Goal: Transaction & Acquisition: Purchase product/service

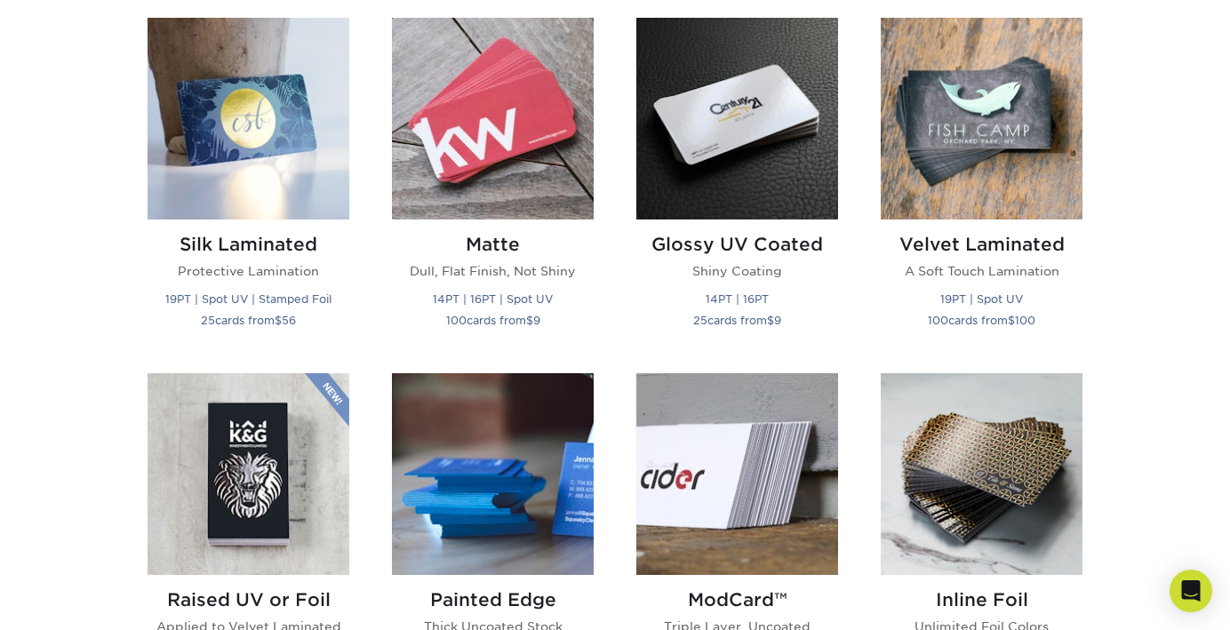
scroll to position [878, 0]
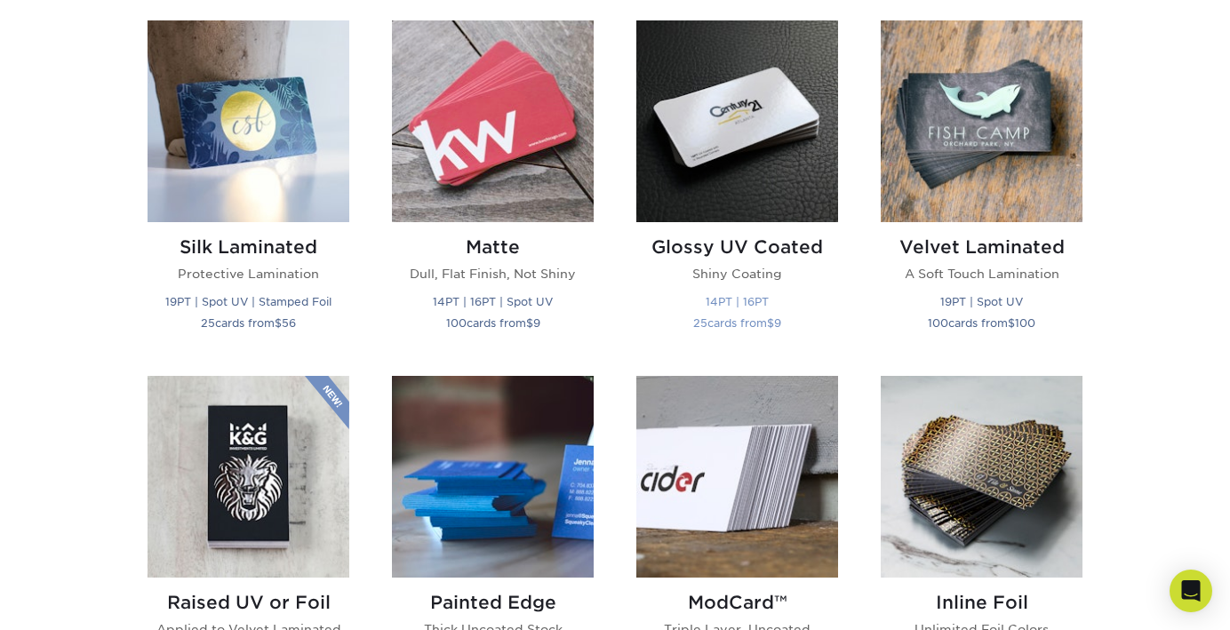
click at [762, 176] on img at bounding box center [737, 121] width 202 height 202
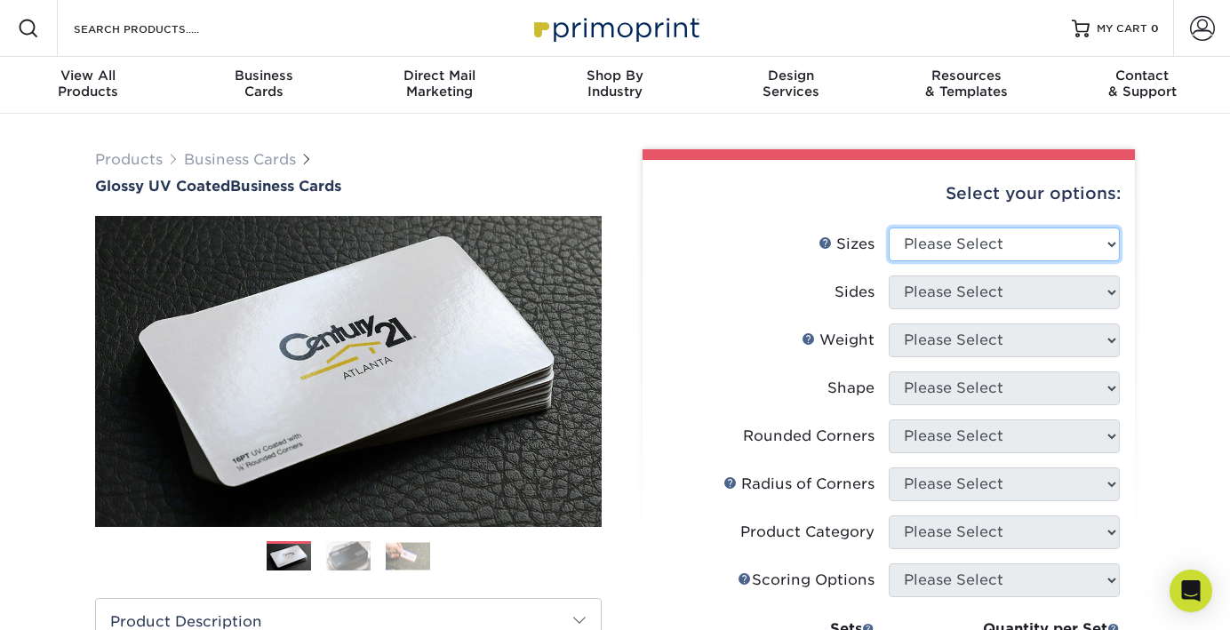
click at [946, 246] on select "Please Select 1.5" x 3.5" - Mini 1.75" x 3.5" - Mini 2" x 2" - Square 2" x 3" -…" at bounding box center [1004, 244] width 231 height 34
select select "2.00x3.50"
click at [889, 227] on select "Please Select 1.5" x 3.5" - Mini 1.75" x 3.5" - Mini 2" x 2" - Square 2" x 3" -…" at bounding box center [1004, 244] width 231 height 34
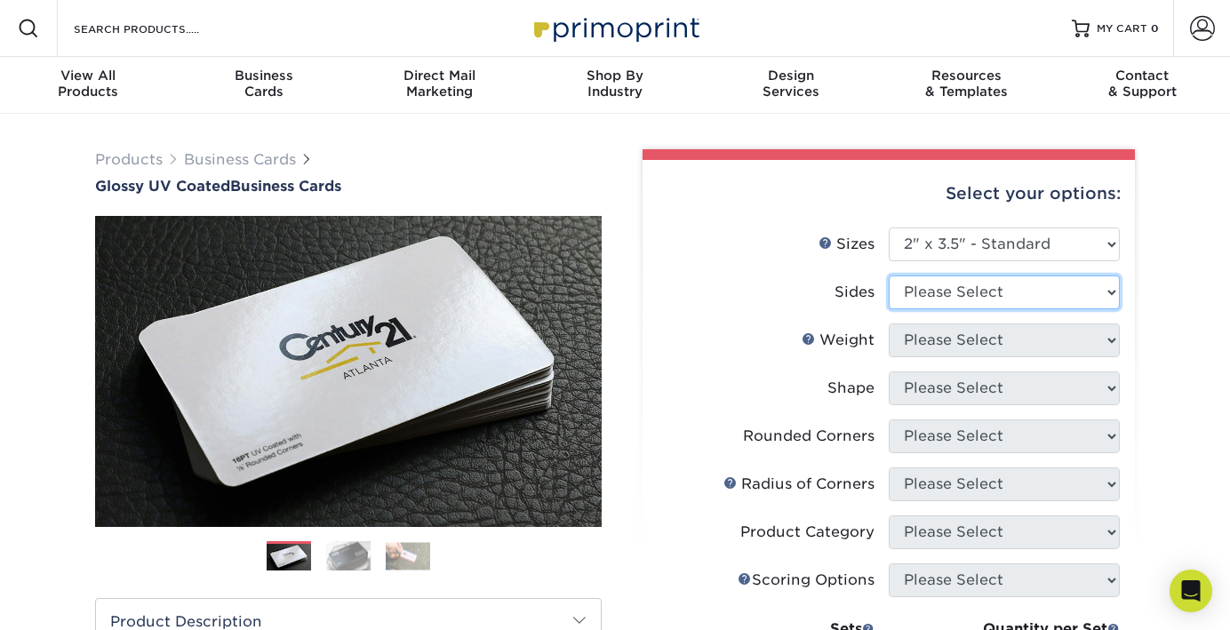
click at [936, 297] on select "Please Select Print Both Sides Print Front Only" at bounding box center [1004, 292] width 231 height 34
select select "13abbda7-1d64-4f25-8bb2-c179b224825d"
click at [889, 275] on select "Please Select Print Both Sides Print Front Only" at bounding box center [1004, 292] width 231 height 34
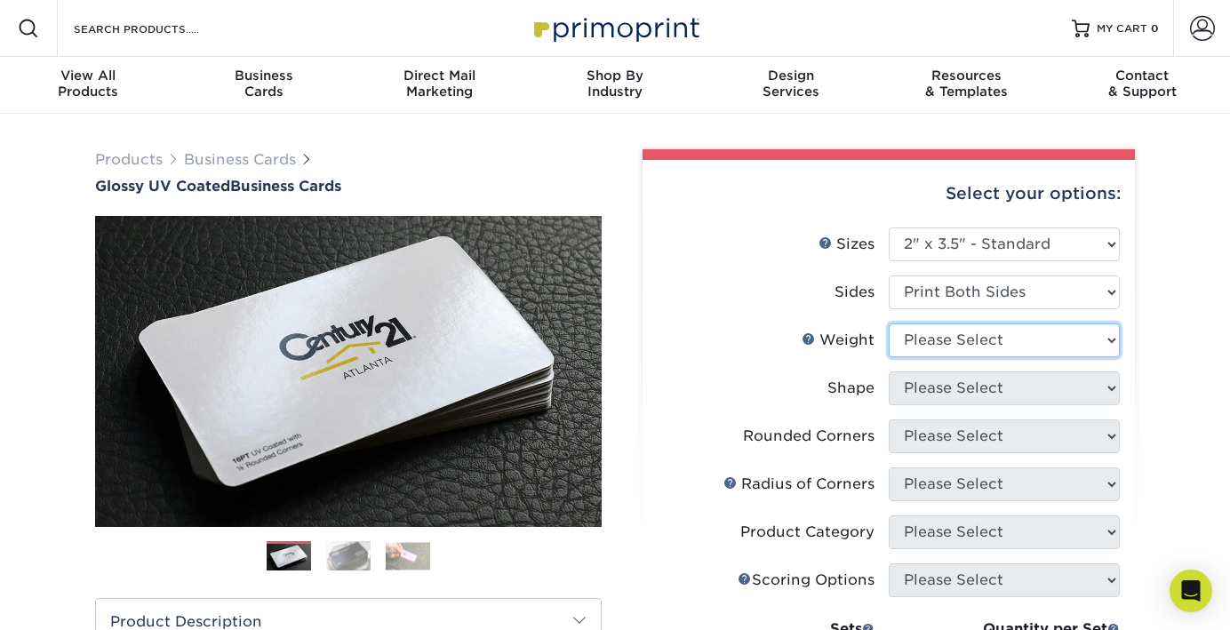
click at [940, 341] on select "Please Select 16PT 14PT" at bounding box center [1004, 340] width 231 height 34
select select "16PT"
click at [889, 323] on select "Please Select 16PT 14PT" at bounding box center [1004, 340] width 231 height 34
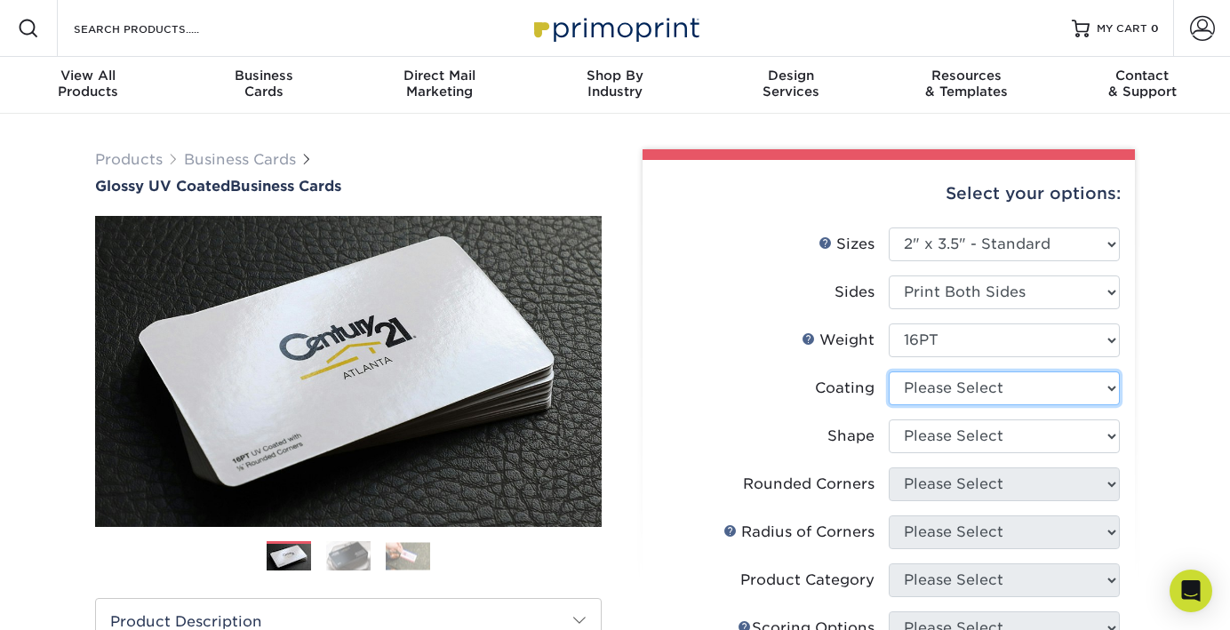
click at [921, 389] on select at bounding box center [1004, 388] width 231 height 34
select select "ae367451-b2b8-45df-a344-0f05b6a12993"
click at [889, 371] on select at bounding box center [1004, 388] width 231 height 34
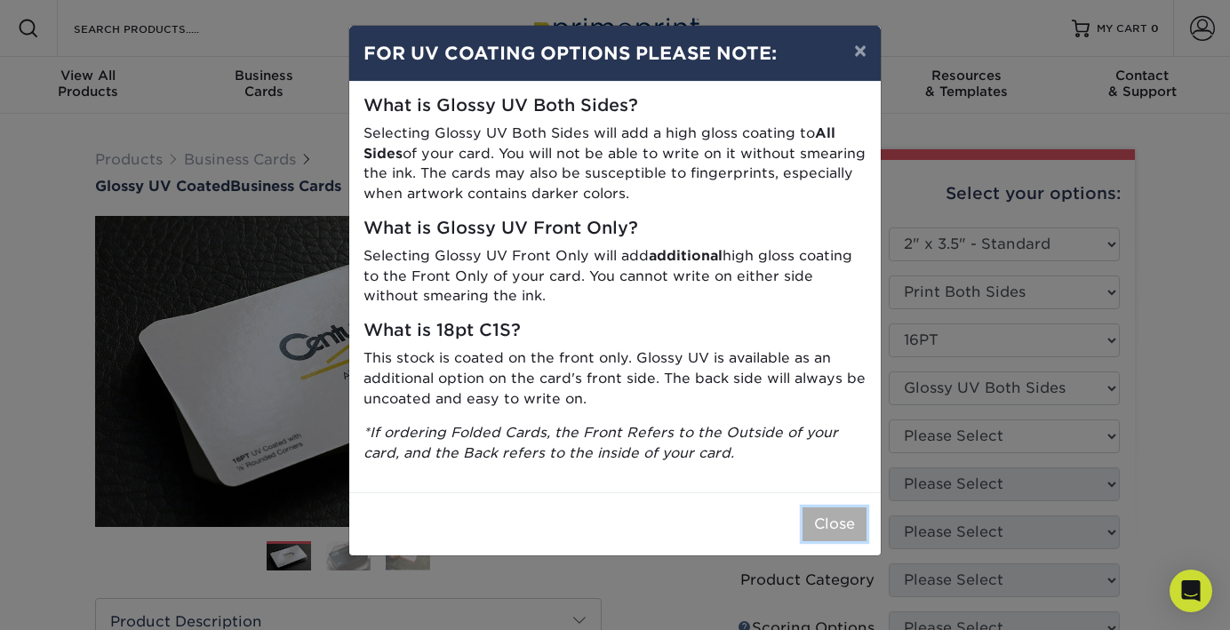
click at [837, 523] on button "Close" at bounding box center [834, 524] width 64 height 34
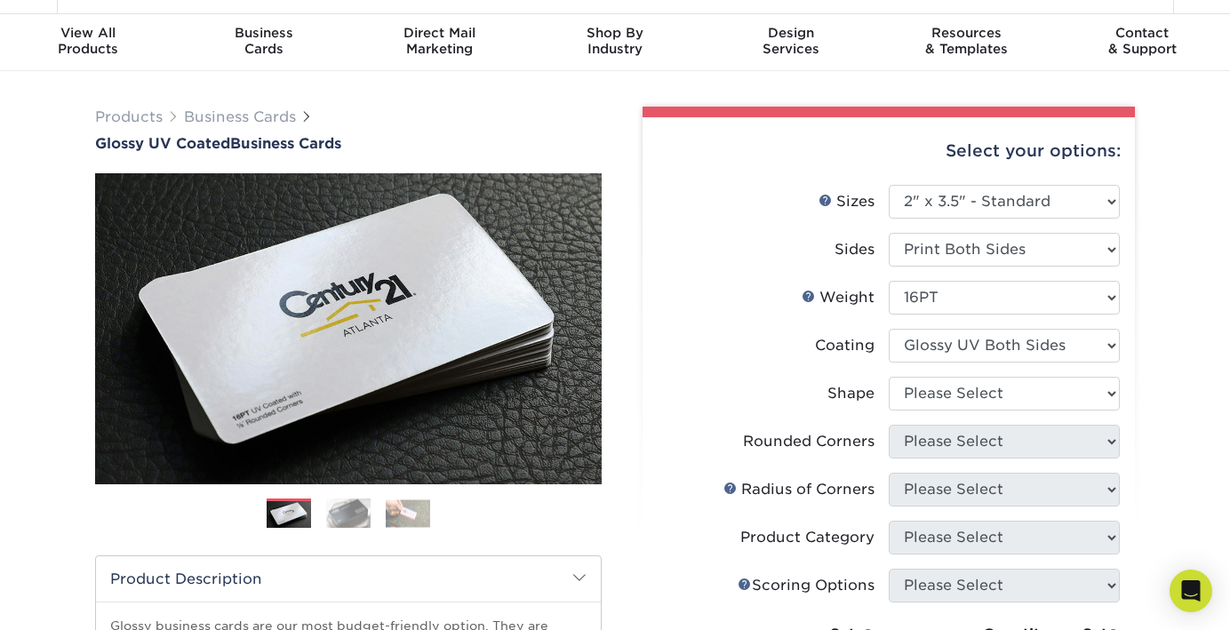
scroll to position [50, 0]
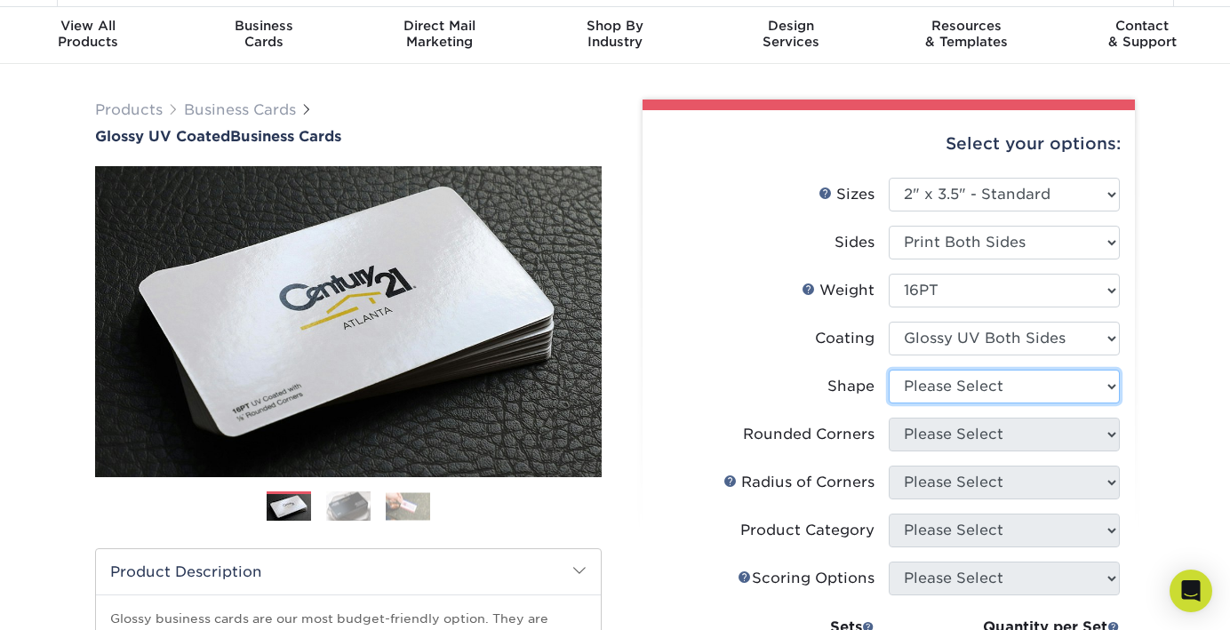
click at [938, 388] on select "Please Select Standard Oval" at bounding box center [1004, 387] width 231 height 34
select select "standard"
click at [889, 370] on select "Please Select Standard Oval" at bounding box center [1004, 387] width 231 height 34
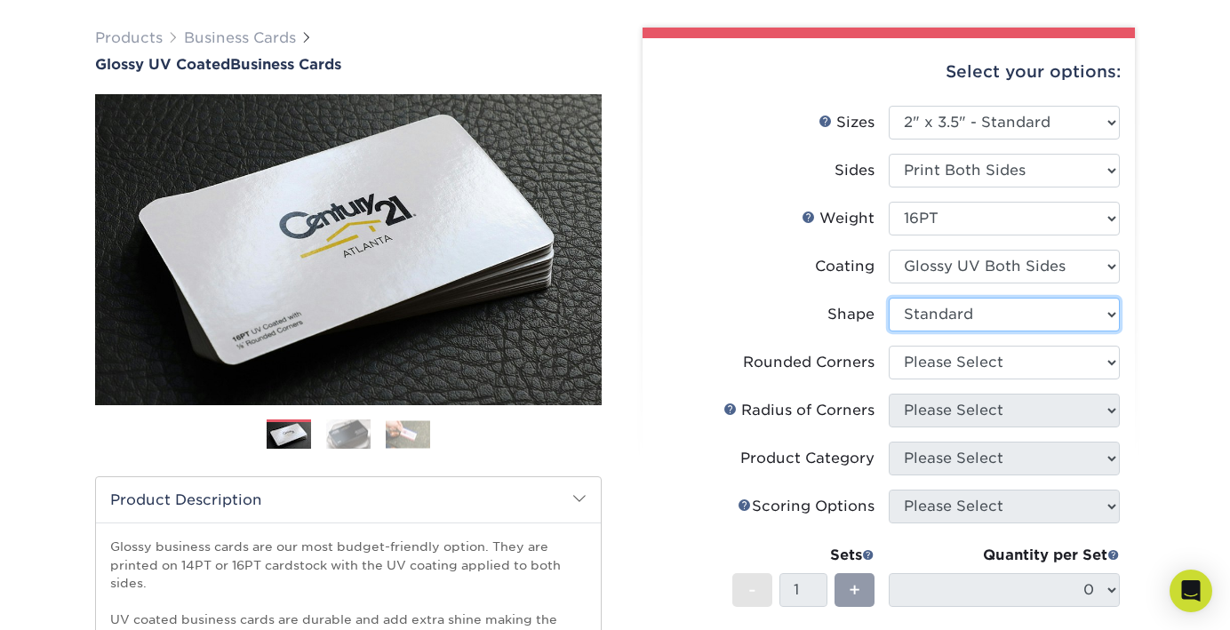
scroll to position [143, 0]
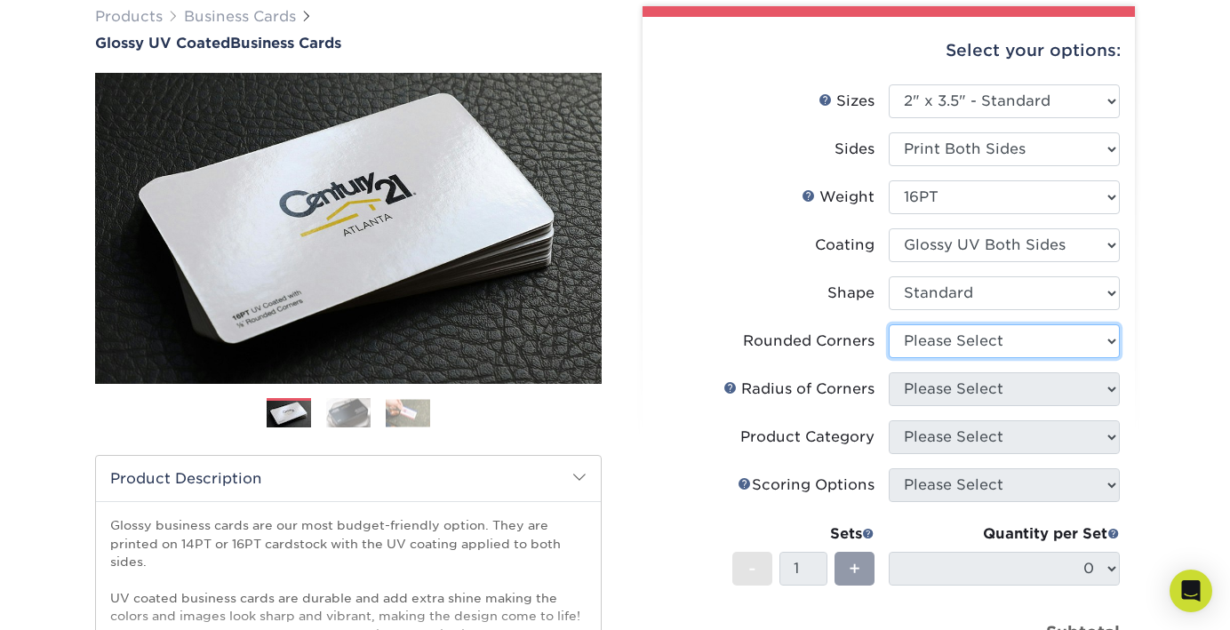
click at [941, 343] on select "Please Select Yes - Round 2 Corners Yes - Round 4 Corners No" at bounding box center [1004, 341] width 231 height 34
select select "0"
click at [889, 324] on select "Please Select Yes - Round 2 Corners Yes - Round 4 Corners No" at bounding box center [1004, 341] width 231 height 34
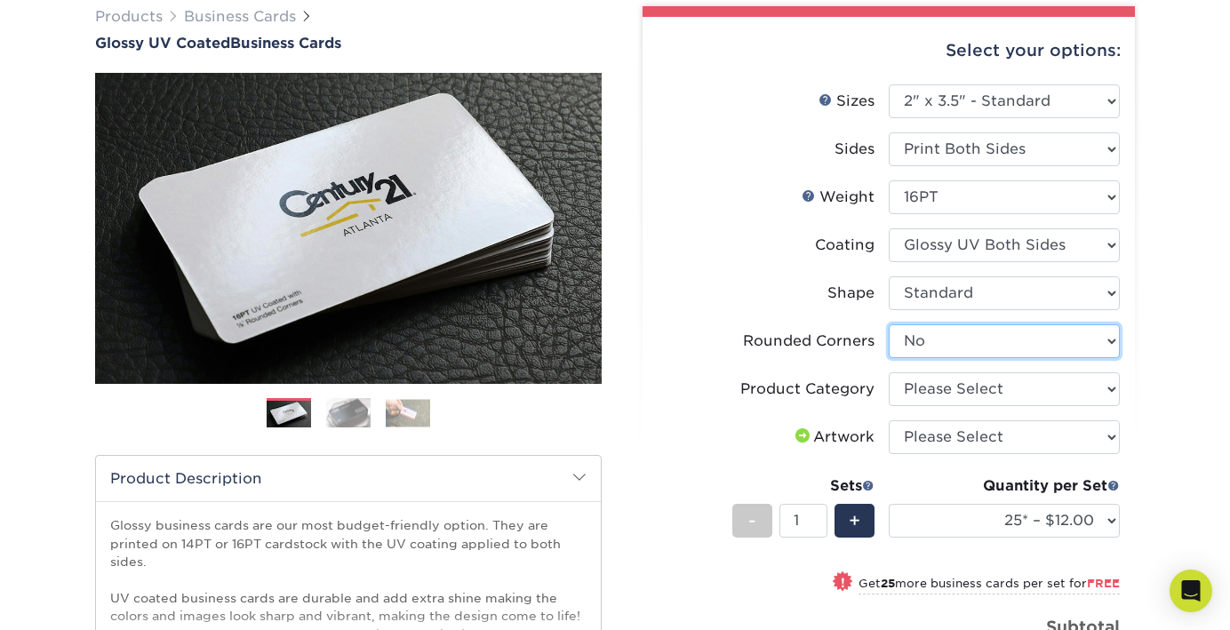
scroll to position [149, 0]
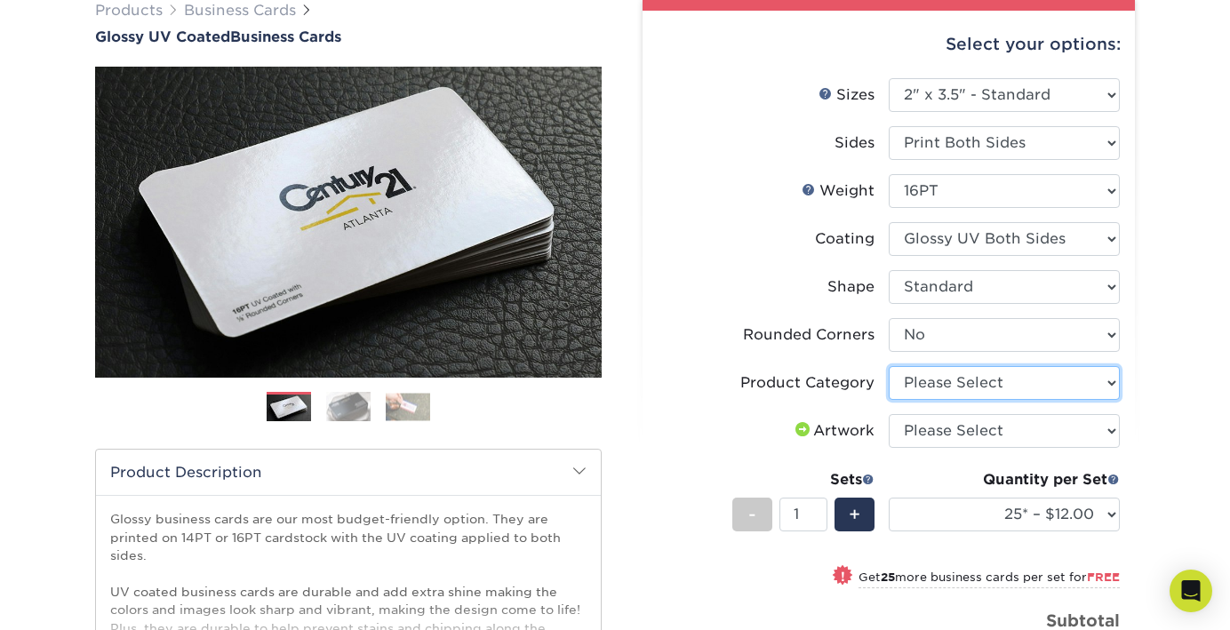
click at [962, 385] on select "Please Select Business Cards" at bounding box center [1004, 383] width 231 height 34
select select "3b5148f1-0588-4f88-a218-97bcfdce65c1"
click at [889, 366] on select "Please Select Business Cards" at bounding box center [1004, 383] width 231 height 34
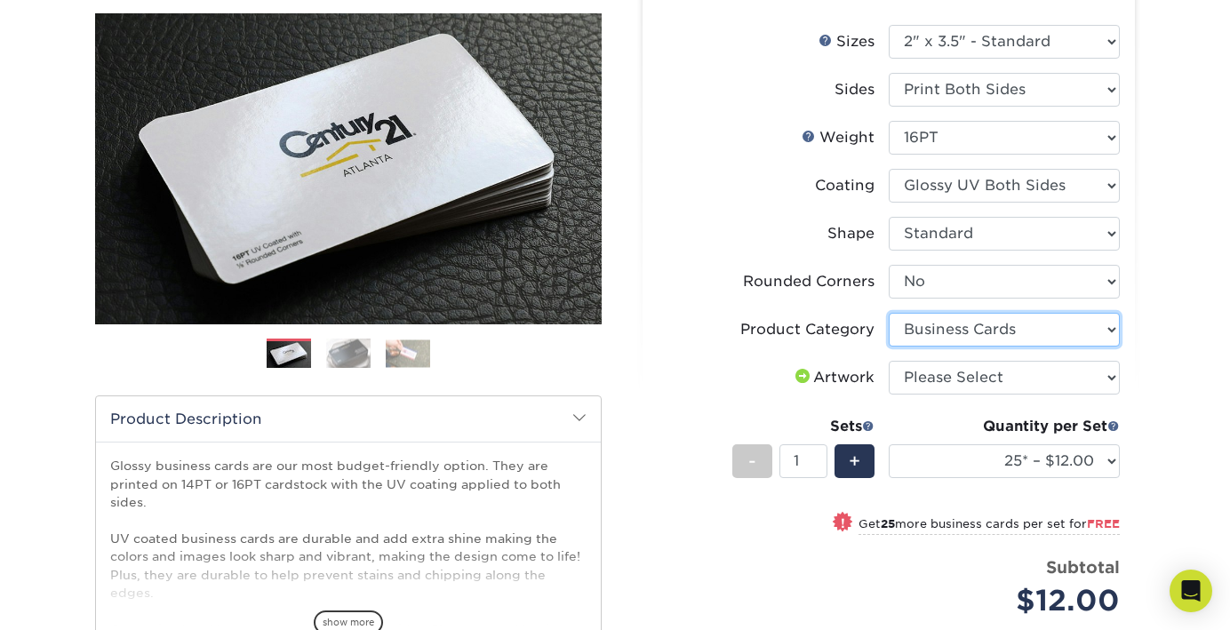
scroll to position [237, 0]
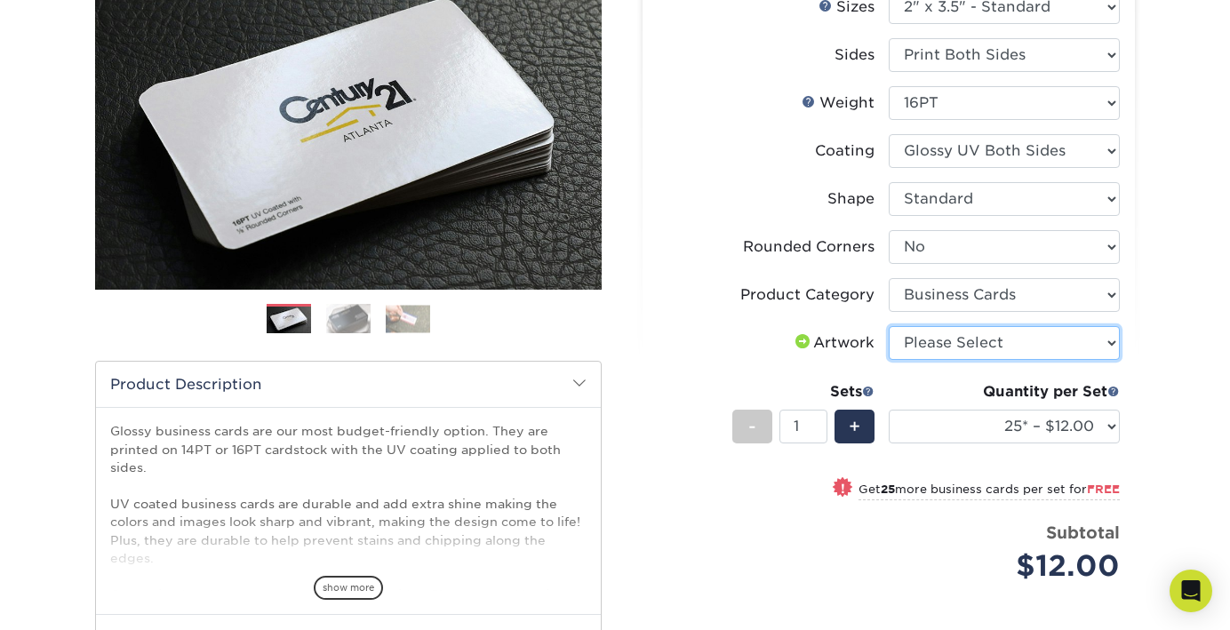
click at [937, 337] on select "Please Select I will upload files I need a design - $100" at bounding box center [1004, 343] width 231 height 34
select select "upload"
click at [889, 326] on select "Please Select I will upload files I need a design - $100" at bounding box center [1004, 343] width 231 height 34
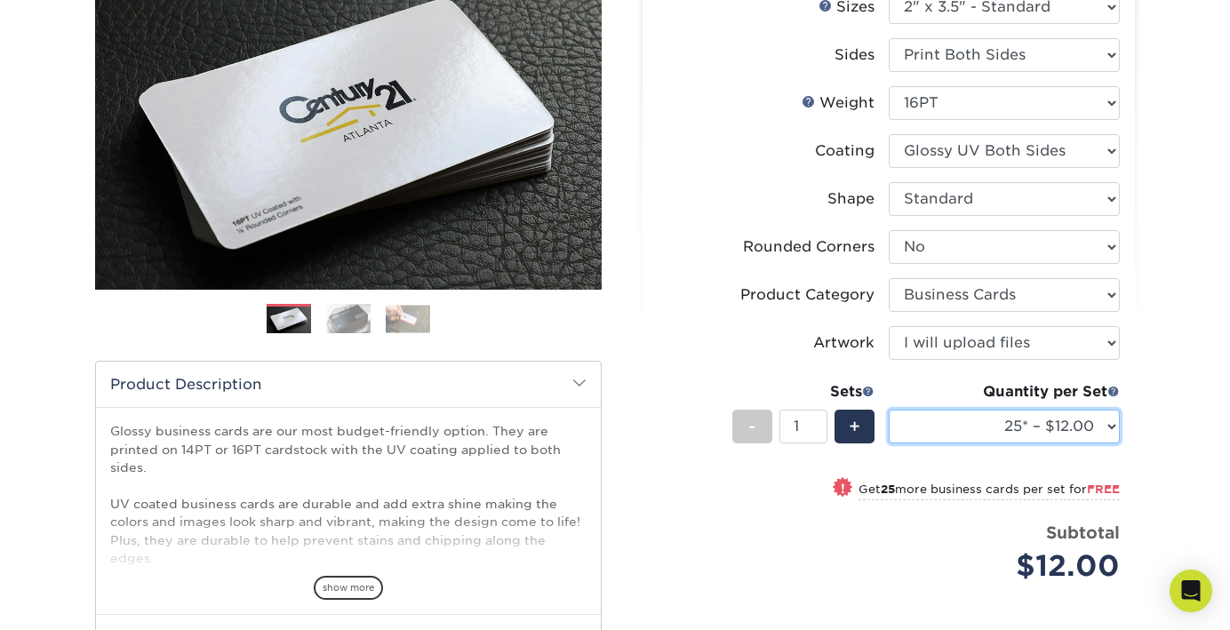
click at [1114, 426] on select "25* – $12.00 50* – $12.00 100* – $12.00 250* – $21.00 500 – $42.00 1000 – $53.0…" at bounding box center [1004, 427] width 231 height 34
click at [889, 410] on select "25* – $12.00 50* – $12.00 100* – $12.00 250* – $21.00 500 – $42.00 1000 – $53.0…" at bounding box center [1004, 427] width 231 height 34
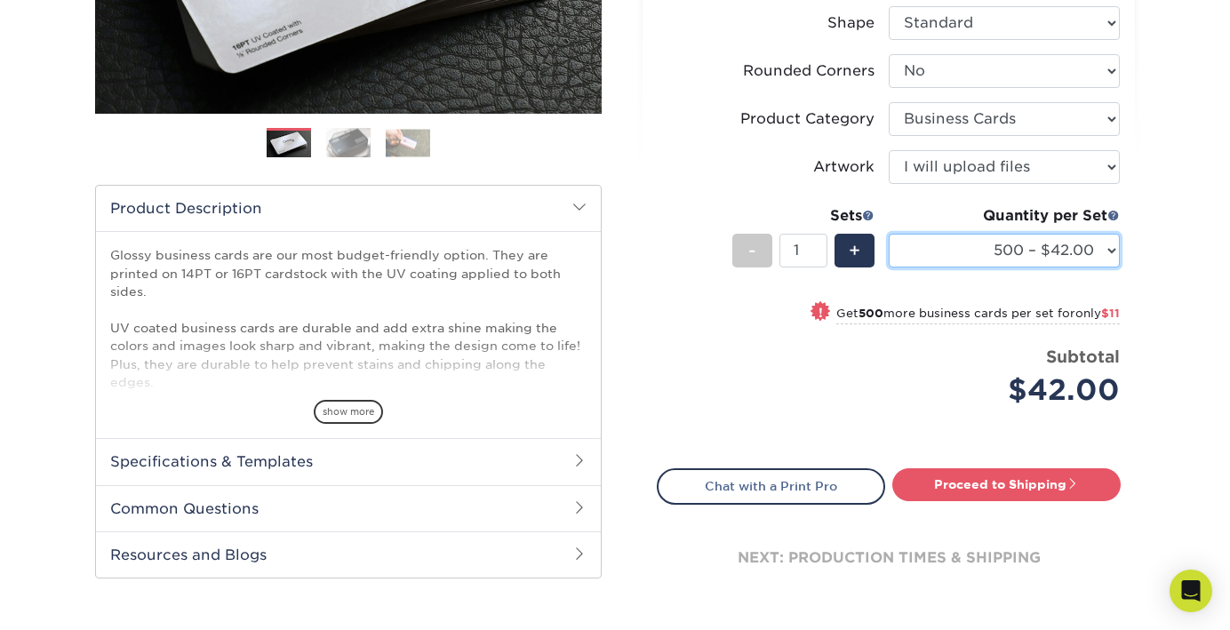
scroll to position [380, 0]
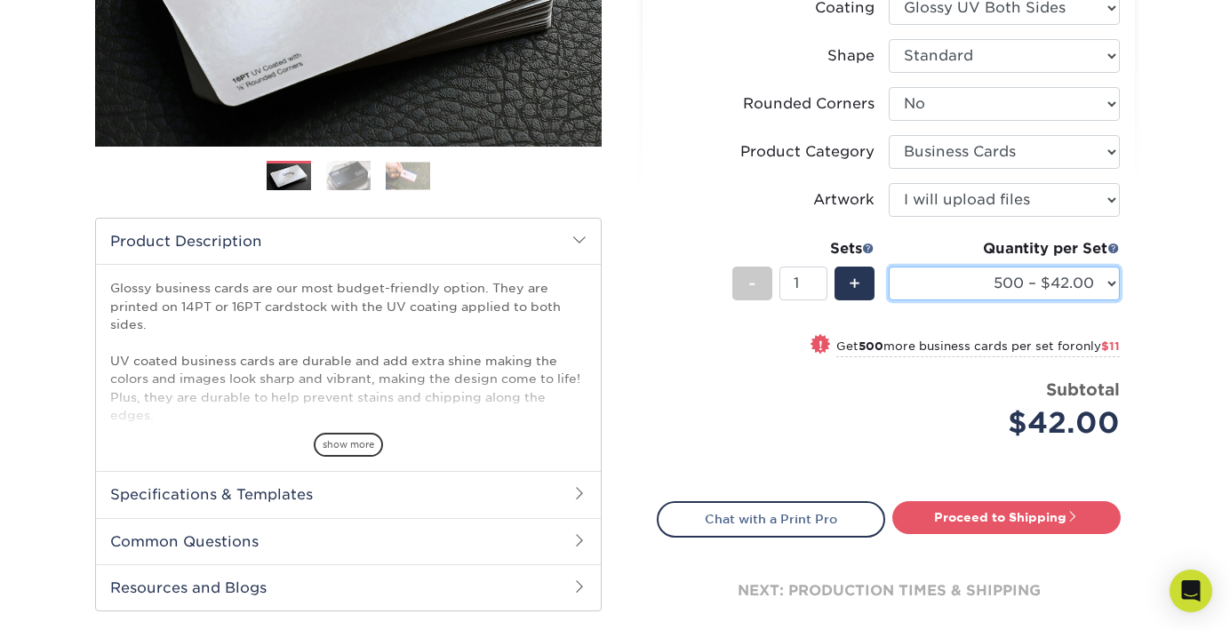
click at [1105, 288] on select "25* – $12.00 50* – $12.00 100* – $12.00 250* – $21.00 500 – $42.00 1000 – $53.0…" at bounding box center [1004, 284] width 231 height 34
select select "250* – $21.00"
click at [889, 267] on select "25* – $12.00 50* – $12.00 100* – $12.00 250* – $21.00 500 – $42.00 1000 – $53.0…" at bounding box center [1004, 284] width 231 height 34
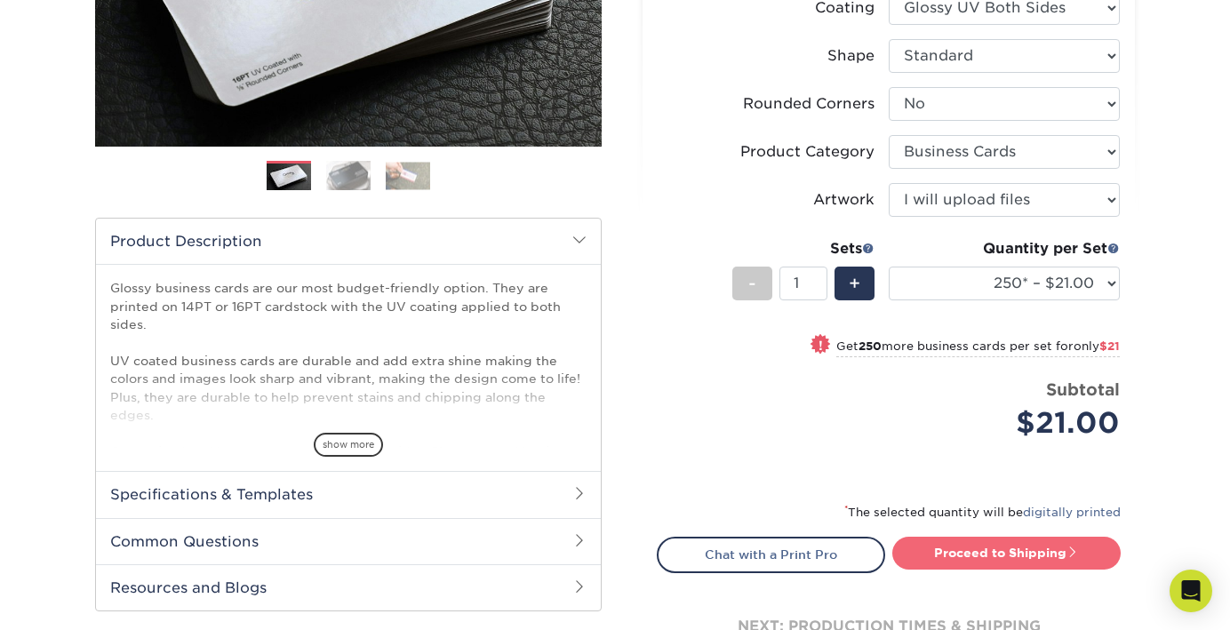
click at [980, 549] on link "Proceed to Shipping" at bounding box center [1006, 553] width 228 height 32
type input "Set 1"
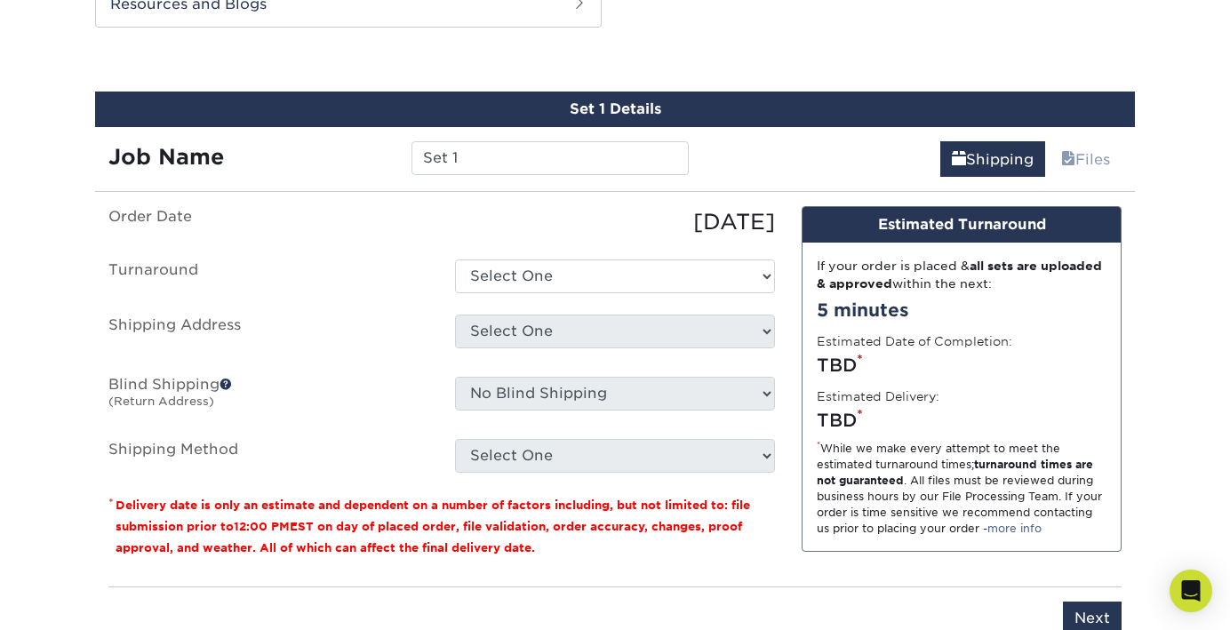
scroll to position [966, 0]
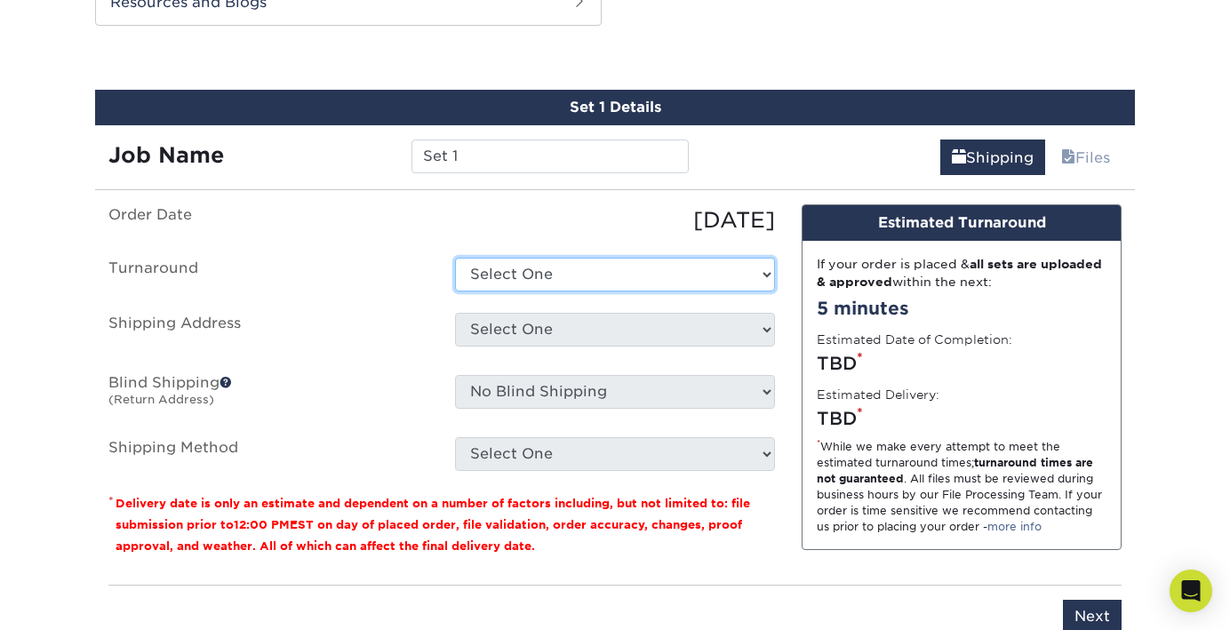
click at [535, 277] on select "Select One 2-4 Business Days 2 Day Next Business Day" at bounding box center [615, 275] width 320 height 34
select select "274e0e85-5bbe-4acd-ae79-b59ebbc106a6"
click at [455, 258] on select "Select One 2-4 Business Days 2 Day Next Business Day" at bounding box center [615, 275] width 320 height 34
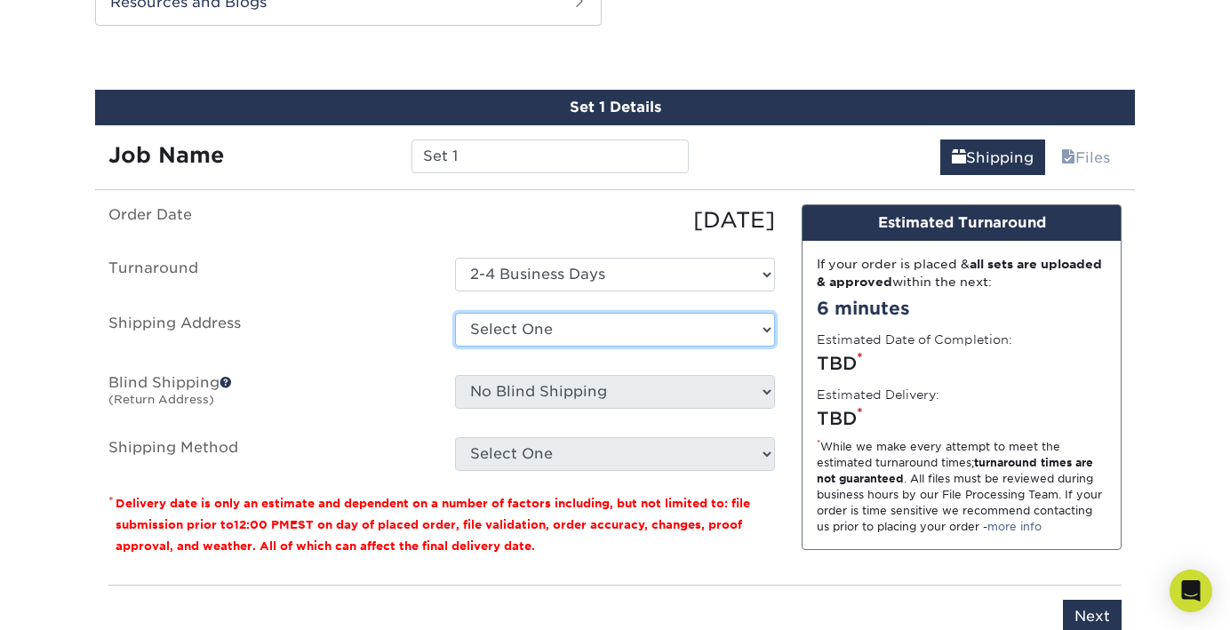
click at [529, 327] on select "Select One + Add New Address - Login" at bounding box center [615, 330] width 320 height 34
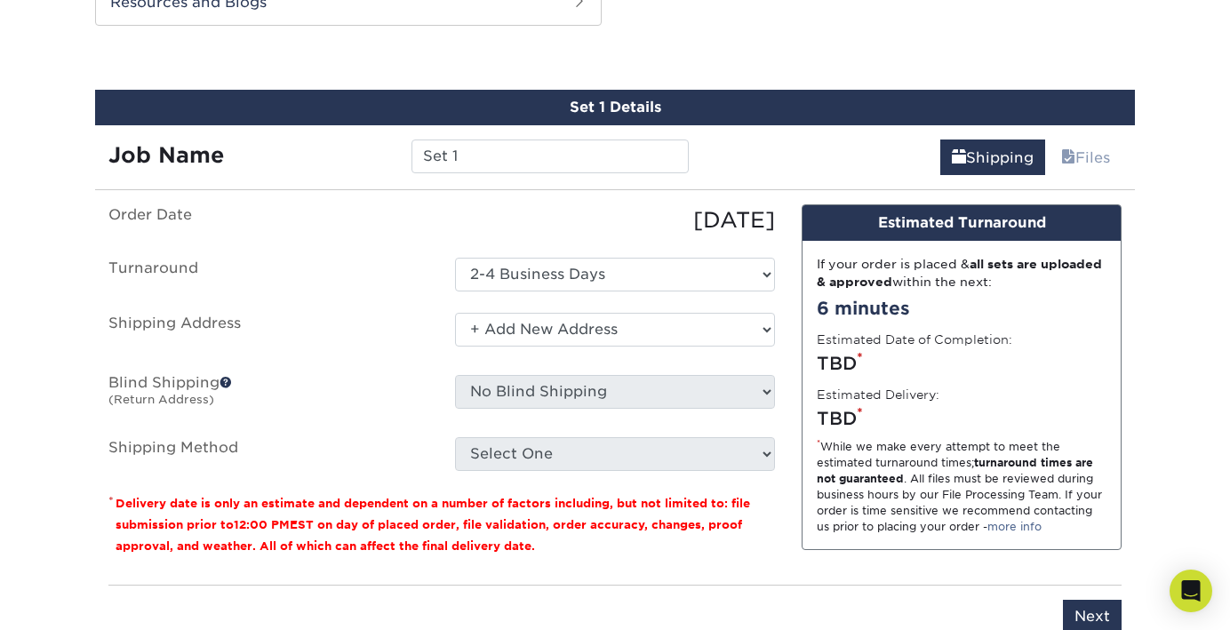
click at [455, 313] on select "Select One + Add New Address - Login" at bounding box center [615, 330] width 320 height 34
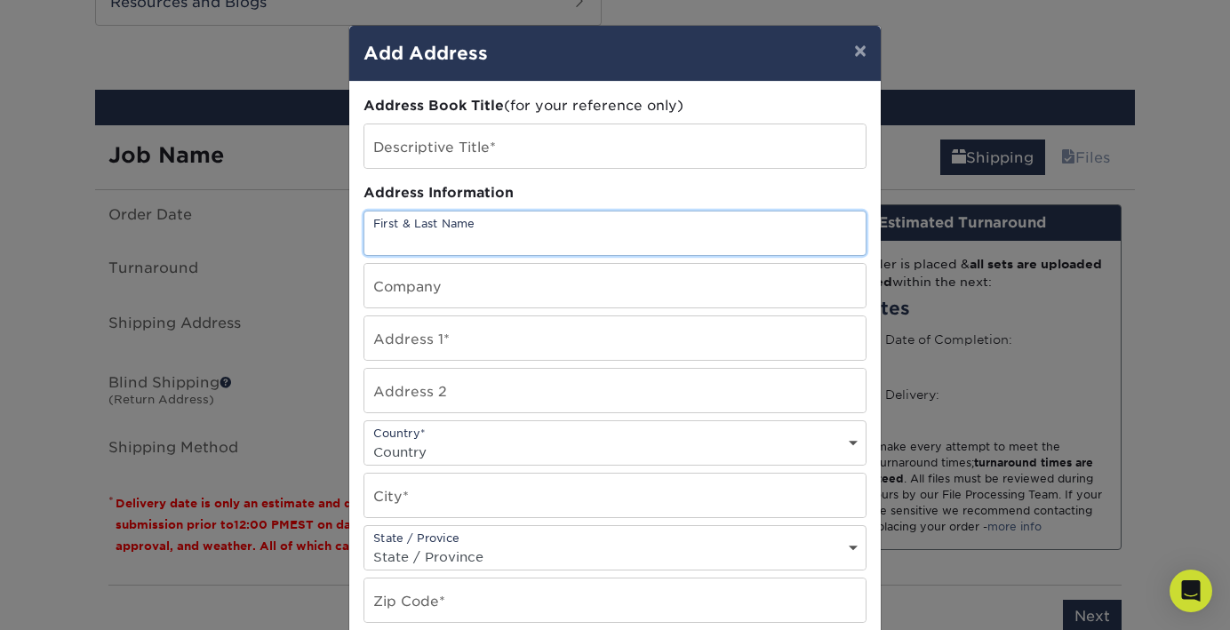
click at [523, 233] on input "text" at bounding box center [614, 233] width 501 height 44
click at [861, 58] on button "×" at bounding box center [860, 51] width 41 height 50
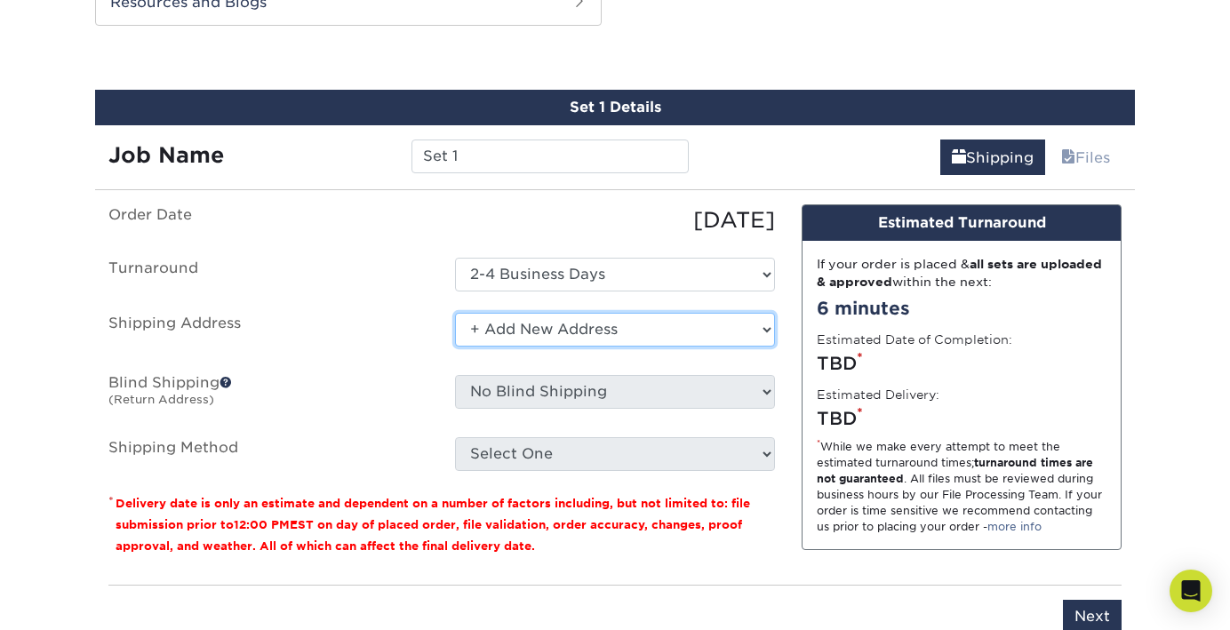
click at [584, 331] on select "Select One + Add New Address - Login" at bounding box center [615, 330] width 320 height 34
click at [455, 313] on select "Select One + Add New Address - Login" at bounding box center [615, 330] width 320 height 34
click at [471, 325] on select "Select One + Add New Address - Login" at bounding box center [615, 330] width 320 height 34
click at [455, 313] on select "Select One + Add New Address - Login" at bounding box center [615, 330] width 320 height 34
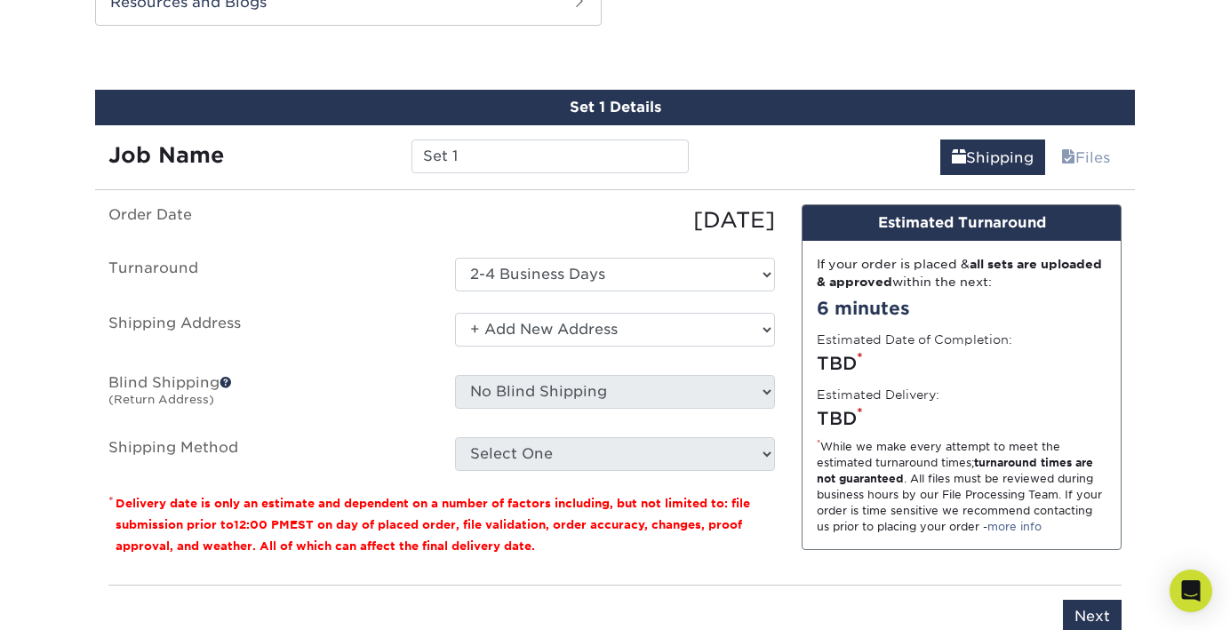
click at [778, 331] on div "Select One + Add New Address - Login" at bounding box center [615, 333] width 347 height 41
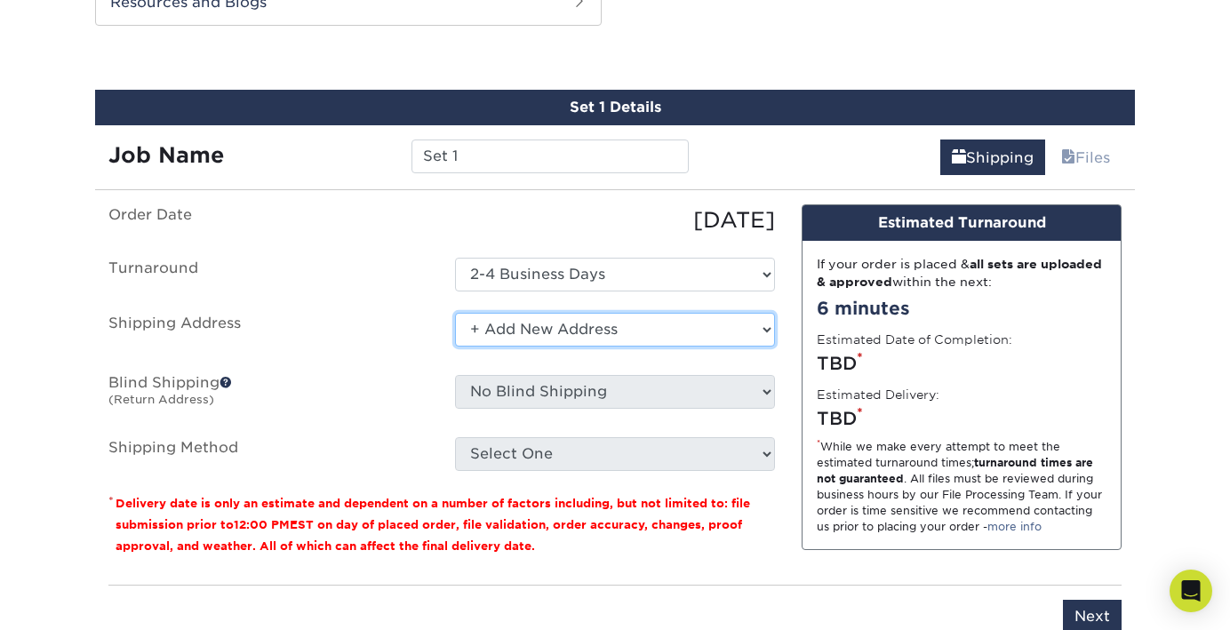
click at [764, 331] on select "Select One + Add New Address - Login" at bounding box center [615, 330] width 320 height 34
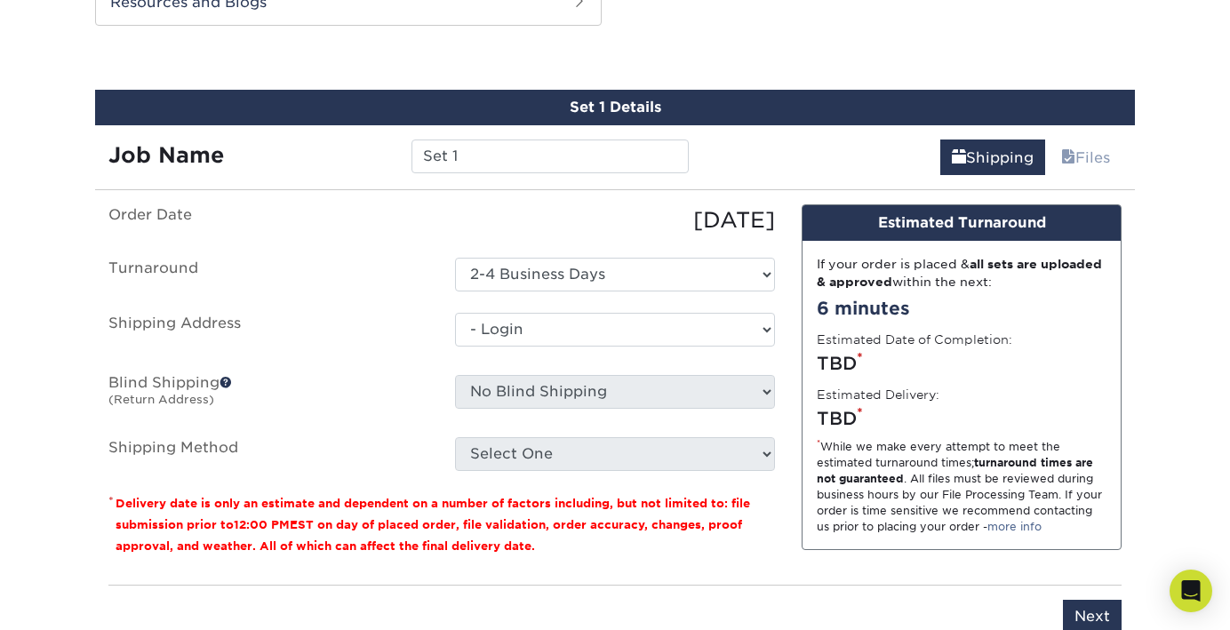
click at [455, 347] on select "Select One + Add New Address - Login" at bounding box center [615, 330] width 320 height 34
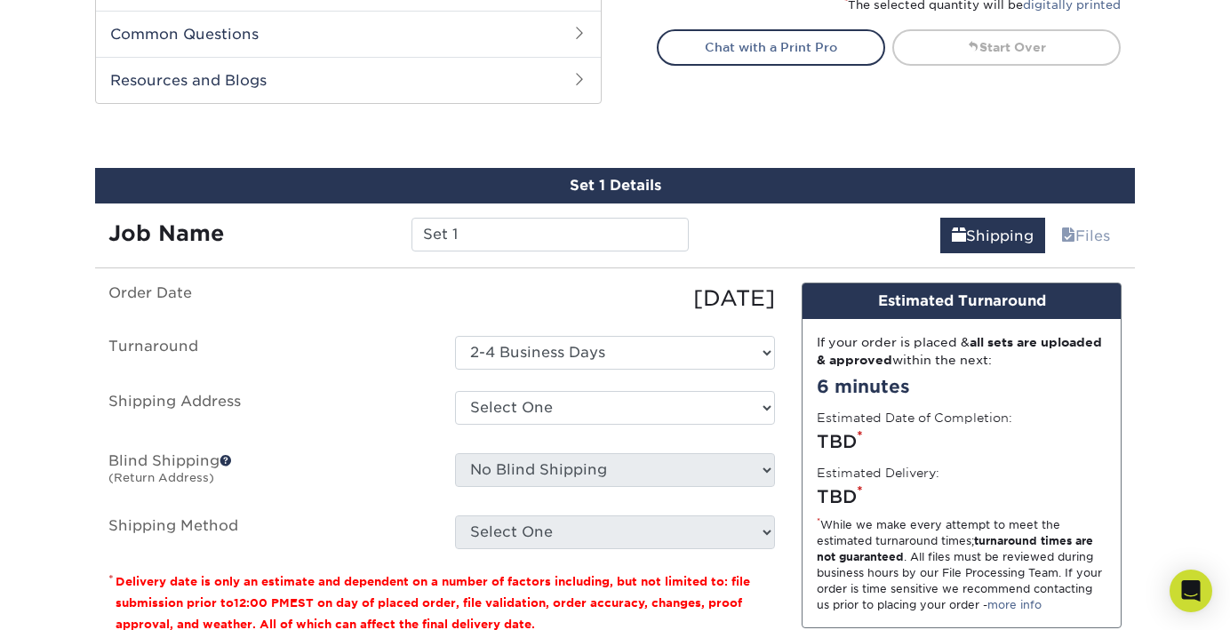
scroll to position [915, 0]
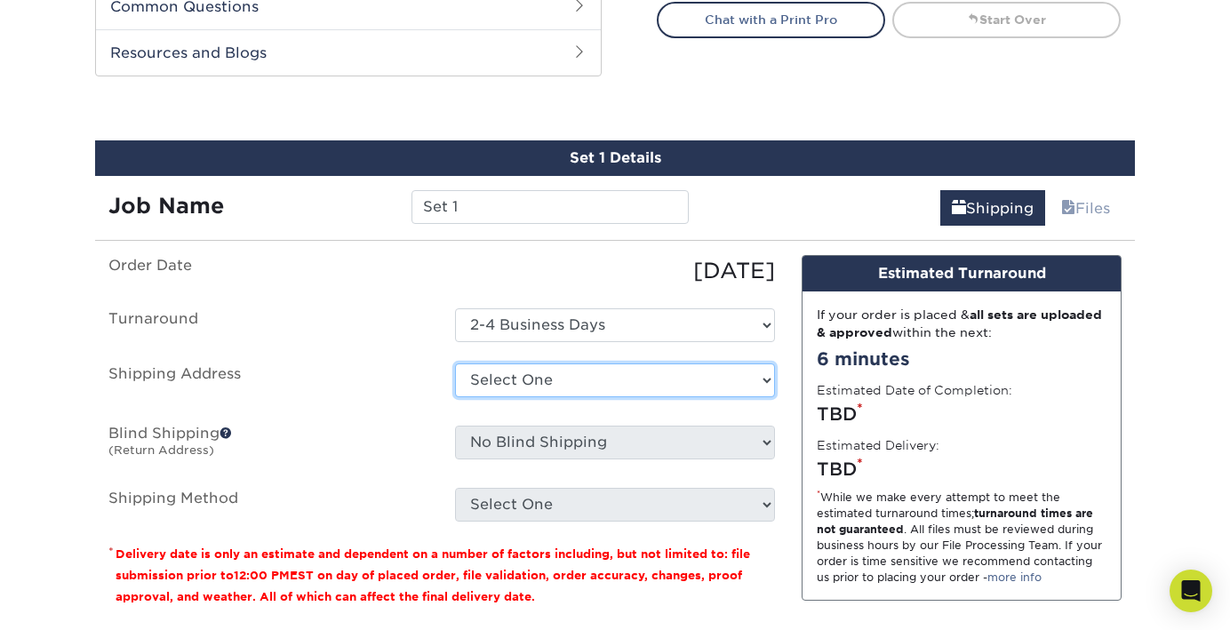
click at [767, 378] on select "Select One + Add New Address - Login" at bounding box center [615, 380] width 320 height 34
select select "newaddress"
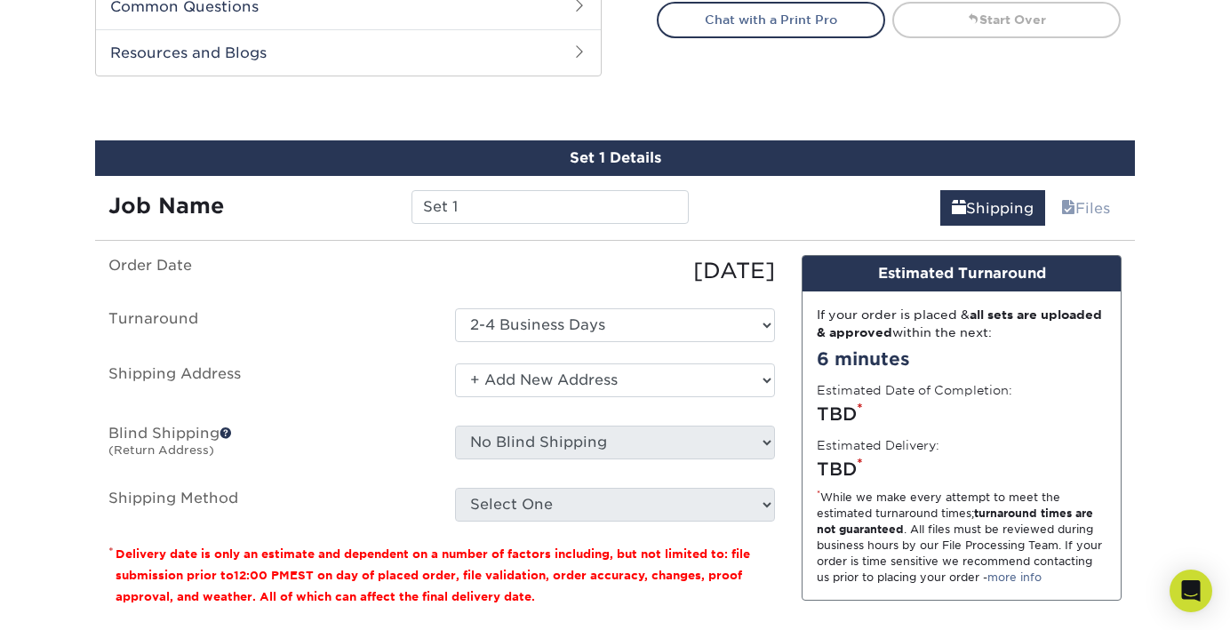
click at [455, 363] on select "Select One + Add New Address - Login" at bounding box center [615, 380] width 320 height 34
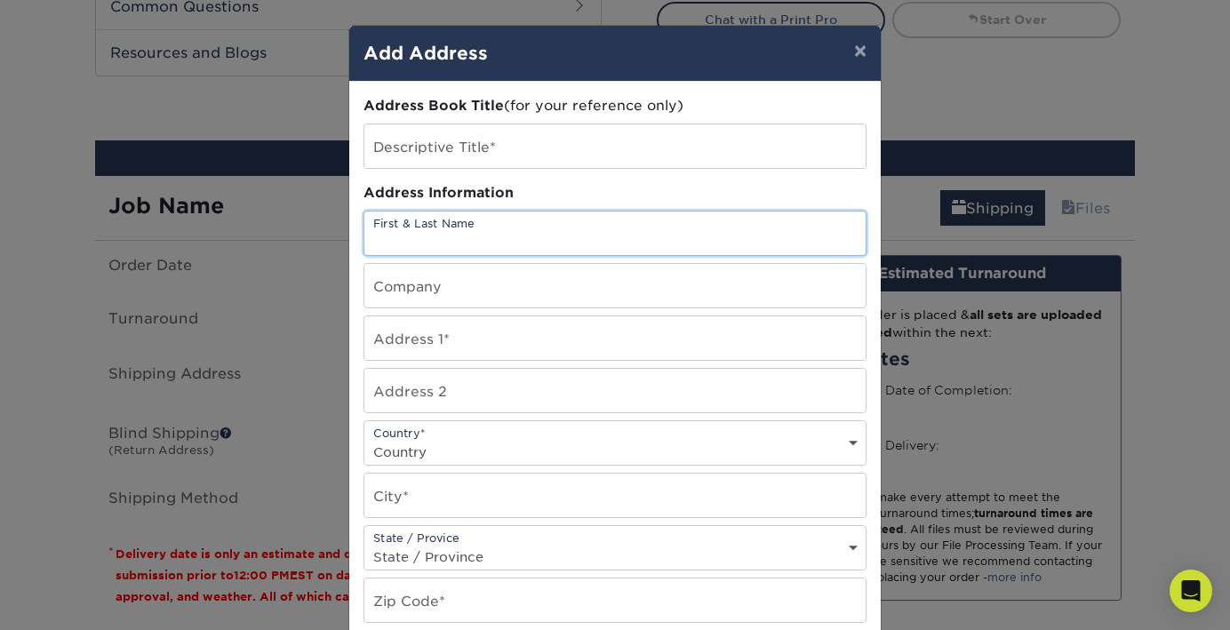
click at [577, 236] on input "text" at bounding box center [614, 233] width 501 height 44
type input "sherry broome"
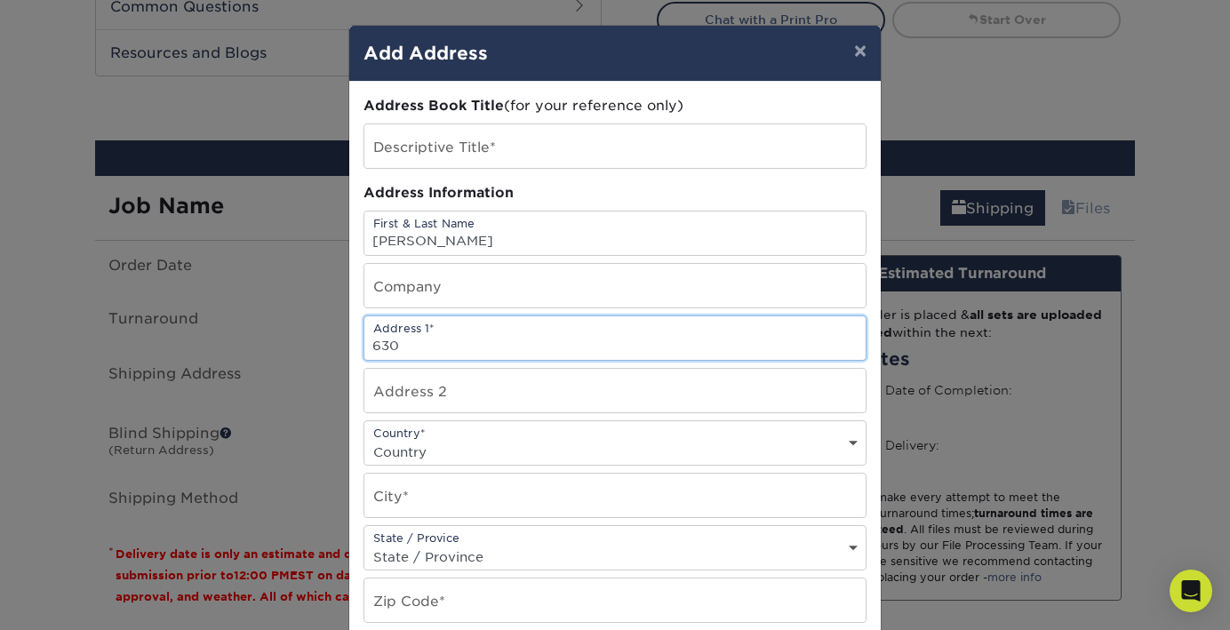
type input "630 Hunters Knoll Road"
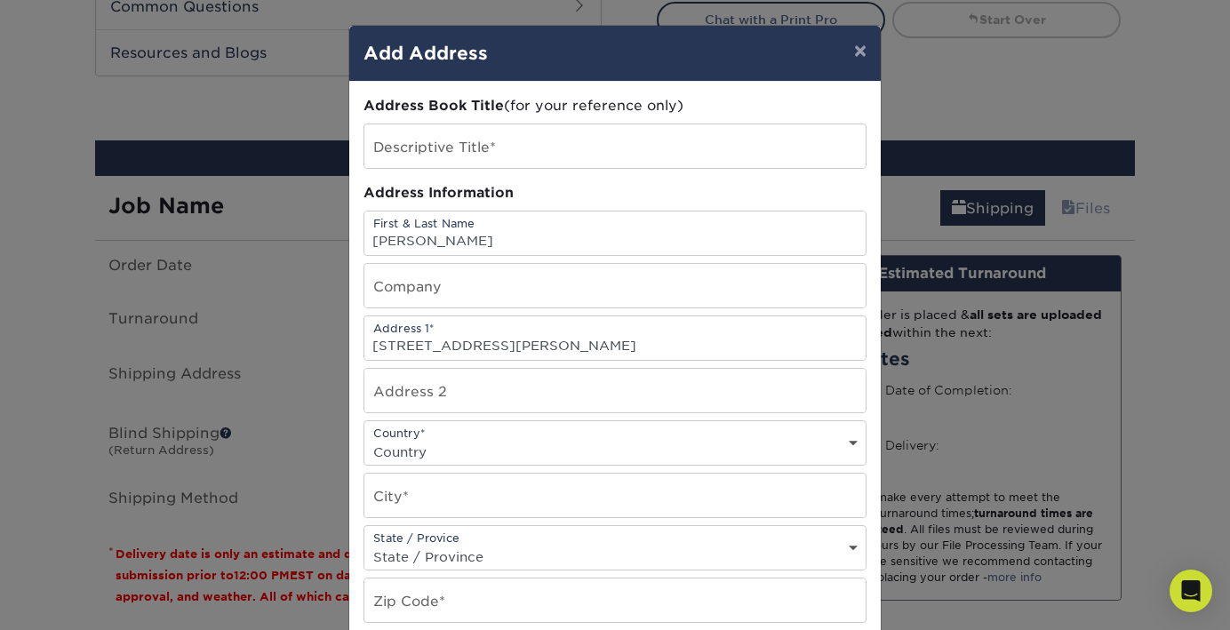
select select "US"
type input "Winston-Salem"
select select "NC"
type input "27106"
type input "3364061511"
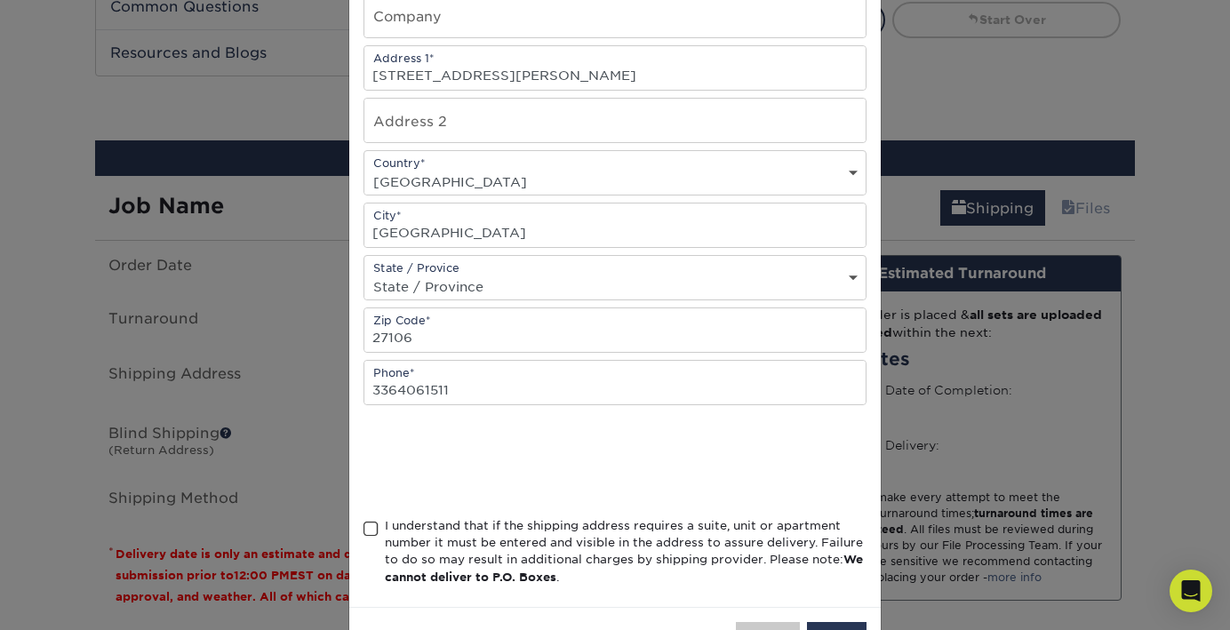
scroll to position [336, 0]
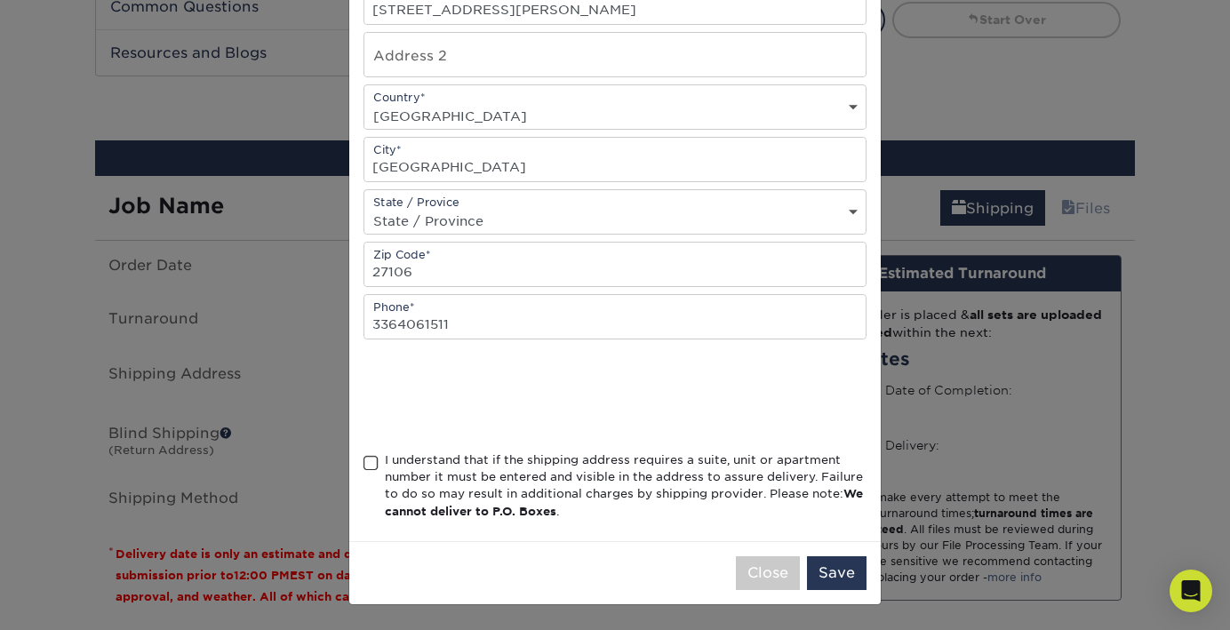
click at [369, 467] on span at bounding box center [370, 463] width 15 height 17
click at [0, 0] on input "I understand that if the shipping address requires a suite, unit or apartment n…" at bounding box center [0, 0] width 0 height 0
click at [827, 575] on button "Save" at bounding box center [837, 573] width 60 height 34
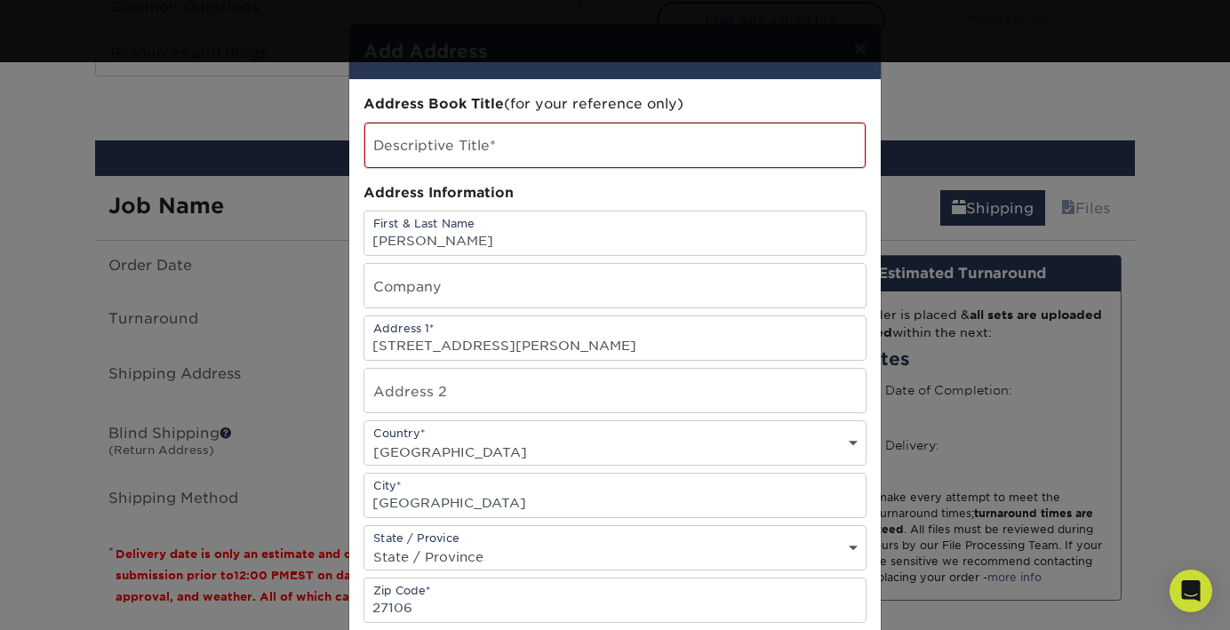
scroll to position [0, 0]
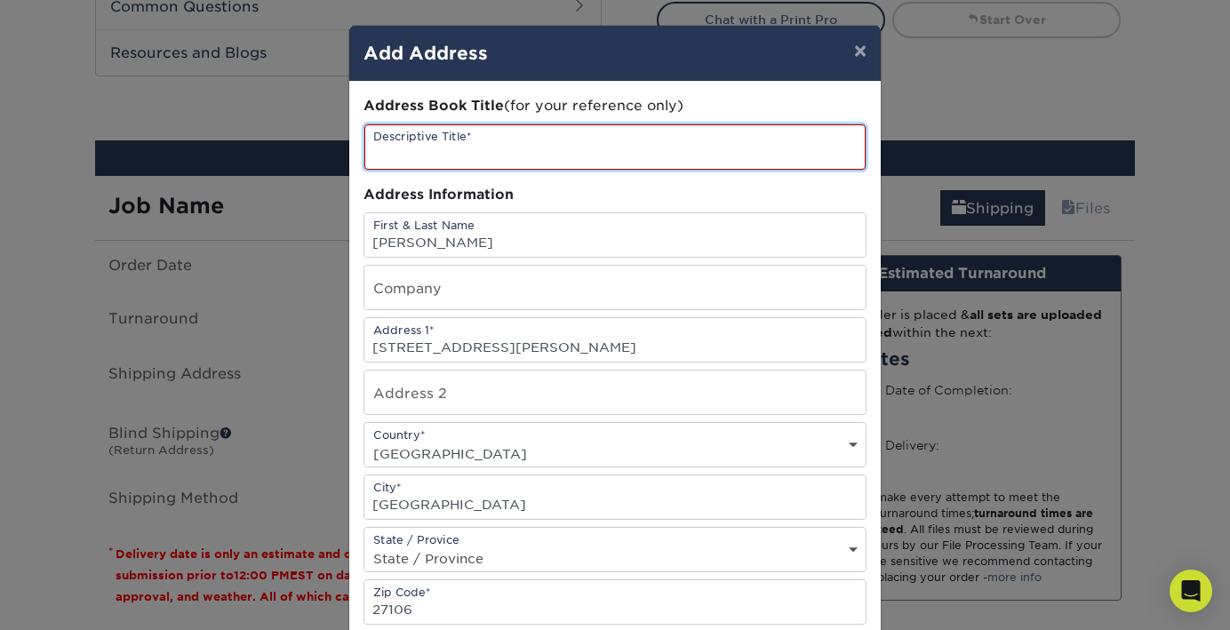
click at [501, 151] on input "text" at bounding box center [614, 146] width 501 height 45
type input "[PERSON_NAME]"
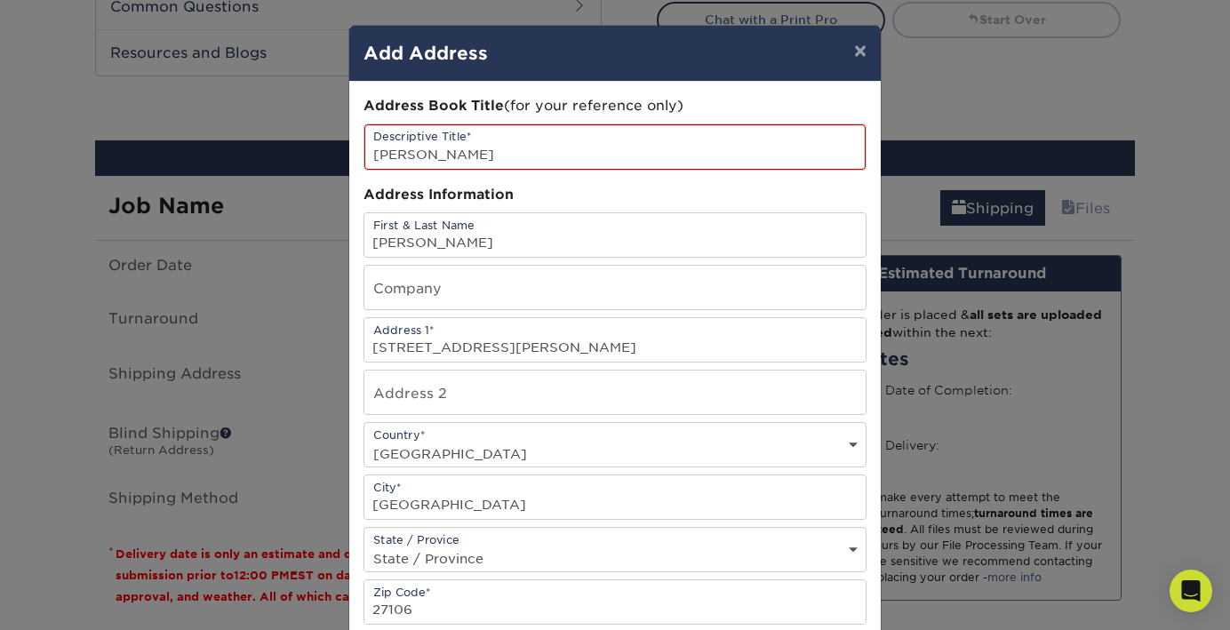
click at [911, 471] on div "× Add Address Address Book Title (for your reference only) Descriptive Title* s…" at bounding box center [615, 315] width 1230 height 630
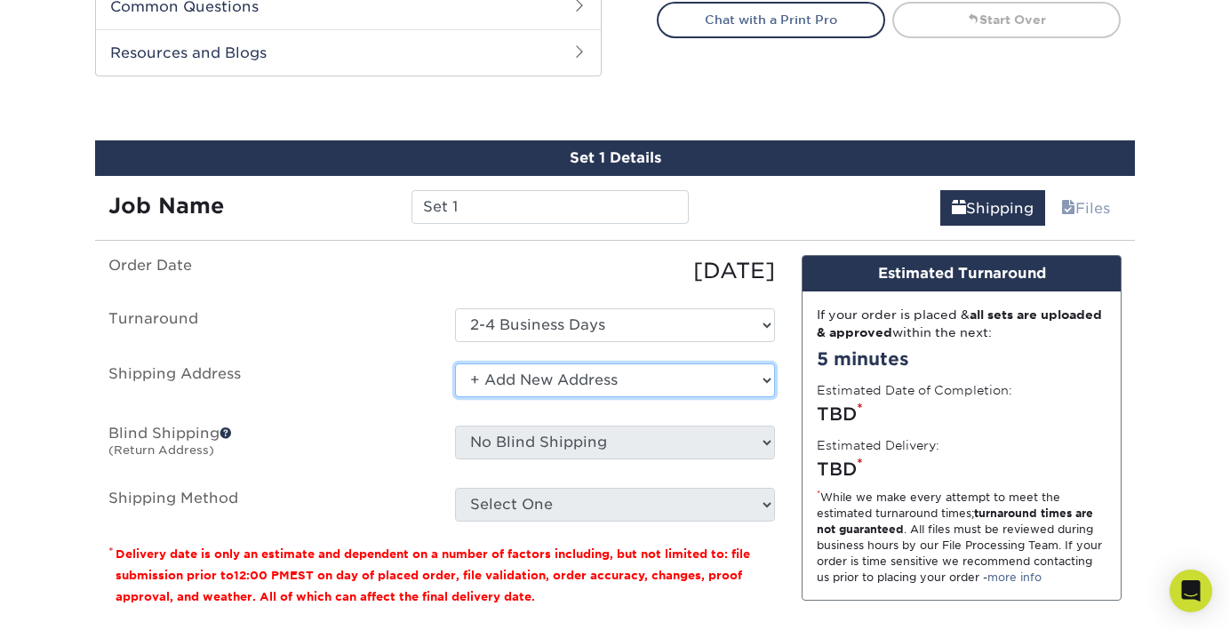
click at [765, 375] on select "Select One + Add New Address - Login" at bounding box center [615, 380] width 320 height 34
click at [455, 363] on select "Select One + Add New Address - Login" at bounding box center [615, 380] width 320 height 34
click at [569, 379] on select "Select One + Add New Address - Login" at bounding box center [615, 380] width 320 height 34
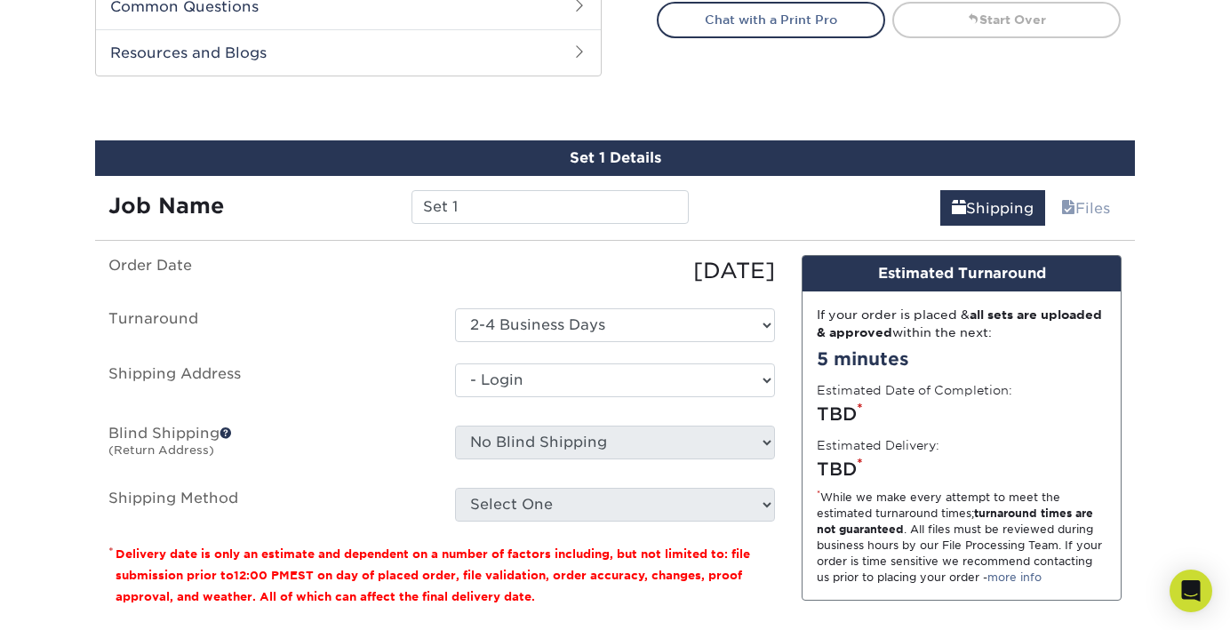
click at [455, 397] on select "Select One + Add New Address - Login" at bounding box center [615, 380] width 320 height 34
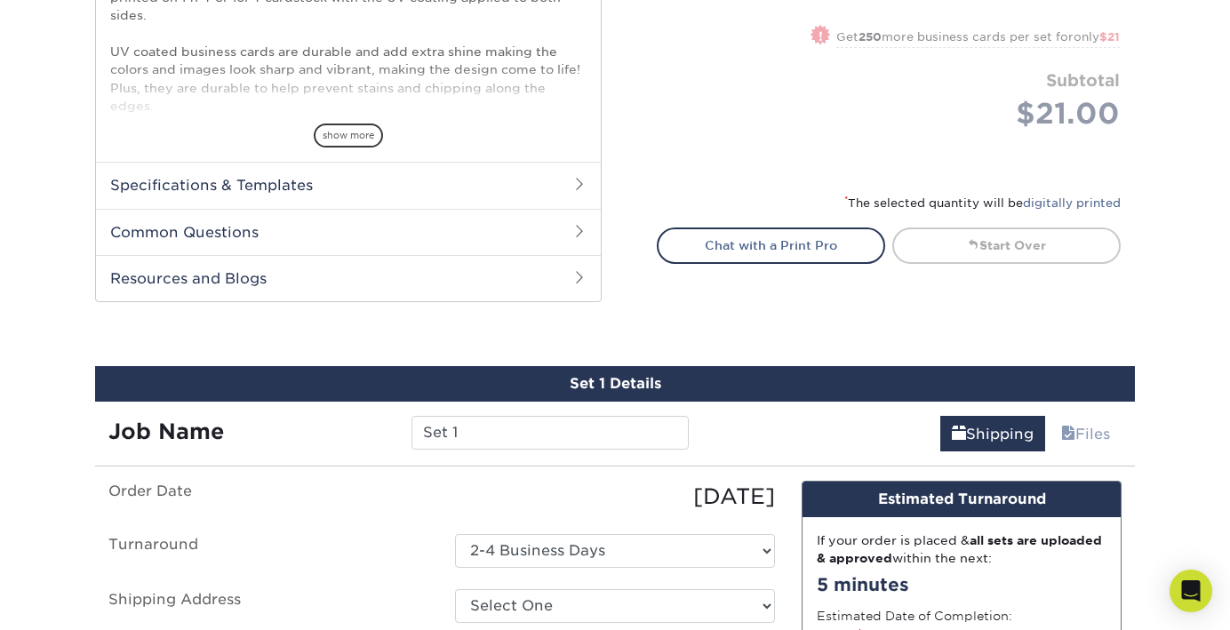
scroll to position [926, 0]
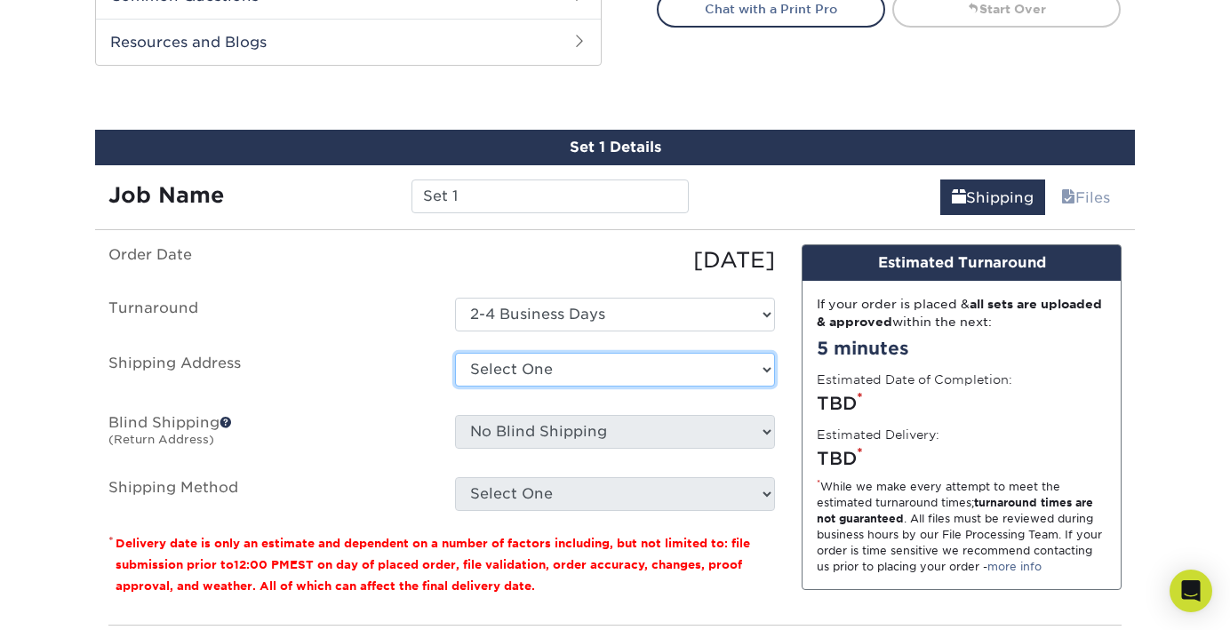
click at [769, 369] on select "Select One + Add New Address - Login" at bounding box center [615, 370] width 320 height 34
select select "newaddress"
click at [455, 353] on select "Select One + Add New Address - Login" at bounding box center [615, 370] width 320 height 34
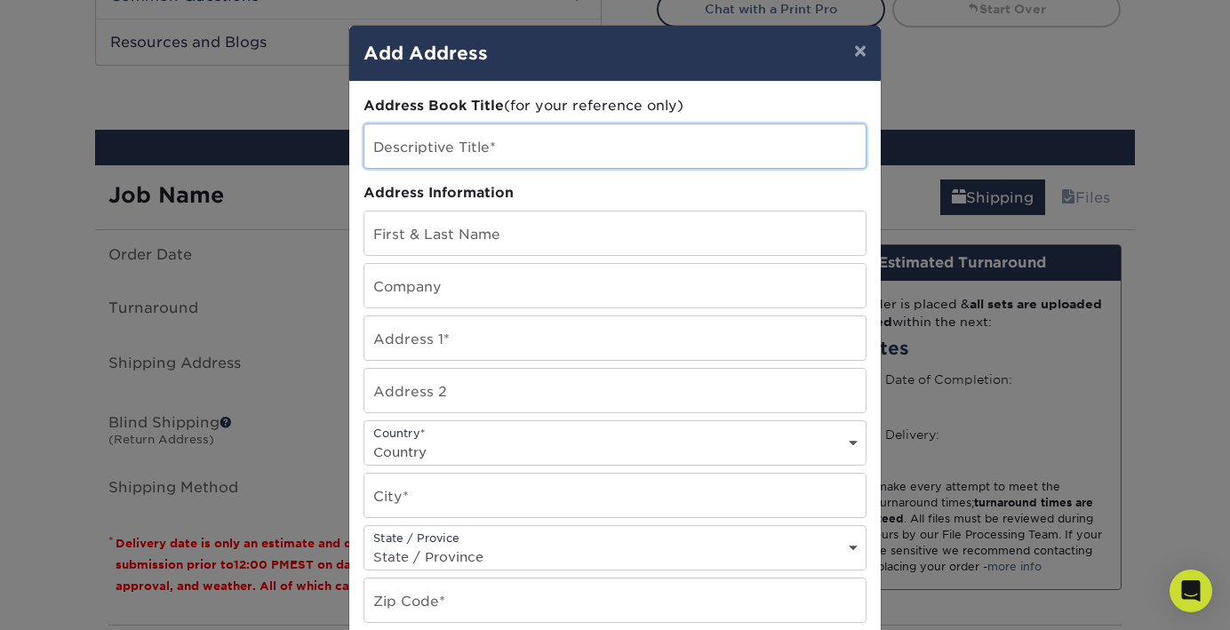
click at [460, 145] on input "text" at bounding box center [614, 146] width 501 height 44
type input "[PERSON_NAME]"
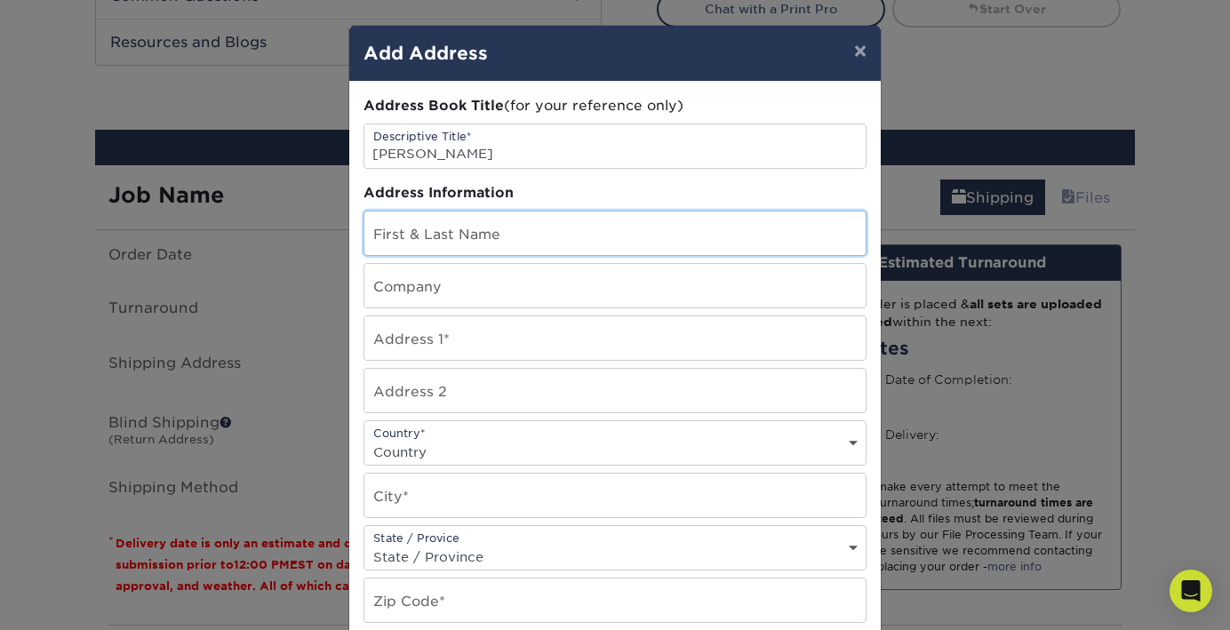
click at [477, 236] on input "text" at bounding box center [614, 233] width 501 height 44
type input "sherry broome"
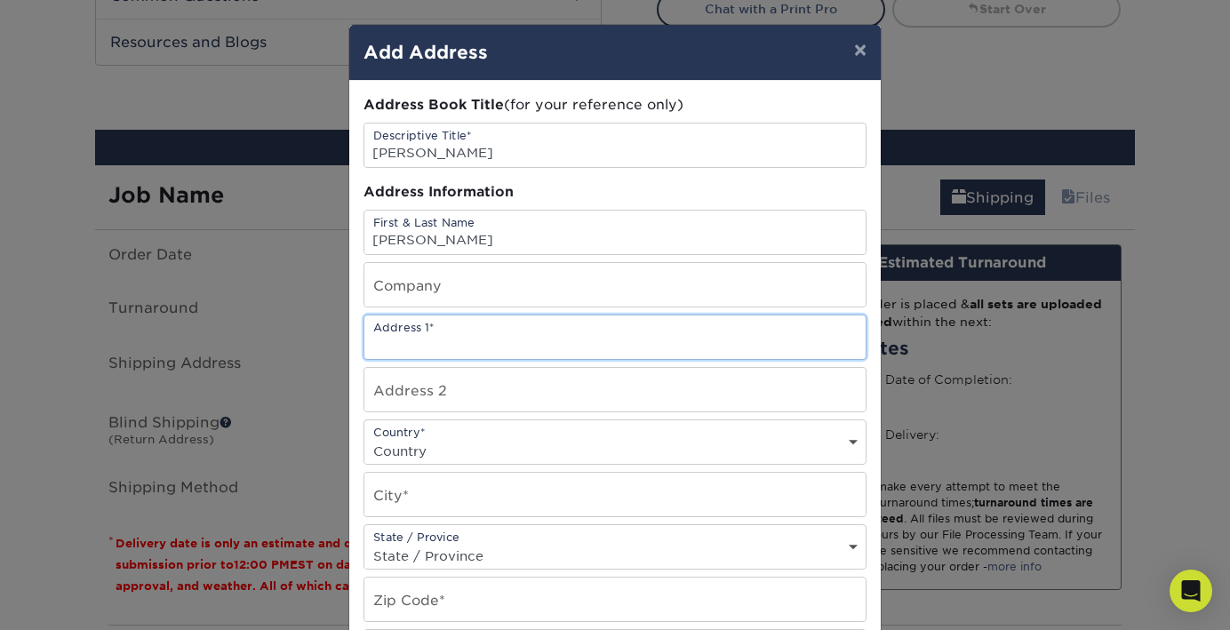
click at [500, 334] on input "text" at bounding box center [614, 337] width 501 height 44
type input "630 Hunters Knoll Road"
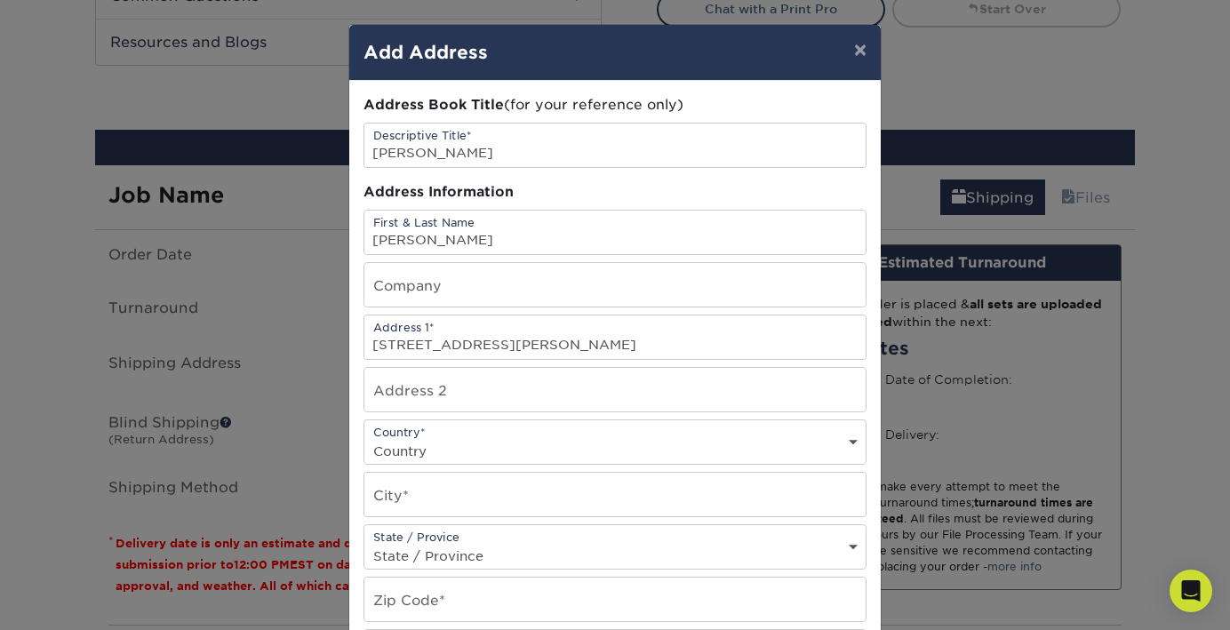
select select "US"
type input "Winston-Salem"
select select "NC"
type input "27106"
type input "3364061511"
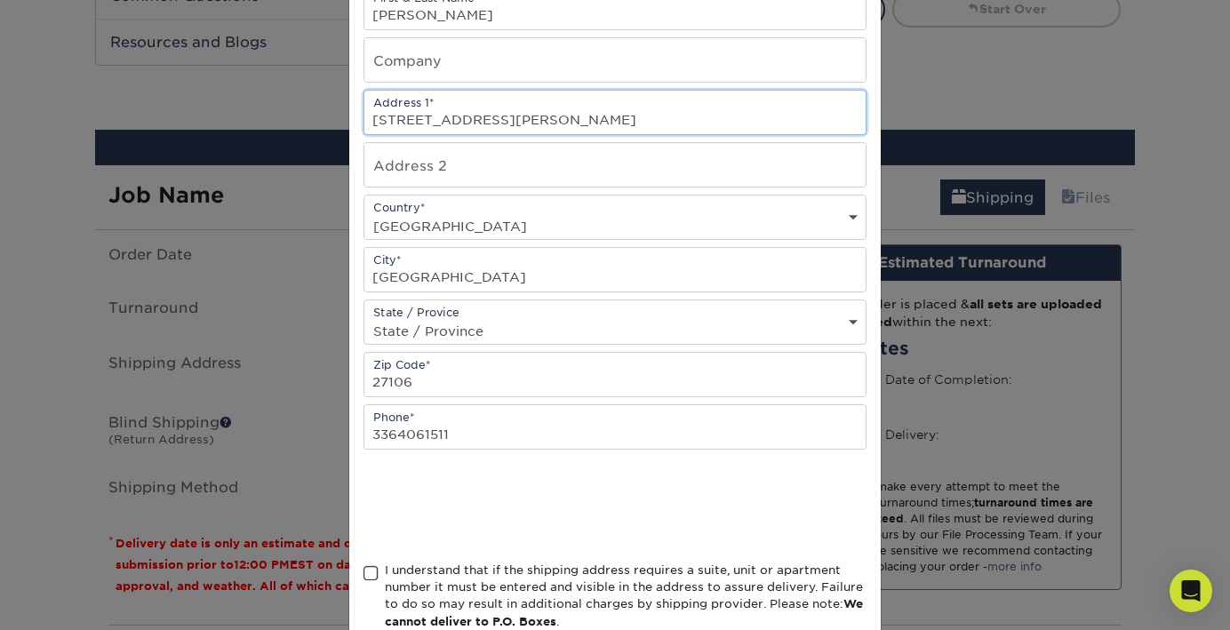
scroll to position [252, 0]
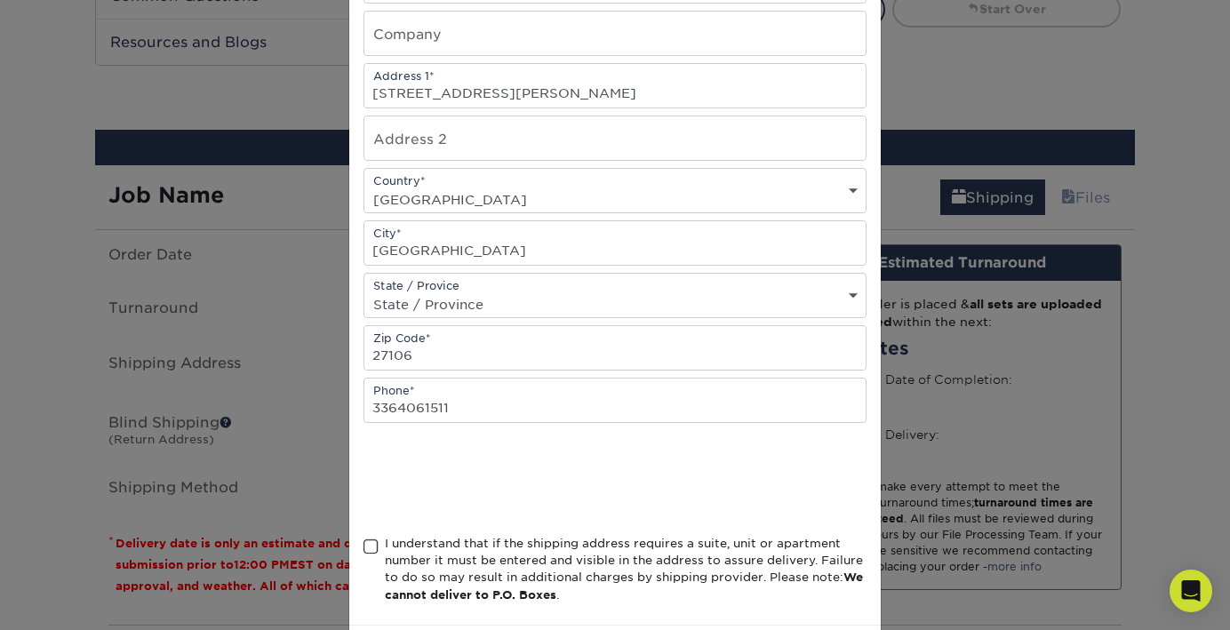
click at [371, 549] on span at bounding box center [370, 547] width 15 height 17
click at [0, 0] on input "I understand that if the shipping address requires a suite, unit or apartment n…" at bounding box center [0, 0] width 0 height 0
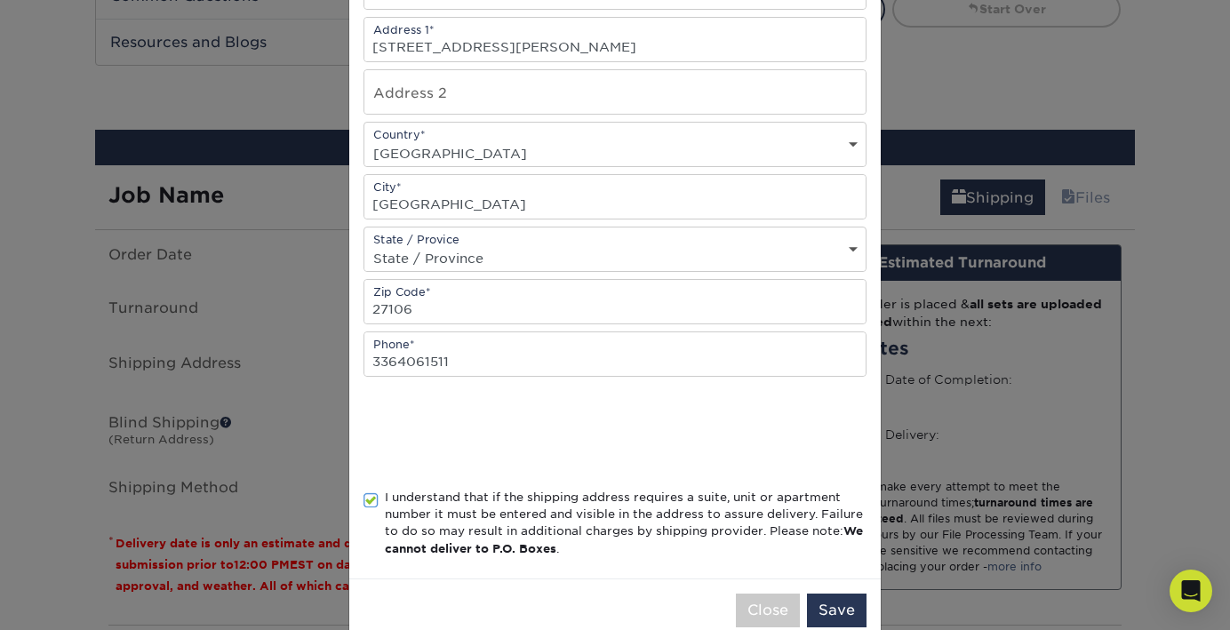
scroll to position [336, 0]
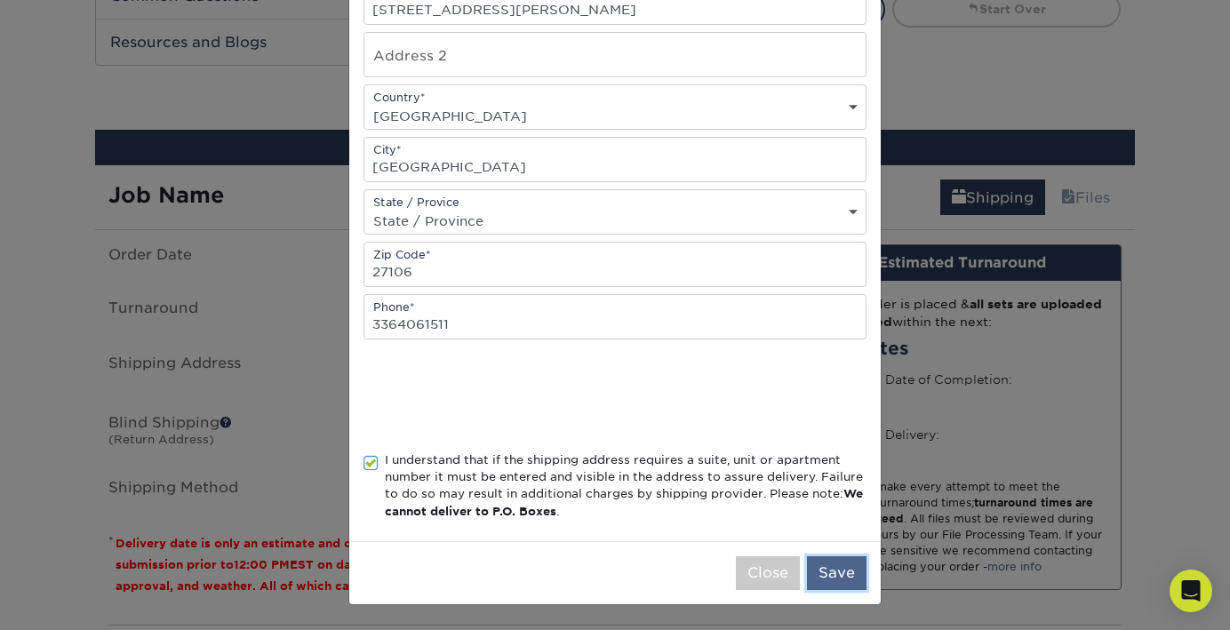
click at [852, 579] on button "Save" at bounding box center [837, 573] width 60 height 34
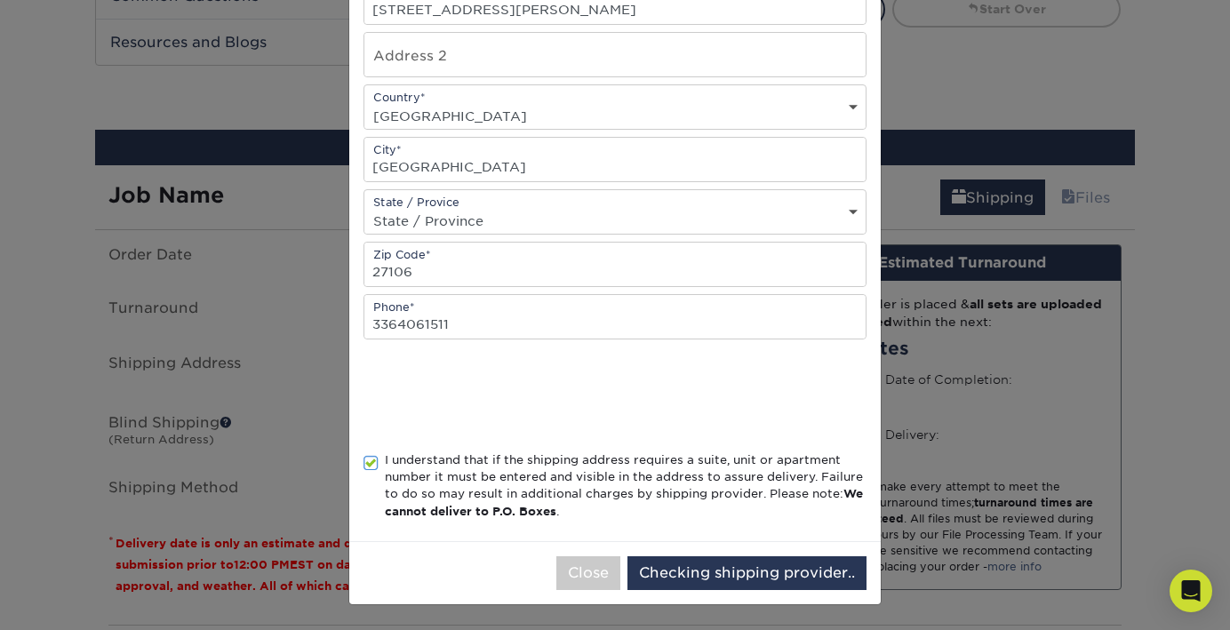
scroll to position [0, 0]
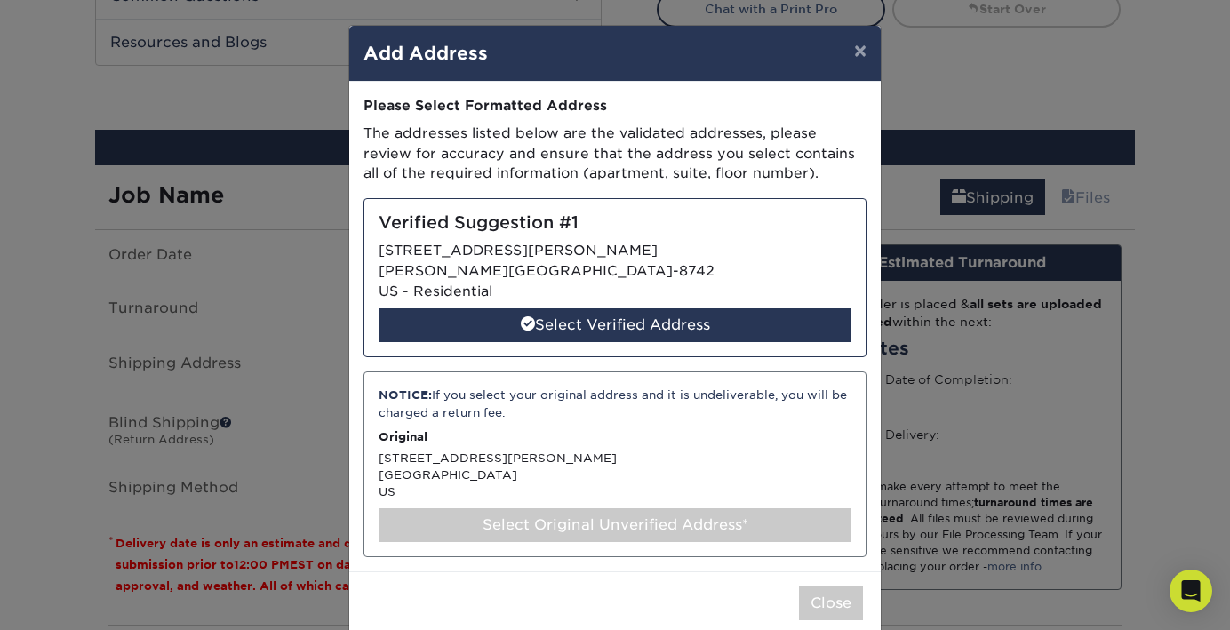
click at [651, 327] on div "Select Verified Address" at bounding box center [615, 325] width 473 height 34
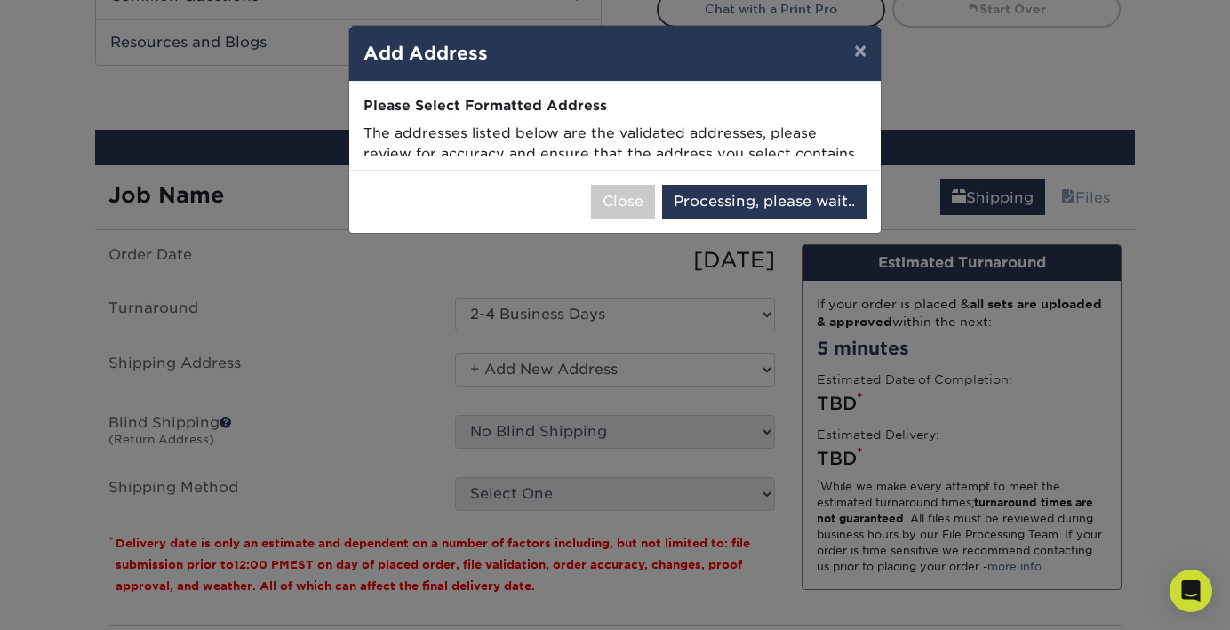
select select "285389"
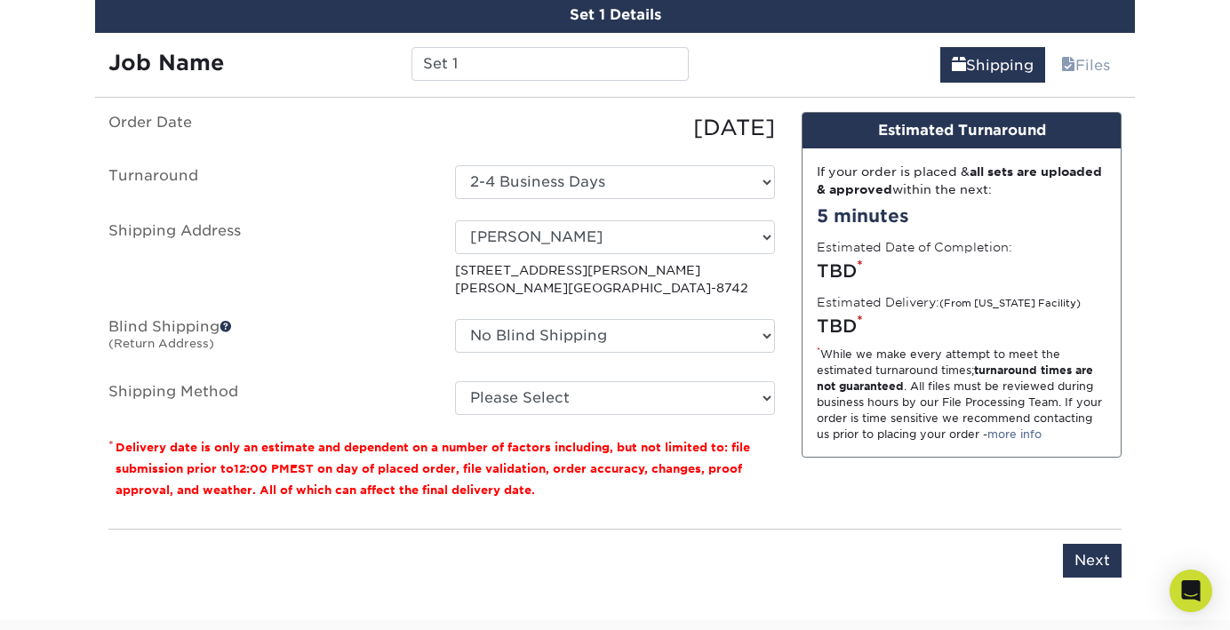
scroll to position [1083, 0]
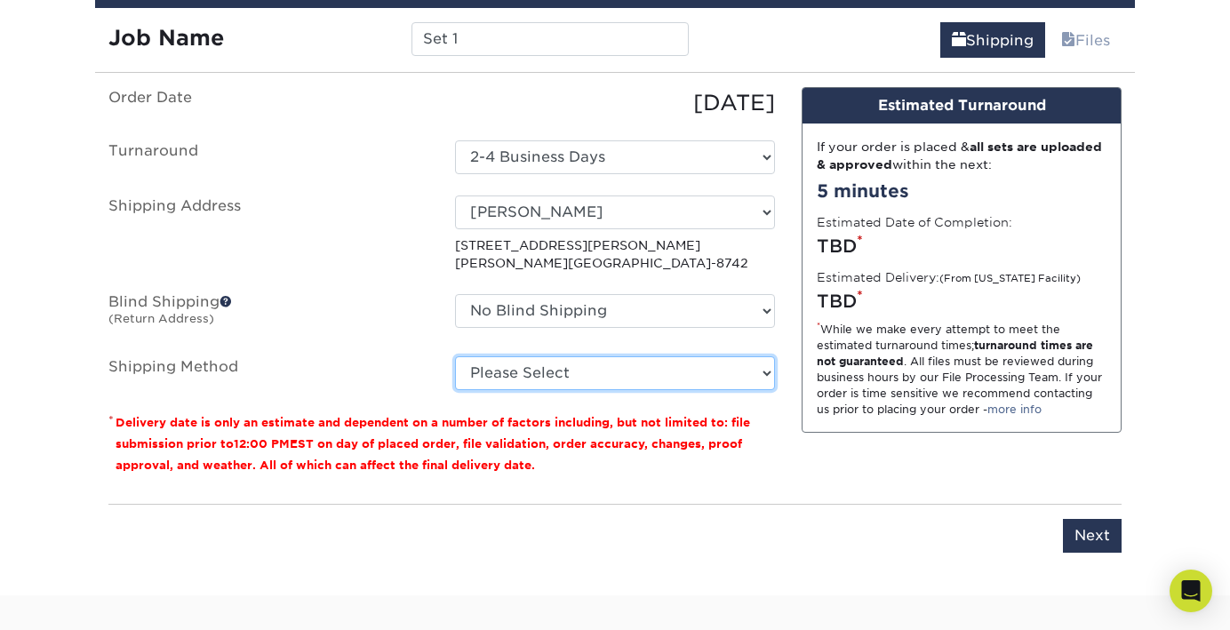
click at [764, 372] on select "Please Select Ground Shipping (+$7.84) 3 Day Shipping Service (+$20.04) 2 Day A…" at bounding box center [615, 373] width 320 height 34
select select "03"
click at [455, 356] on select "Please Select Ground Shipping (+$7.84) 3 Day Shipping Service (+$20.04) 2 Day A…" at bounding box center [615, 373] width 320 height 34
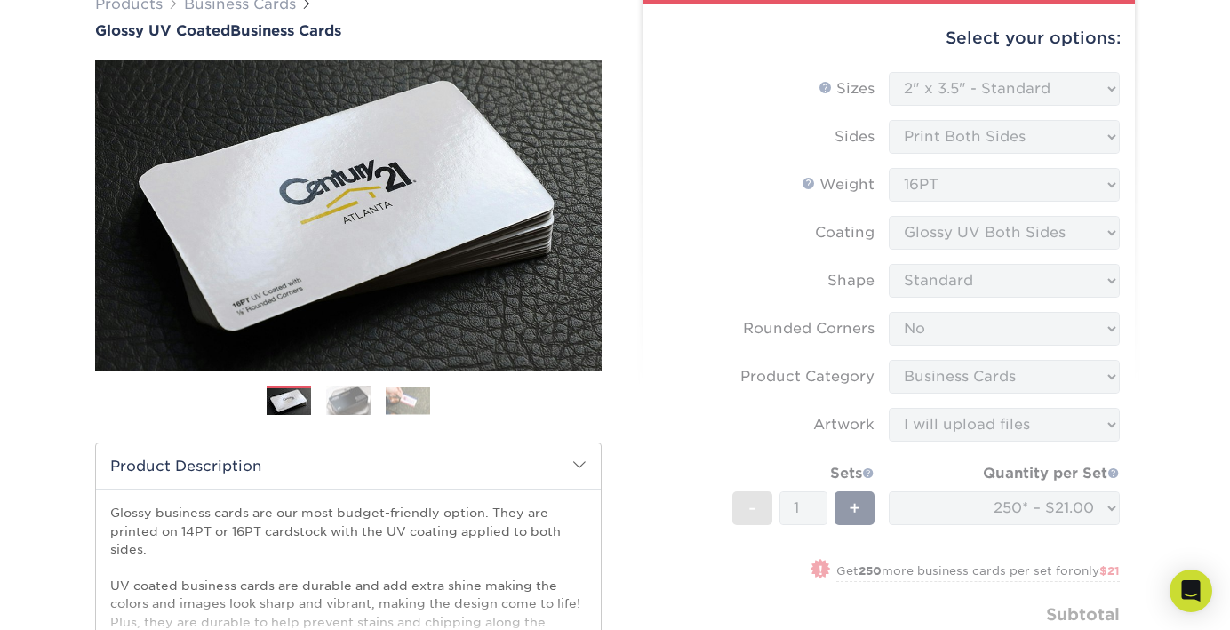
scroll to position [0, 0]
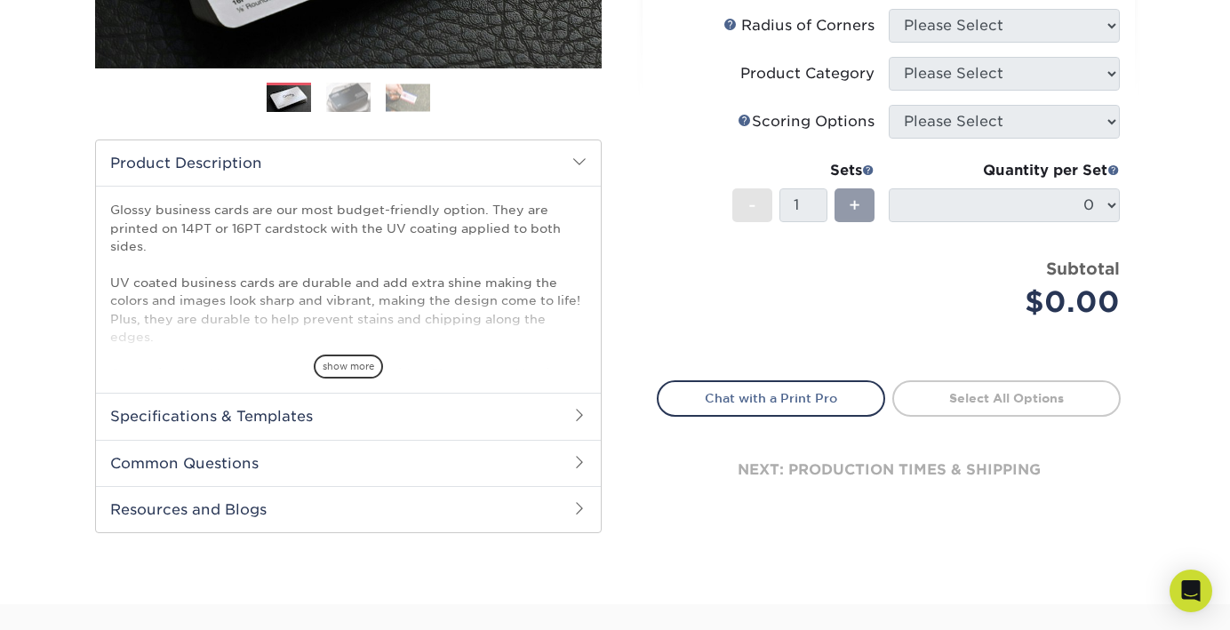
scroll to position [460, 0]
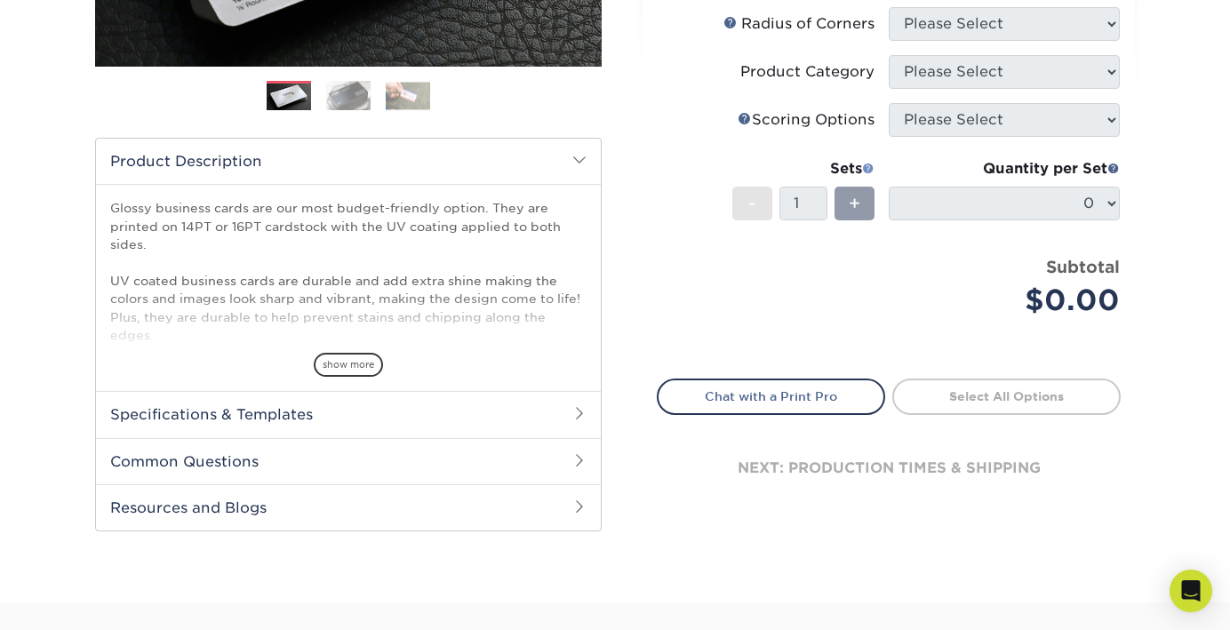
click at [868, 170] on span at bounding box center [868, 168] width 12 height 12
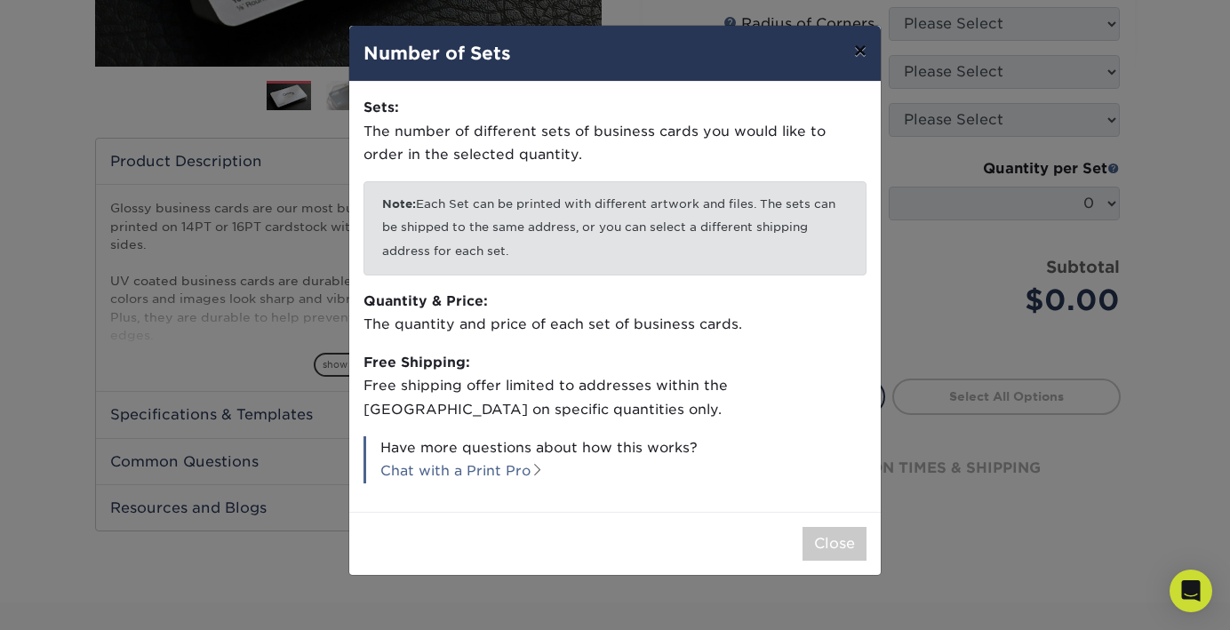
drag, startPoint x: 862, startPoint y: 52, endPoint x: 863, endPoint y: 66, distance: 13.4
click at [864, 53] on button "×" at bounding box center [860, 51] width 41 height 50
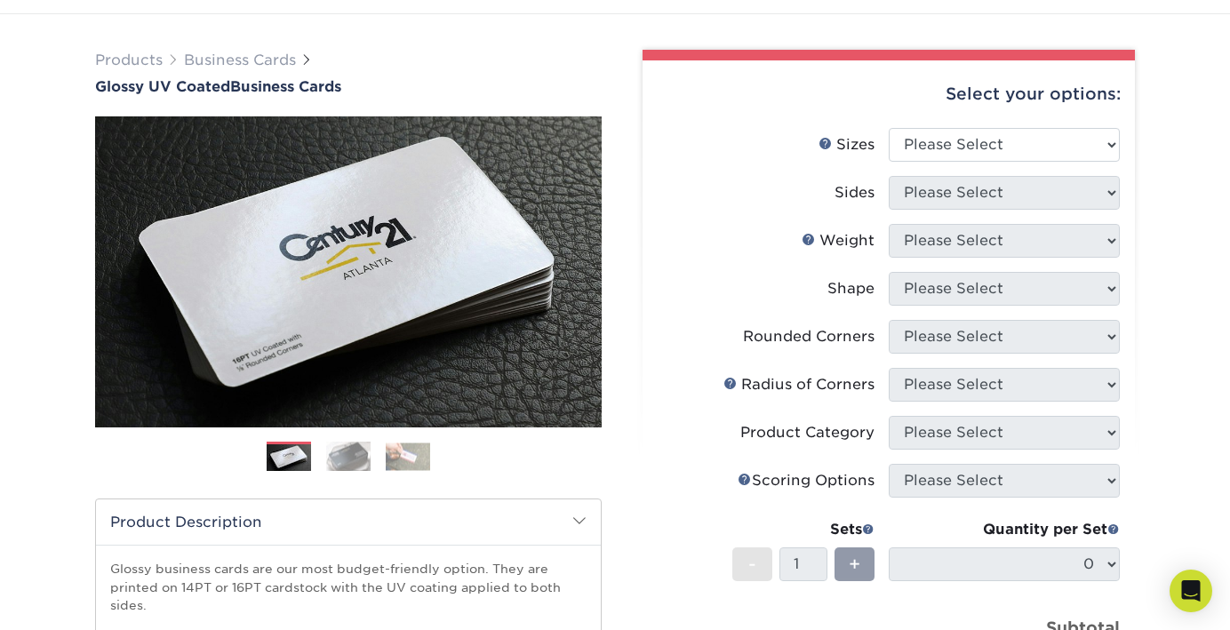
scroll to position [68, 0]
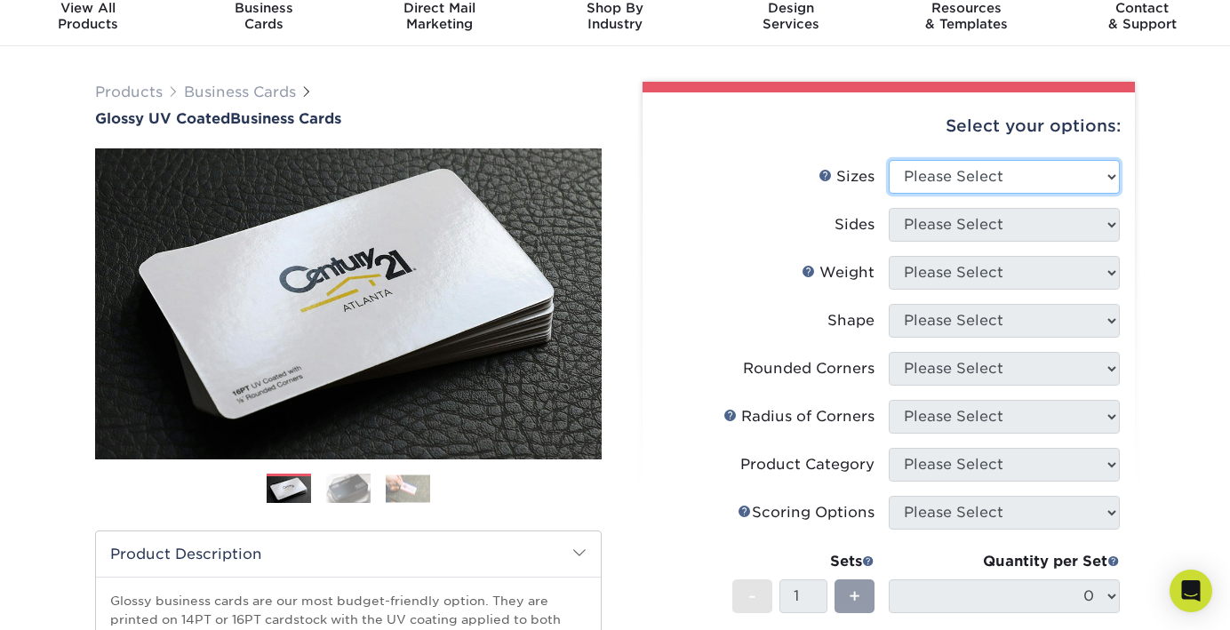
click at [940, 164] on select "Please Select 1.5" x 3.5" - Mini 1.75" x 3.5" - Mini 2" x 2" - Square 2" x 3" -…" at bounding box center [1004, 177] width 231 height 34
select select "2.00x3.50"
click at [889, 160] on select "Please Select 1.5" x 3.5" - Mini 1.75" x 3.5" - Mini 2" x 2" - Square 2" x 3" -…" at bounding box center [1004, 177] width 231 height 34
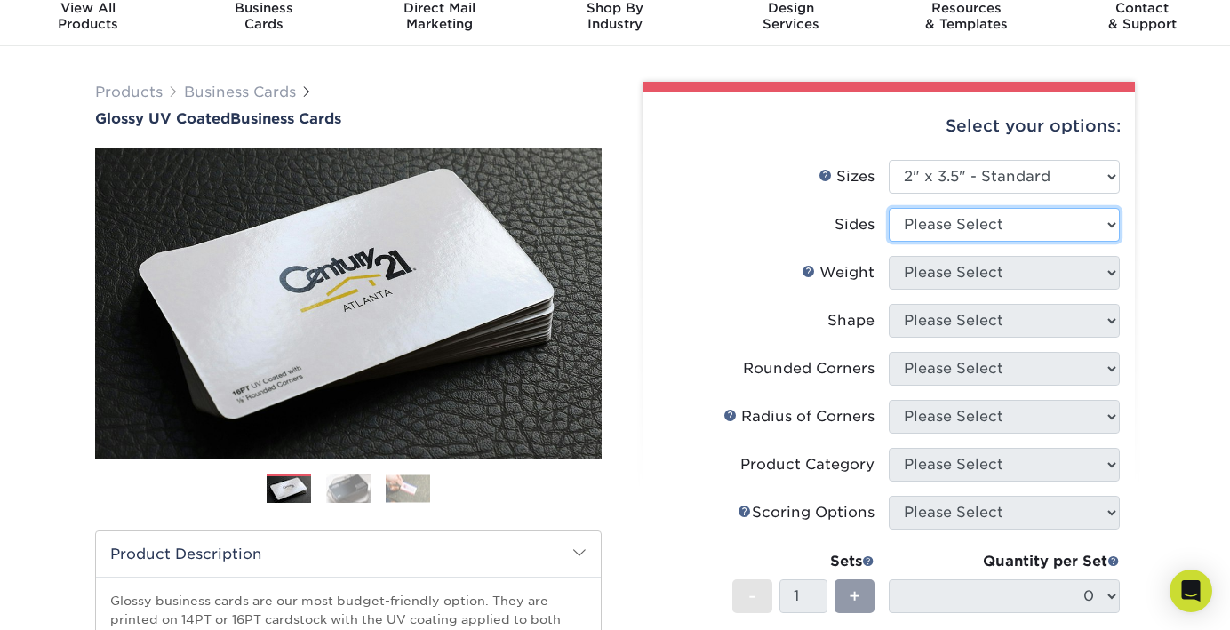
click at [937, 231] on select "Please Select Print Both Sides Print Front Only" at bounding box center [1004, 225] width 231 height 34
select select "13abbda7-1d64-4f25-8bb2-c179b224825d"
click at [889, 208] on select "Please Select Print Both Sides Print Front Only" at bounding box center [1004, 225] width 231 height 34
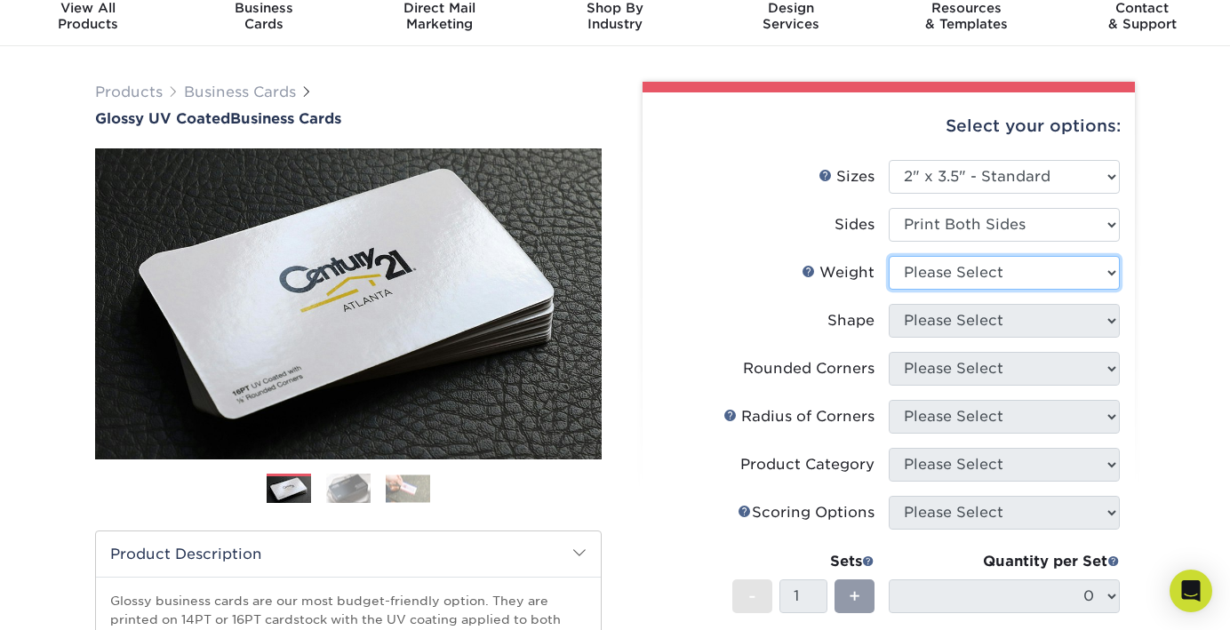
click at [924, 278] on select "Please Select 16PT 14PT" at bounding box center [1004, 273] width 231 height 34
select select "16PT"
click at [889, 256] on select "Please Select 16PT 14PT" at bounding box center [1004, 273] width 231 height 34
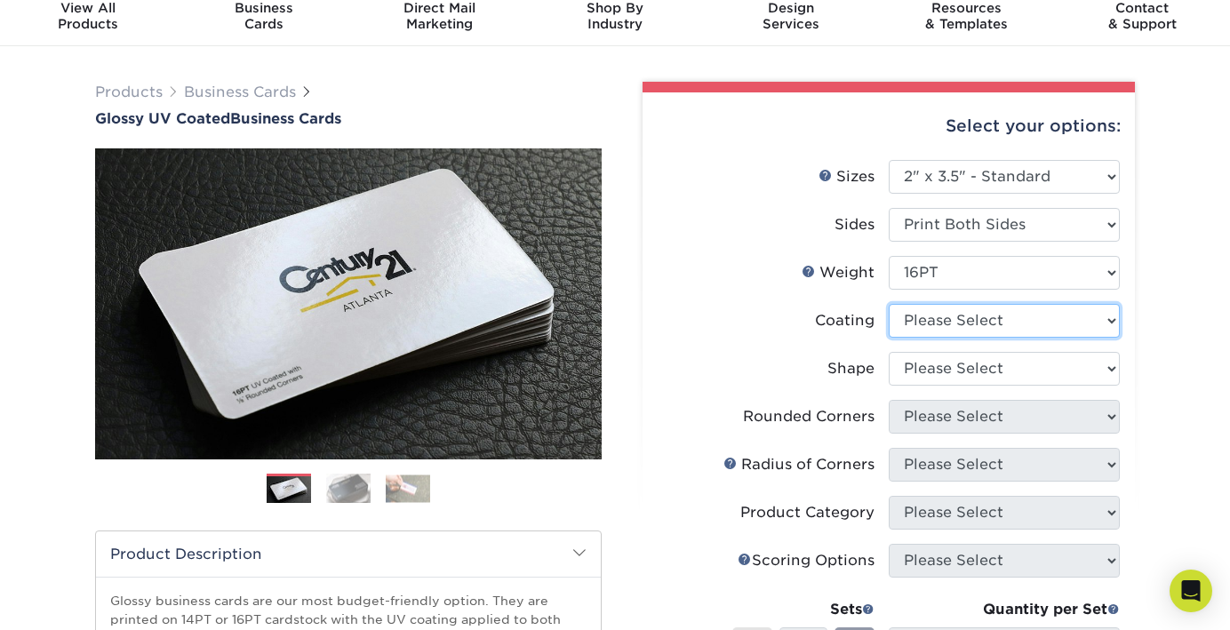
click at [924, 323] on select at bounding box center [1004, 321] width 231 height 34
click at [889, 304] on select at bounding box center [1004, 321] width 231 height 34
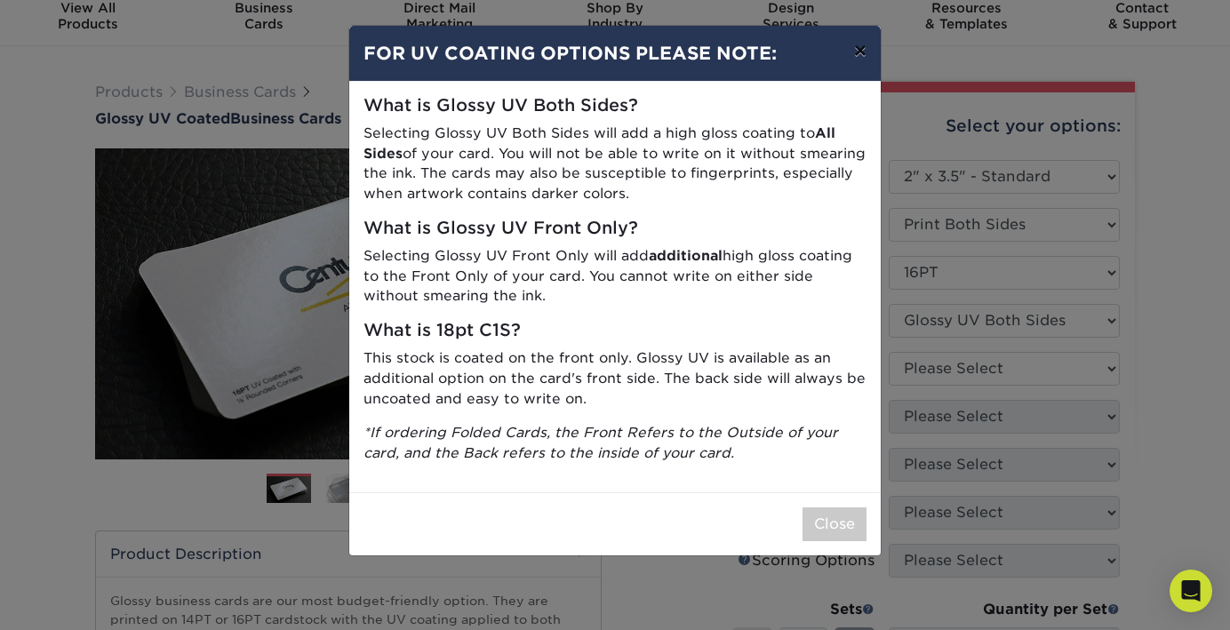
click at [858, 57] on button "×" at bounding box center [860, 51] width 41 height 50
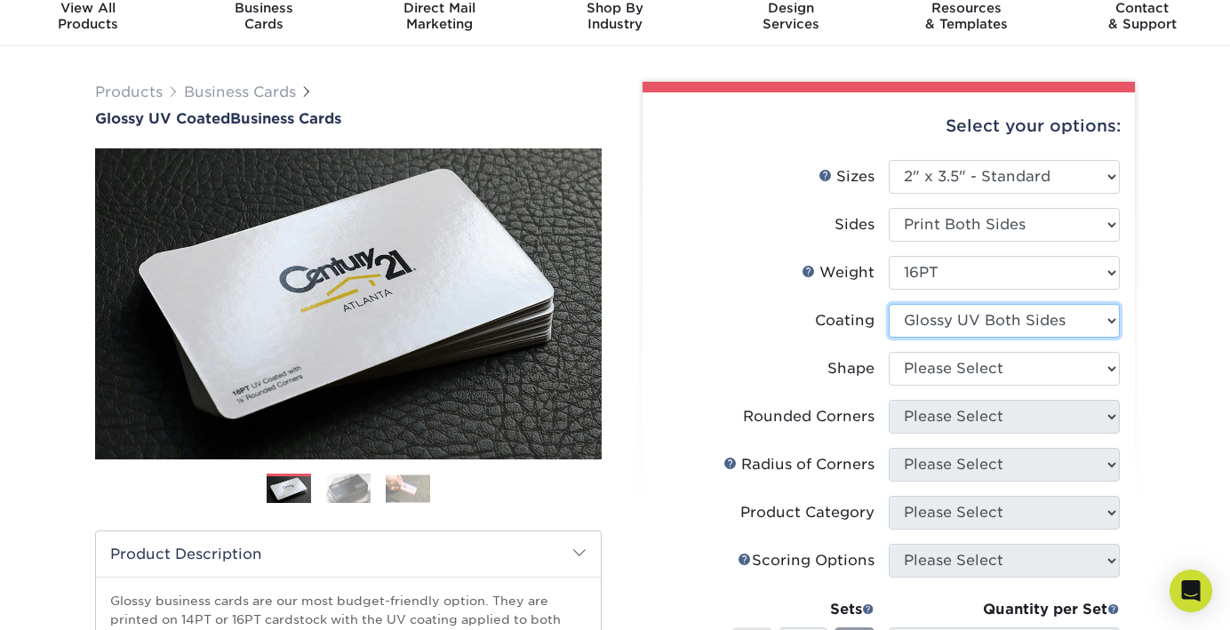
click at [1110, 315] on select at bounding box center [1004, 321] width 231 height 34
select select "1e8116af-acfc-44b1-83dc-8181aa338834"
click at [889, 304] on select at bounding box center [1004, 321] width 231 height 34
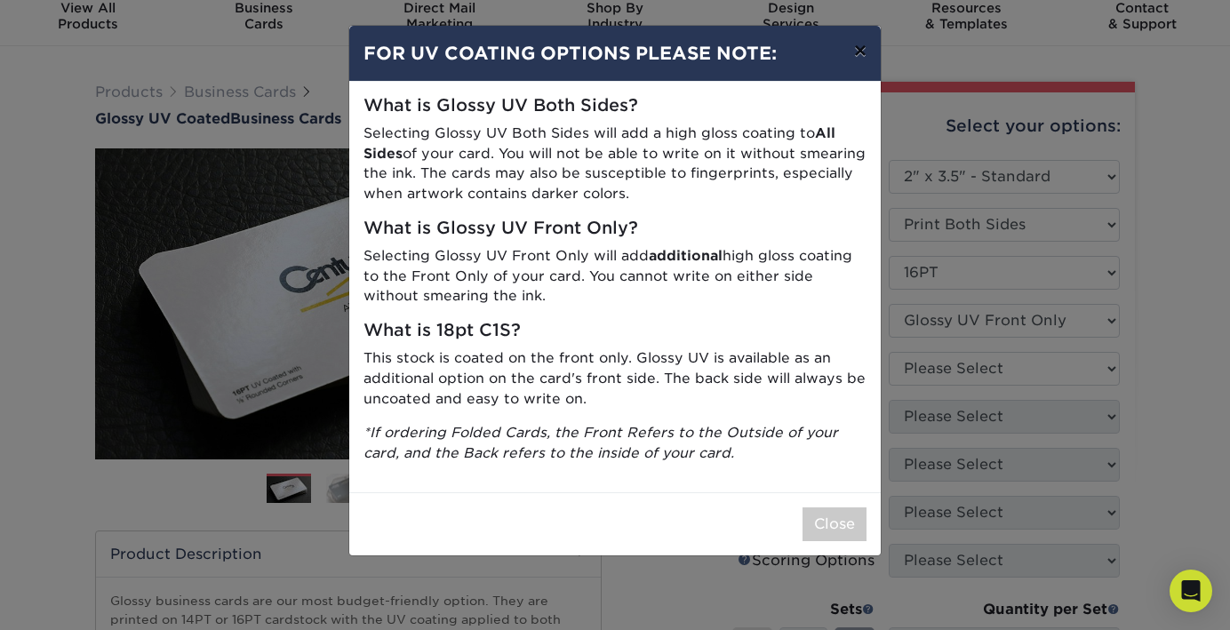
click at [861, 58] on button "×" at bounding box center [860, 51] width 41 height 50
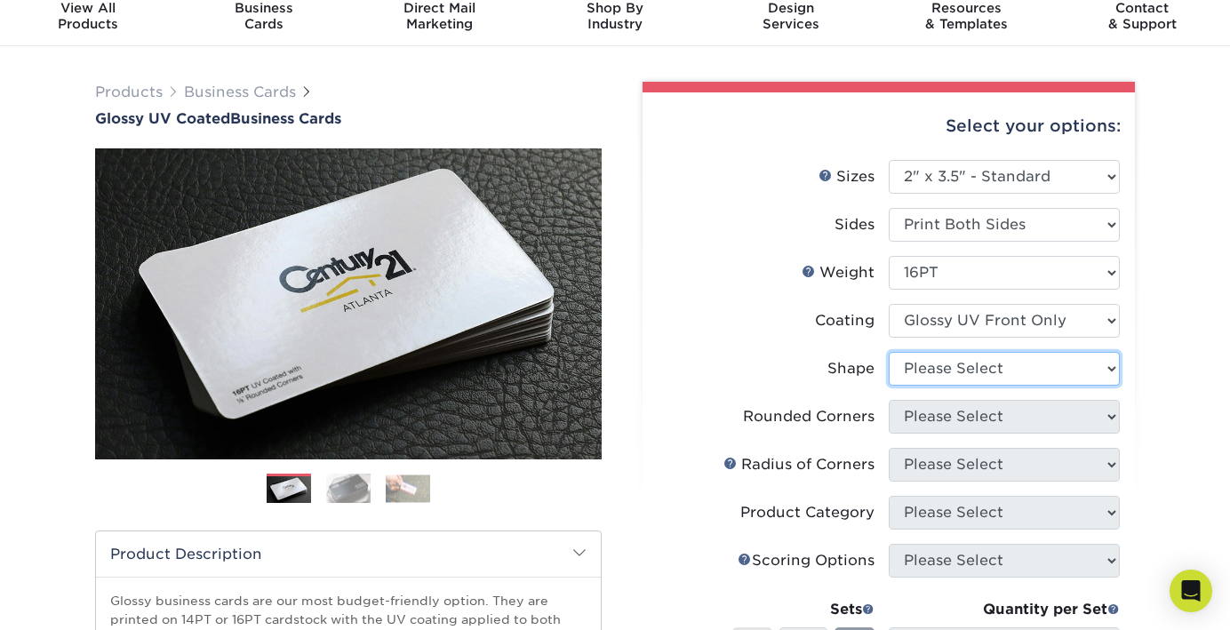
click at [1006, 368] on select "Please Select Standard" at bounding box center [1004, 369] width 231 height 34
select select "standard"
click at [889, 352] on select "Please Select Standard" at bounding box center [1004, 369] width 231 height 34
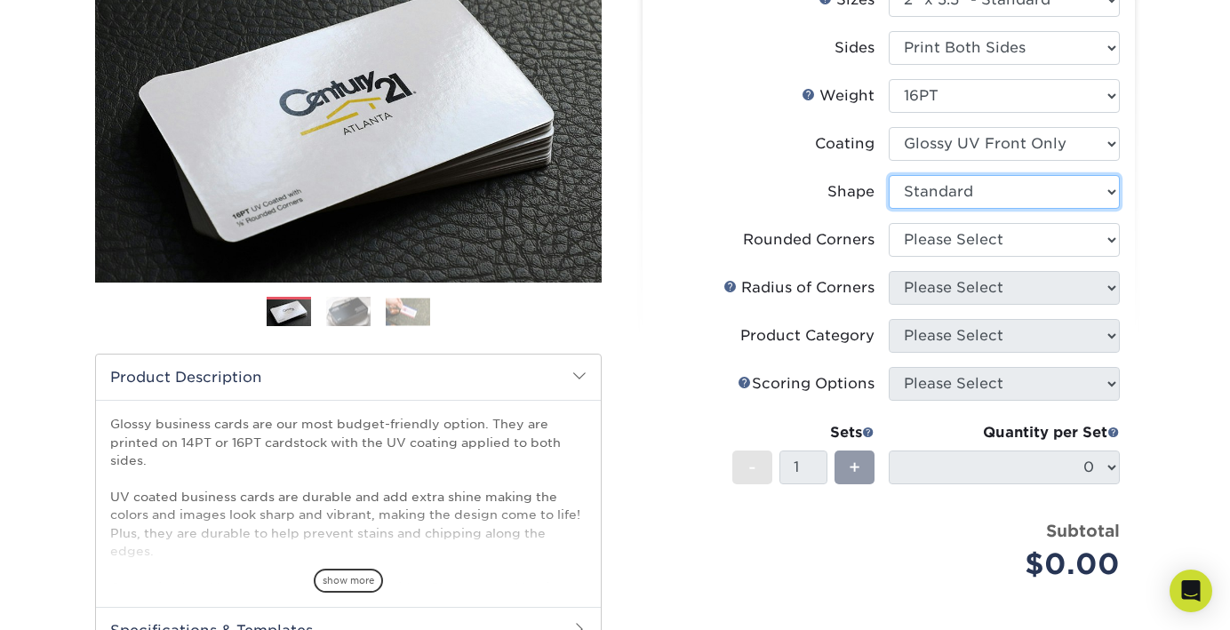
scroll to position [250, 0]
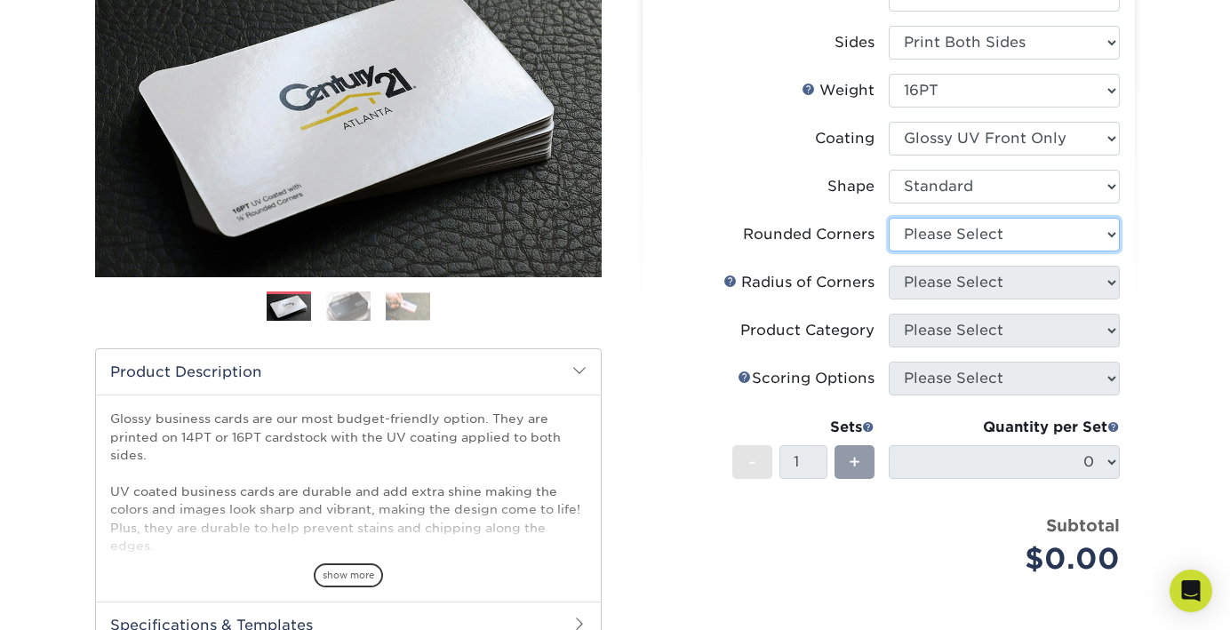
click at [935, 235] on select "Please Select Yes - Round 2 Corners Yes - Round 4 Corners No" at bounding box center [1004, 235] width 231 height 34
select select "0"
click at [889, 218] on select "Please Select Yes - Round 2 Corners Yes - Round 4 Corners No" at bounding box center [1004, 235] width 231 height 34
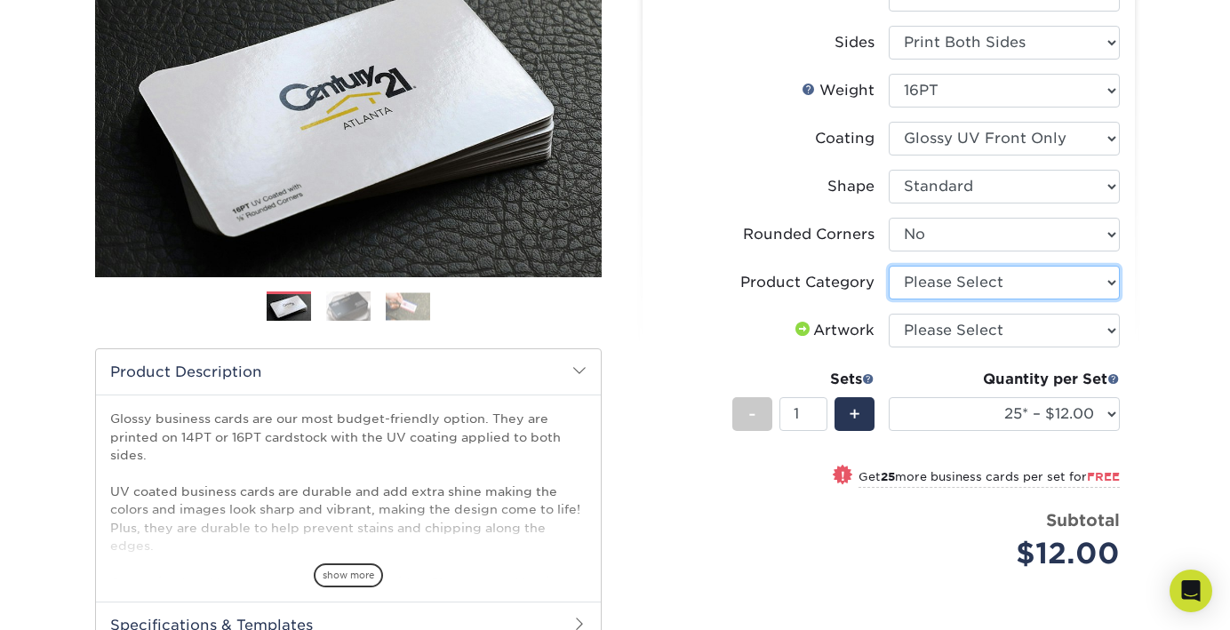
click at [922, 283] on select "Please Select Business Cards" at bounding box center [1004, 283] width 231 height 34
select select "3b5148f1-0588-4f88-a218-97bcfdce65c1"
click at [889, 266] on select "Please Select Business Cards" at bounding box center [1004, 283] width 231 height 34
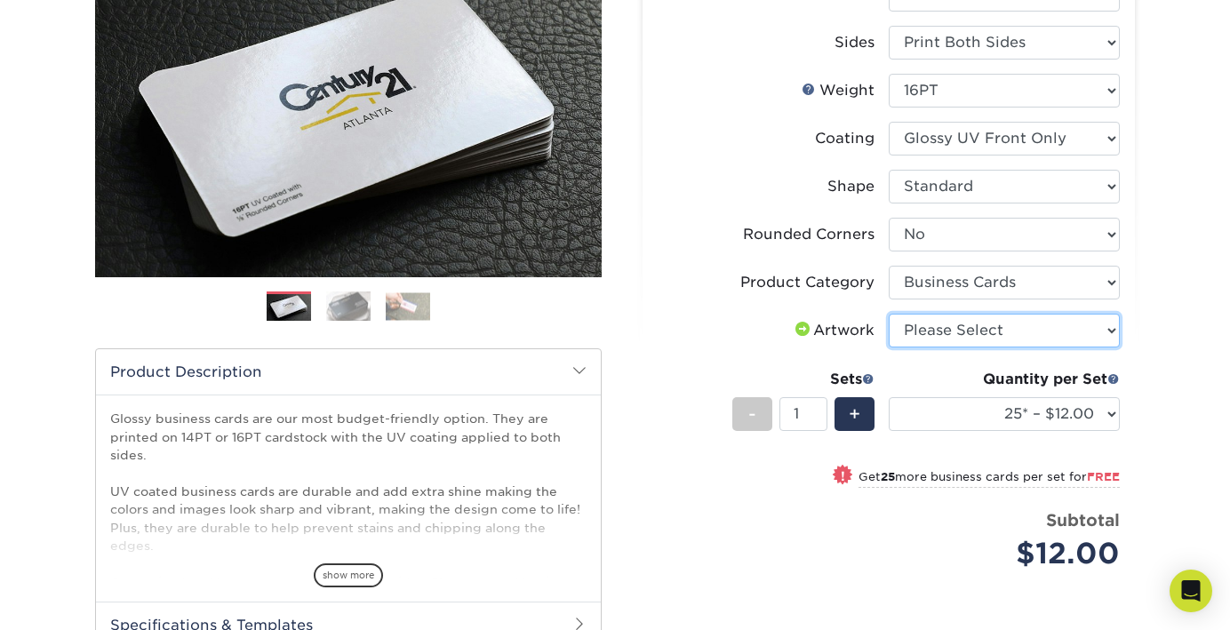
click at [937, 331] on select "Please Select I will upload files I need a design - $100" at bounding box center [1004, 331] width 231 height 34
select select "upload"
click at [889, 314] on select "Please Select I will upload files I need a design - $100" at bounding box center [1004, 331] width 231 height 34
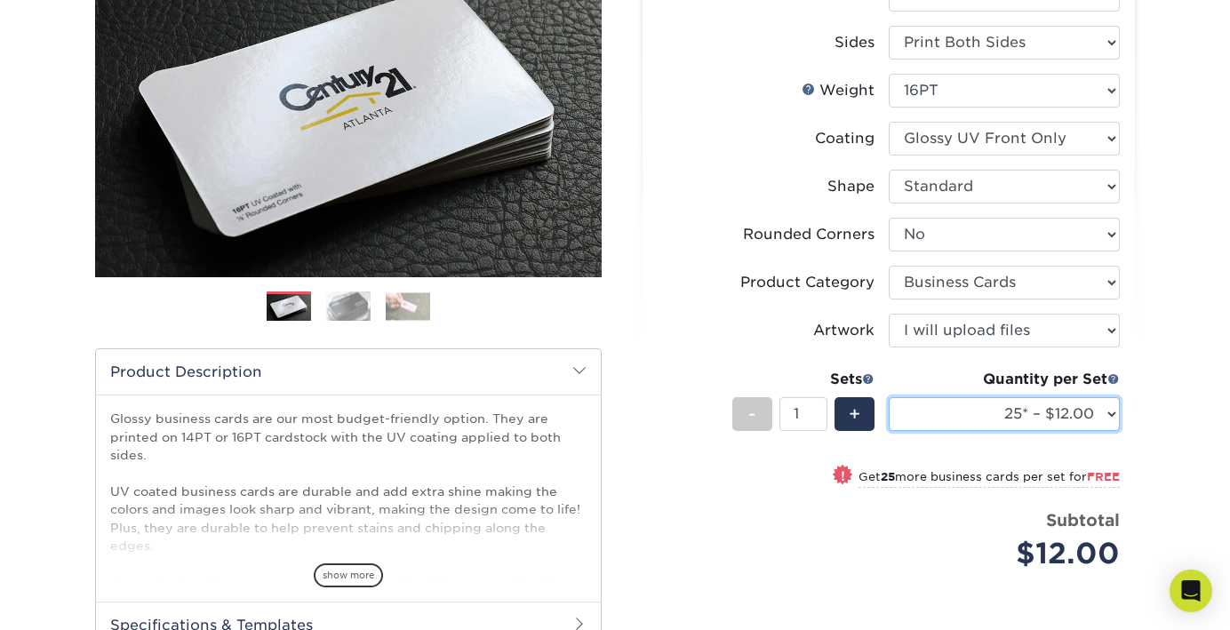
click at [1111, 414] on select "25* – $12.00 50* – $12.00 100* – $12.00 250* – $21.00 500 – $42.00 1000 – $53.0…" at bounding box center [1004, 414] width 231 height 34
select select "250* – $21.00"
click at [889, 397] on select "25* – $12.00 50* – $12.00 100* – $12.00 250* – $21.00 500 – $42.00 1000 – $53.0…" at bounding box center [1004, 414] width 231 height 34
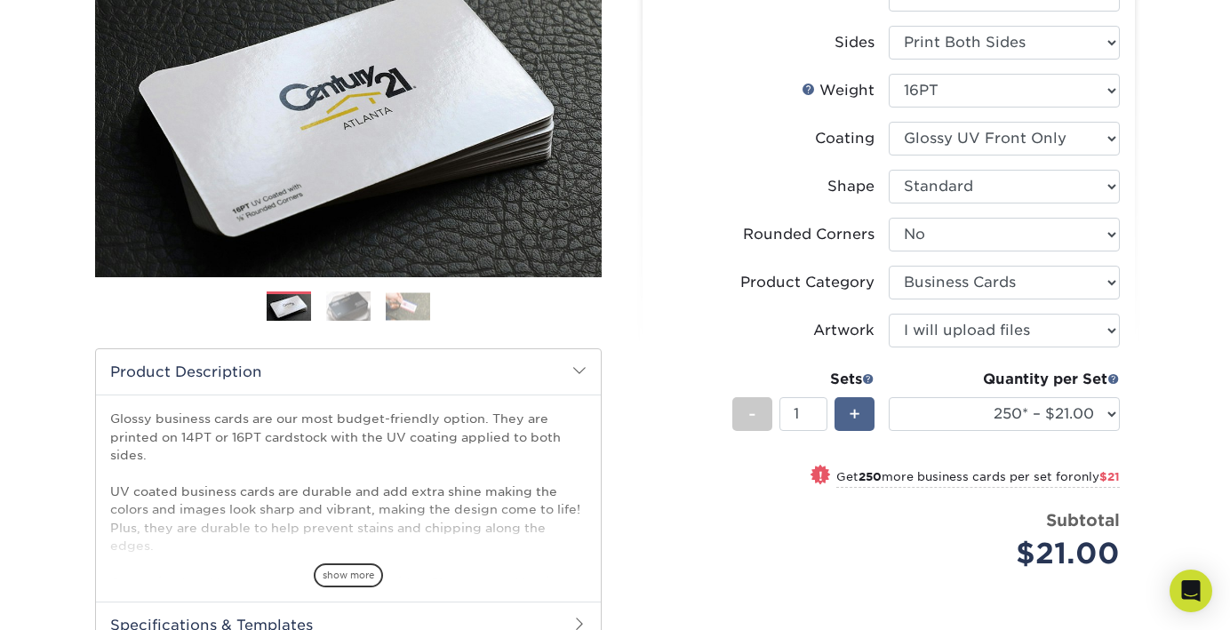
click at [861, 416] on div "+" at bounding box center [854, 414] width 40 height 34
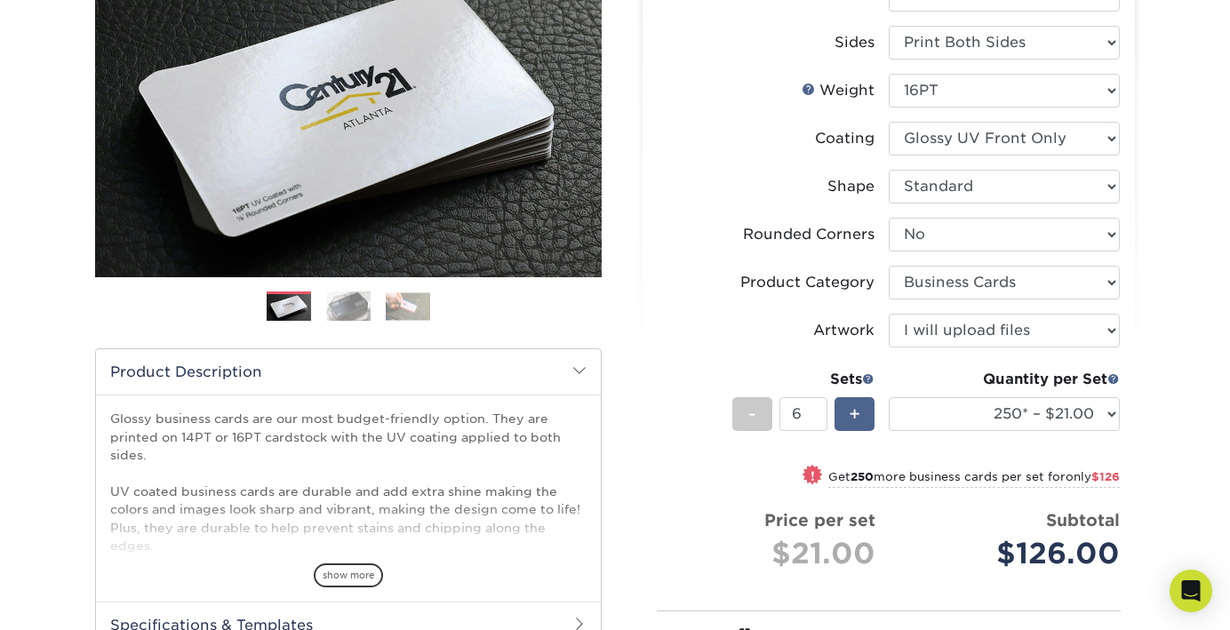
click at [861, 416] on div "+" at bounding box center [854, 414] width 40 height 34
type input "8"
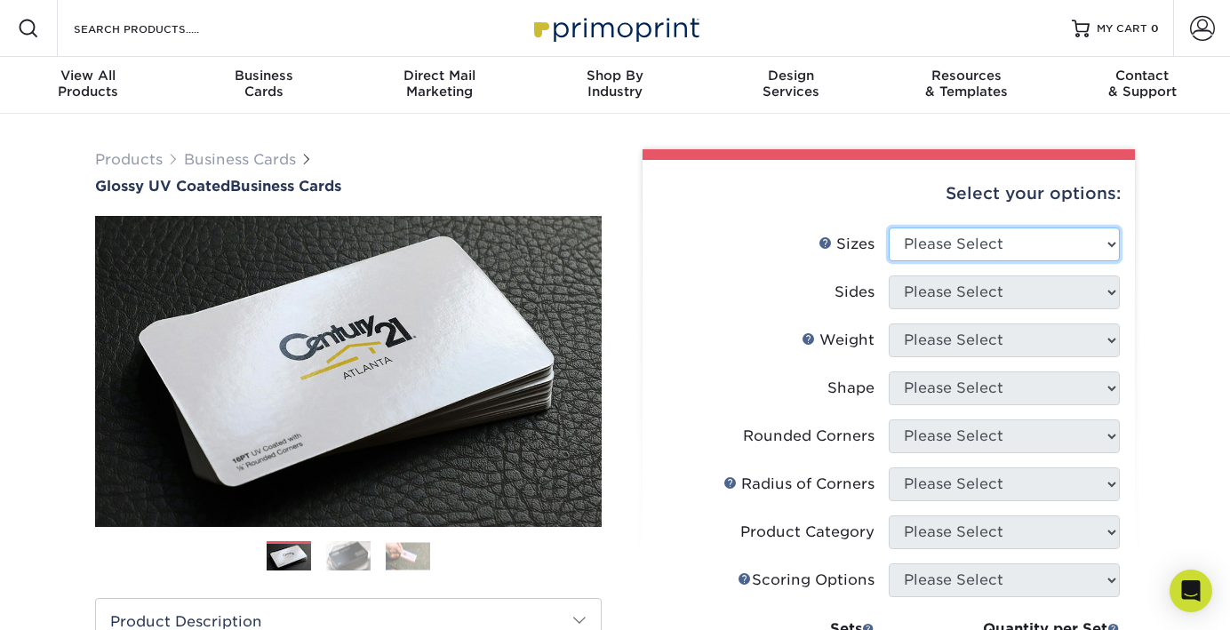
click at [966, 246] on select "Please Select 1.5" x 3.5" - Mini 1.75" x 3.5" - Mini 2" x 2" - Square 2" x 3" -…" at bounding box center [1004, 244] width 231 height 34
select select "2.00x3.50"
click at [889, 227] on select "Please Select 1.5" x 3.5" - Mini 1.75" x 3.5" - Mini 2" x 2" - Square 2" x 3" -…" at bounding box center [1004, 244] width 231 height 34
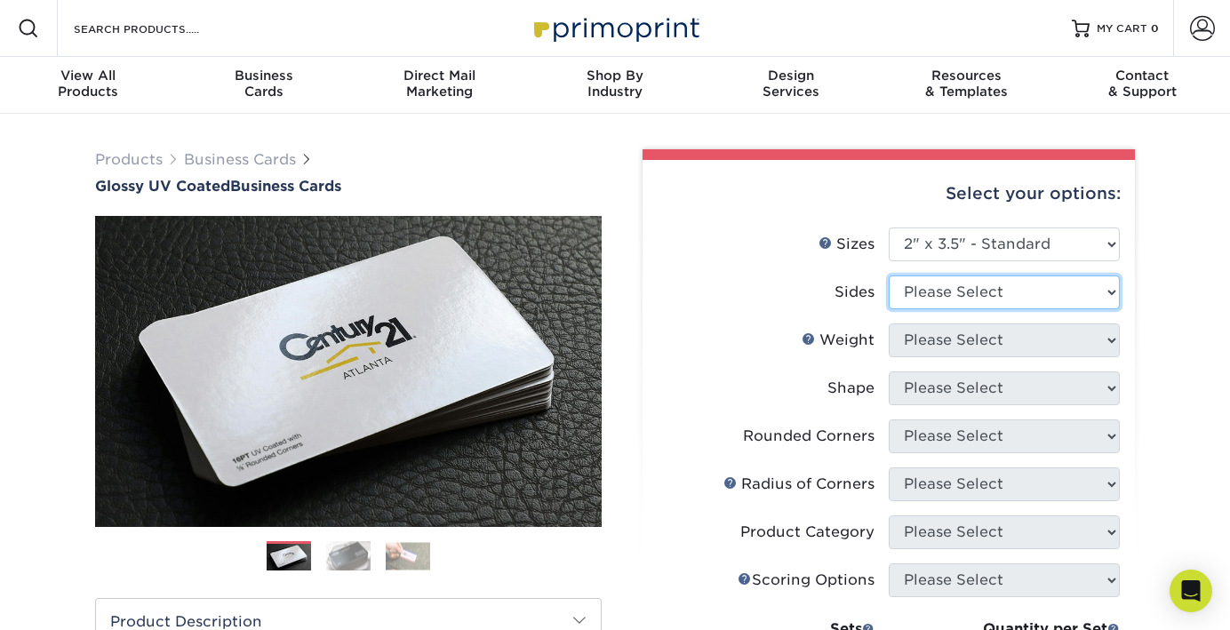
click at [911, 293] on select "Please Select Print Both Sides Print Front Only" at bounding box center [1004, 292] width 231 height 34
select select "13abbda7-1d64-4f25-8bb2-c179b224825d"
click at [889, 275] on select "Please Select Print Both Sides Print Front Only" at bounding box center [1004, 292] width 231 height 34
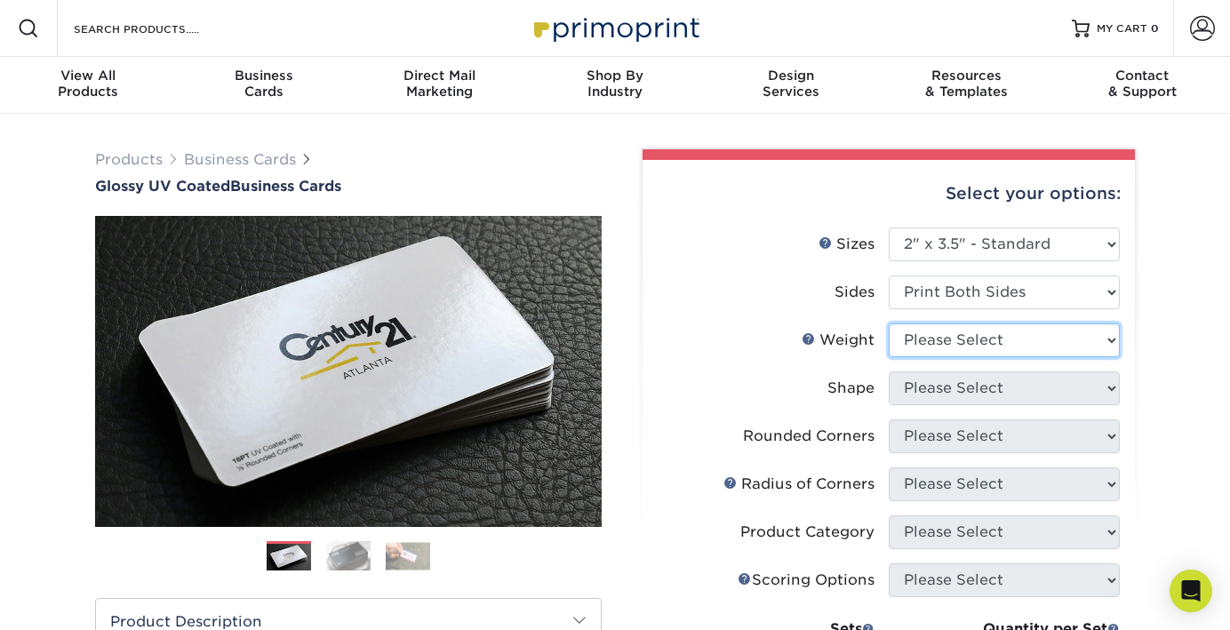
click at [958, 346] on select "Please Select 16PT 14PT" at bounding box center [1004, 340] width 231 height 34
select select "16PT"
click at [889, 323] on select "Please Select 16PT 14PT" at bounding box center [1004, 340] width 231 height 34
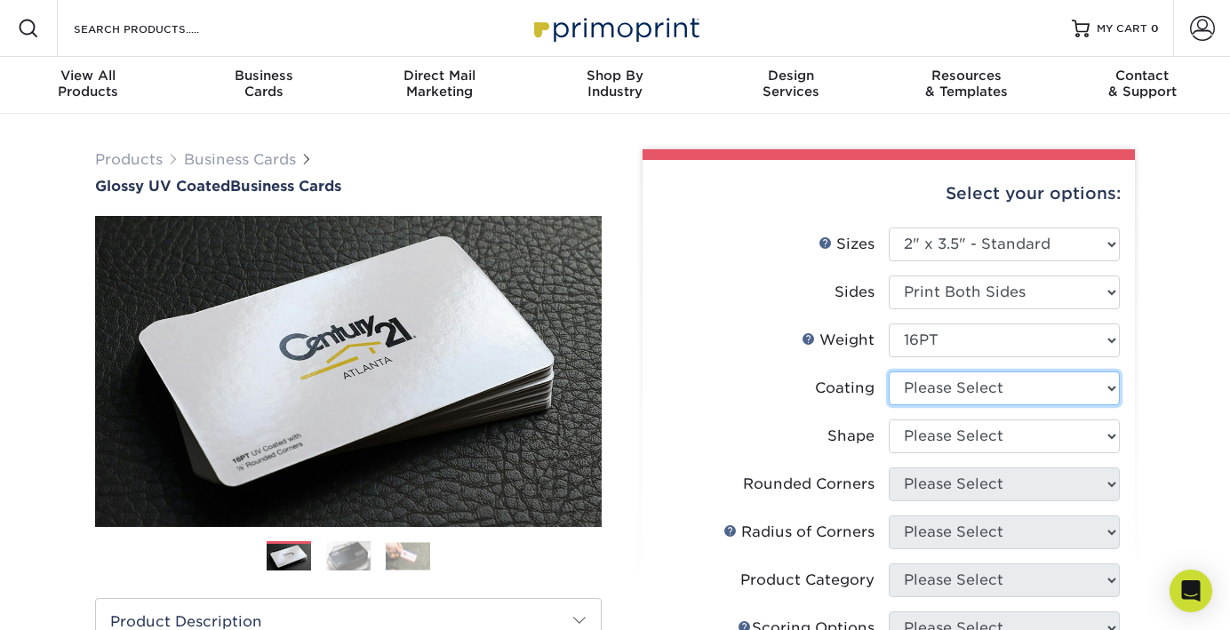
click at [956, 383] on select at bounding box center [1004, 388] width 231 height 34
select select "1e8116af-acfc-44b1-83dc-8181aa338834"
click at [889, 371] on select at bounding box center [1004, 388] width 231 height 34
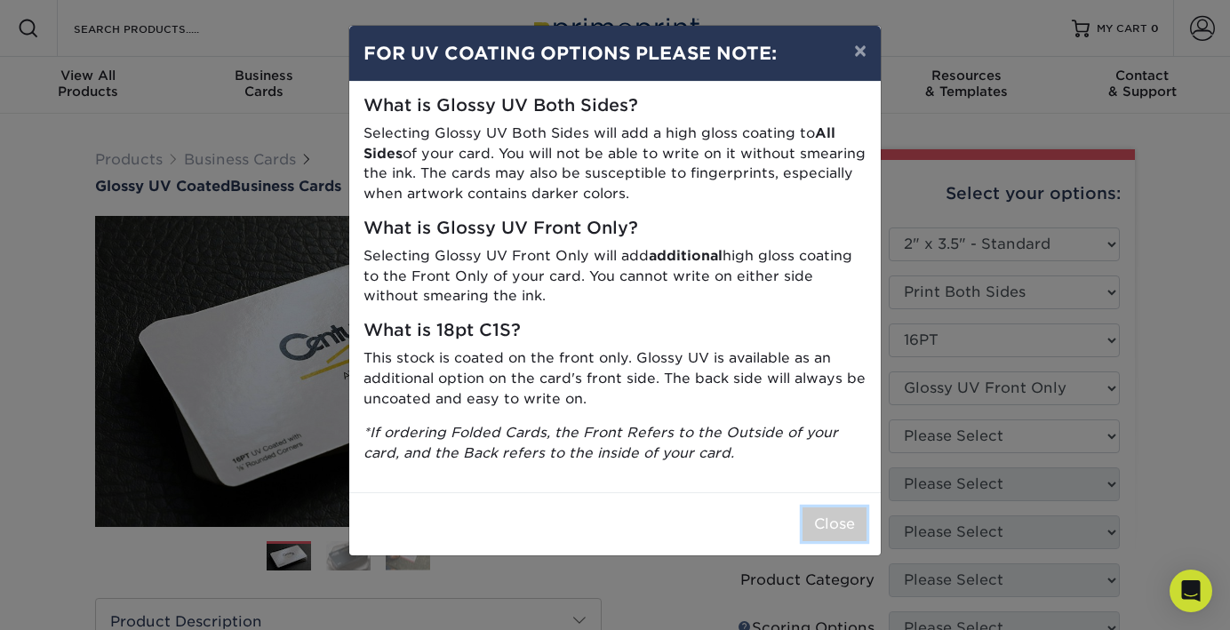
click at [848, 531] on button "Close" at bounding box center [834, 524] width 64 height 34
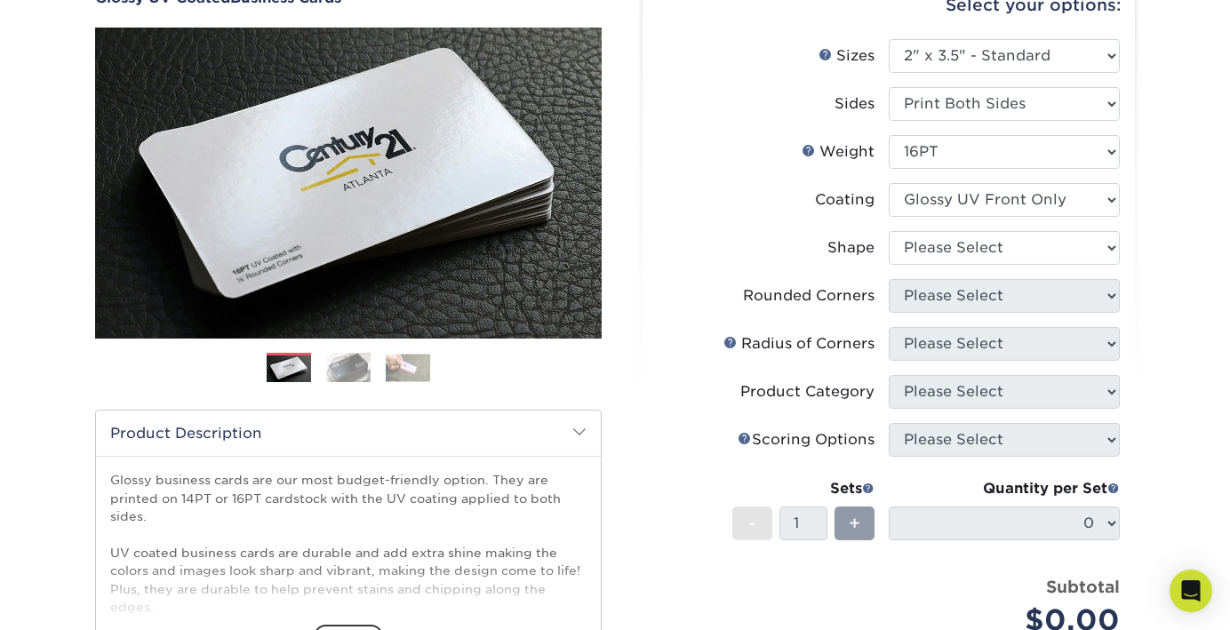
scroll to position [222, 0]
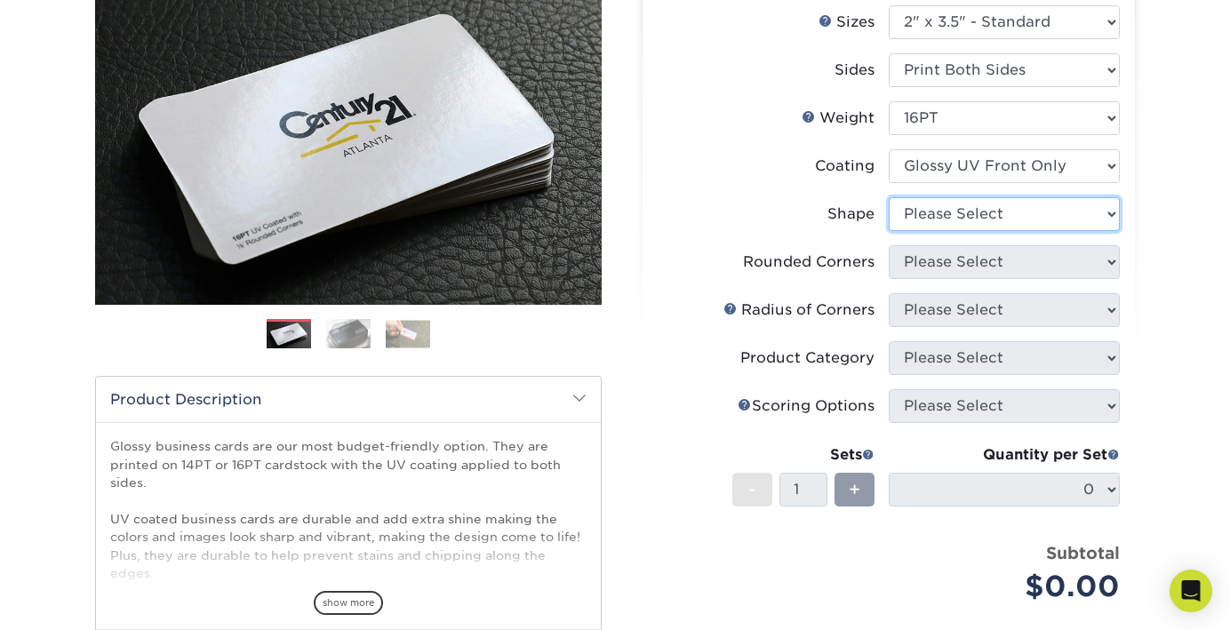
click at [936, 218] on select "Please Select Standard" at bounding box center [1004, 214] width 231 height 34
select select "standard"
click at [889, 197] on select "Please Select Standard" at bounding box center [1004, 214] width 231 height 34
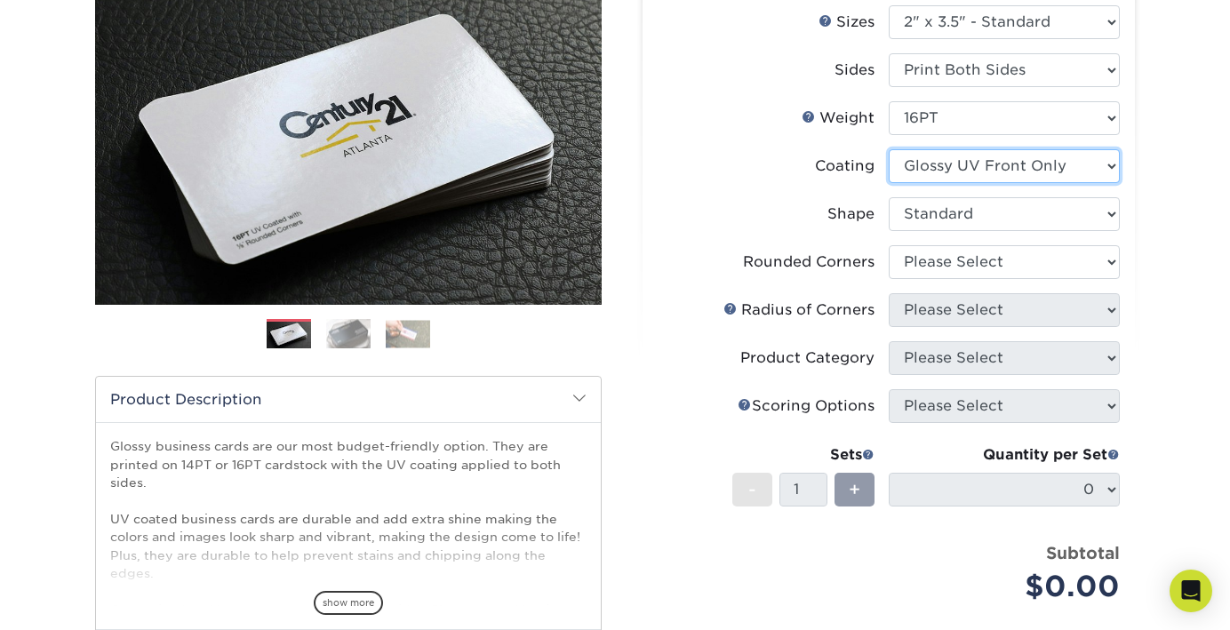
click at [928, 162] on select at bounding box center [1004, 166] width 231 height 34
select select "ae367451-b2b8-45df-a344-0f05b6a12993"
click at [889, 149] on select at bounding box center [1004, 166] width 231 height 34
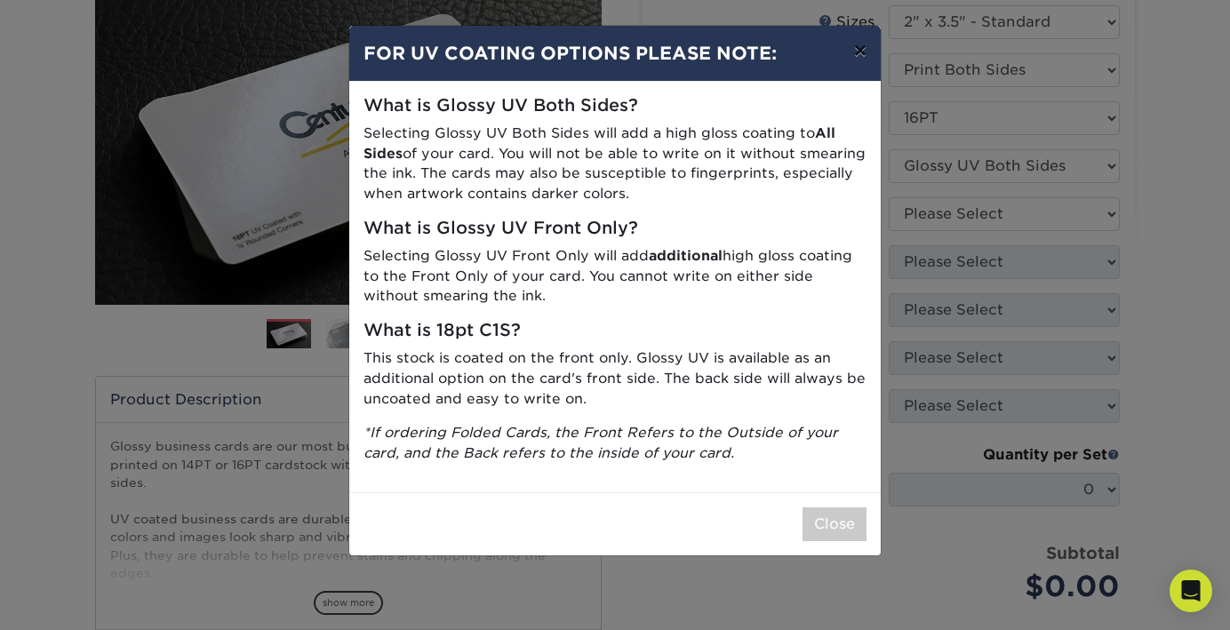
click at [853, 57] on button "×" at bounding box center [860, 51] width 41 height 50
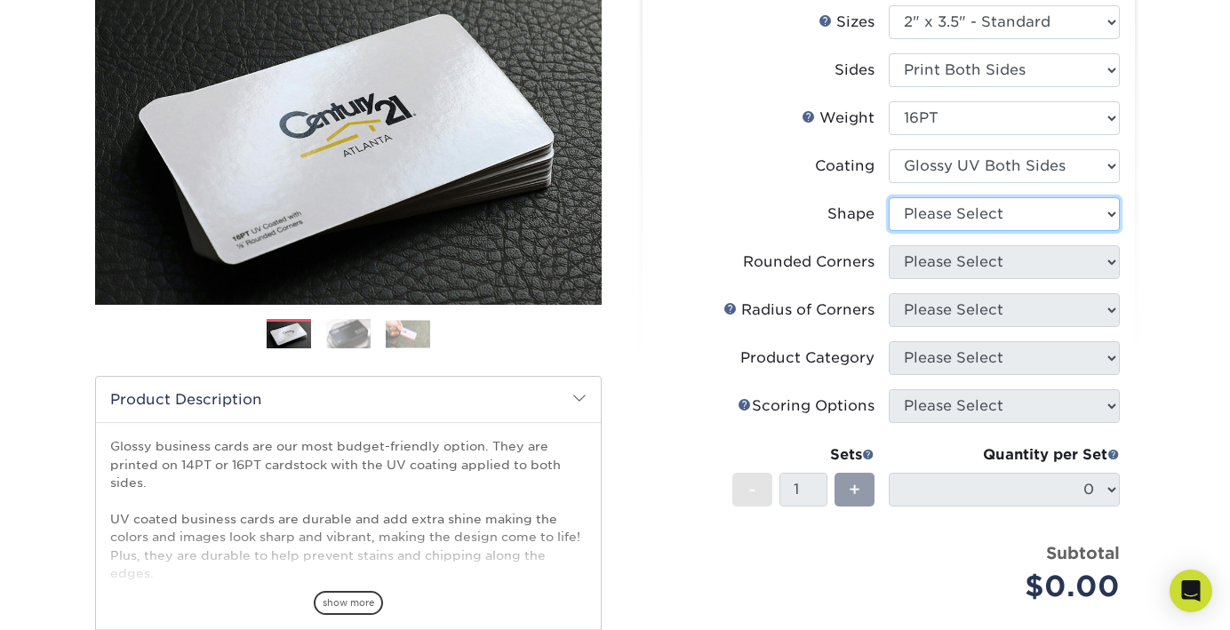
click at [930, 221] on select "Please Select Standard Oval" at bounding box center [1004, 214] width 231 height 34
select select "standard"
click at [889, 197] on select "Please Select Standard Oval" at bounding box center [1004, 214] width 231 height 34
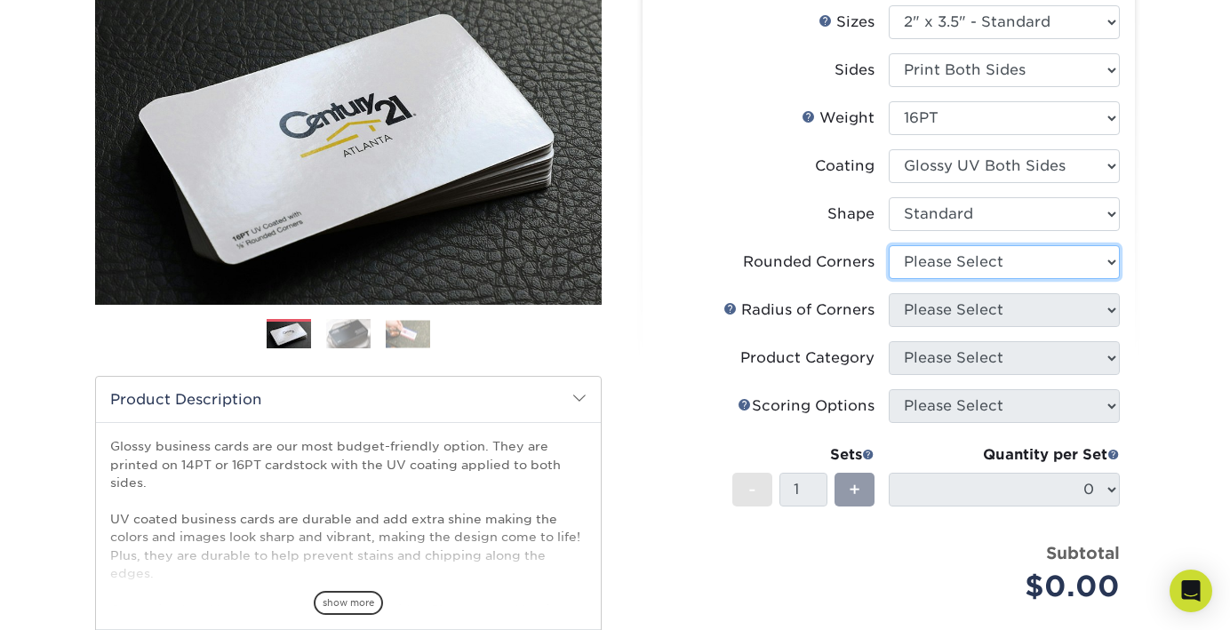
click at [928, 261] on select "Please Select Yes - Round 2 Corners Yes - Round 4 Corners No" at bounding box center [1004, 262] width 231 height 34
select select "0"
click at [889, 245] on select "Please Select Yes - Round 2 Corners Yes - Round 4 Corners No" at bounding box center [1004, 262] width 231 height 34
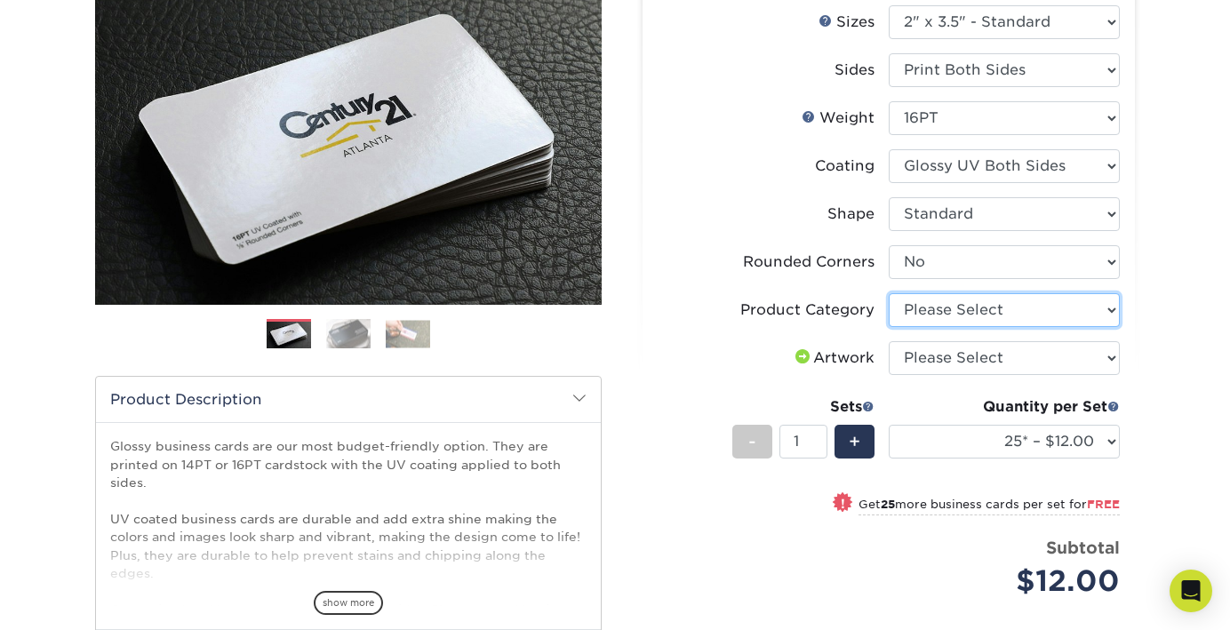
click at [936, 316] on select "Please Select Business Cards" at bounding box center [1004, 310] width 231 height 34
select select "3b5148f1-0588-4f88-a218-97bcfdce65c1"
click at [889, 293] on select "Please Select Business Cards" at bounding box center [1004, 310] width 231 height 34
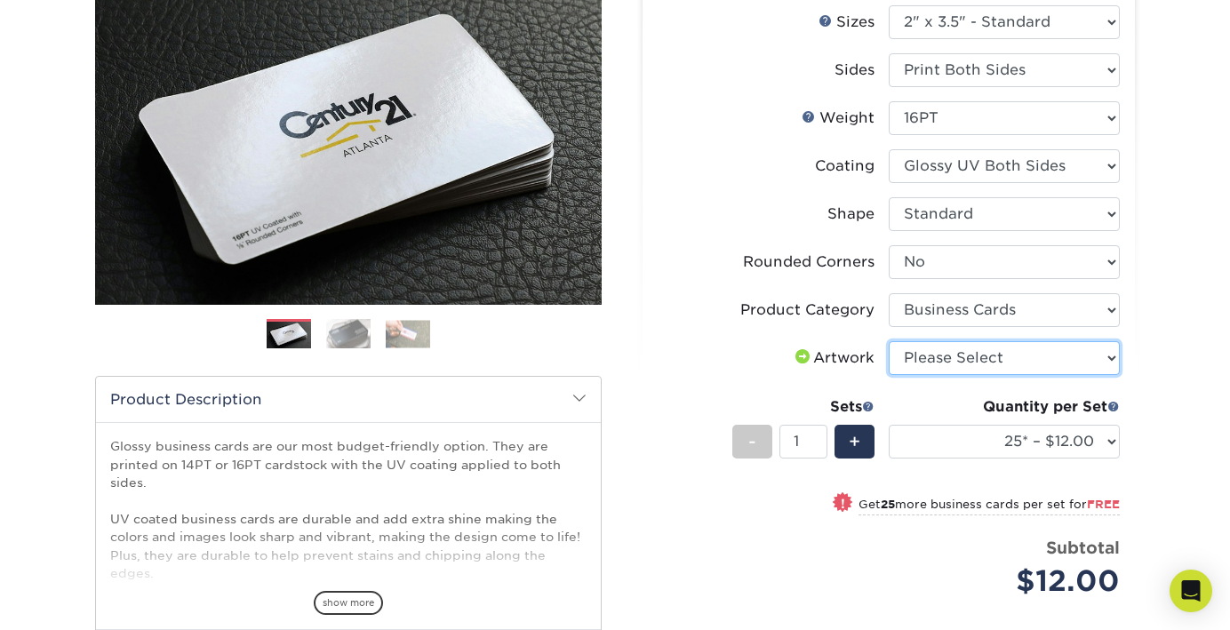
click at [944, 356] on select "Please Select I will upload files I need a design - $100" at bounding box center [1004, 358] width 231 height 34
select select "upload"
click at [889, 341] on select "Please Select I will upload files I need a design - $100" at bounding box center [1004, 358] width 231 height 34
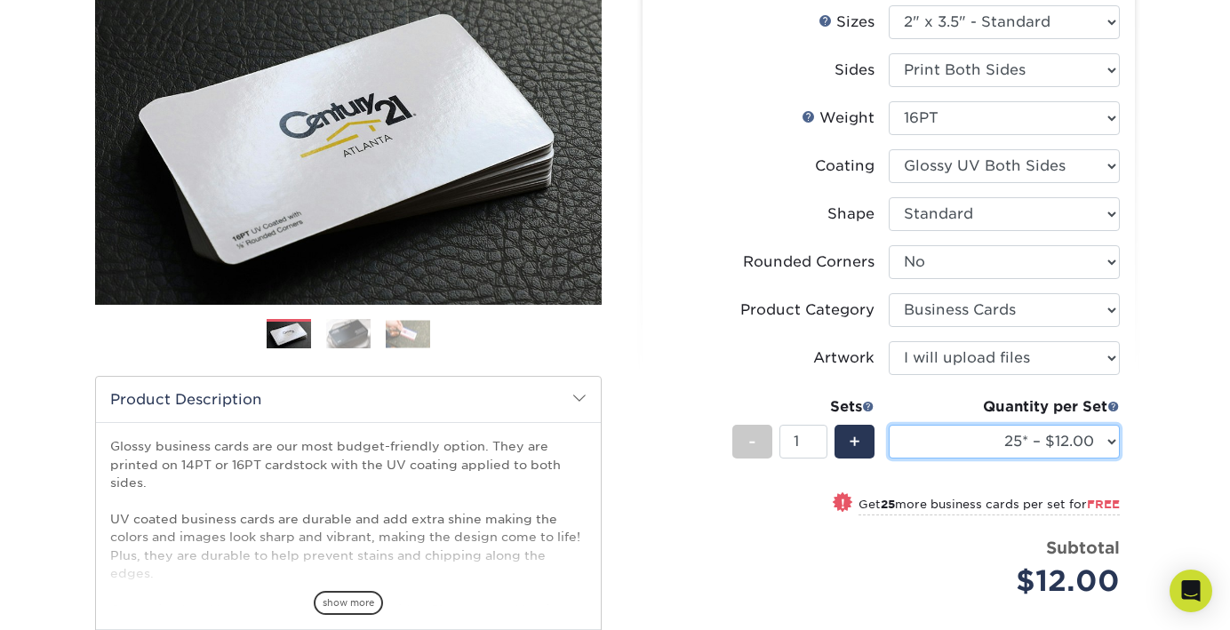
click at [1112, 441] on select "25* – $12.00 50* – $12.00 100* – $12.00 250* – $21.00 500 – $42.00 1000 – $53.0…" at bounding box center [1004, 442] width 231 height 34
select select "250* – $21.00"
click at [889, 425] on select "25* – $12.00 50* – $12.00 100* – $12.00 250* – $21.00 500 – $42.00 1000 – $53.0…" at bounding box center [1004, 442] width 231 height 34
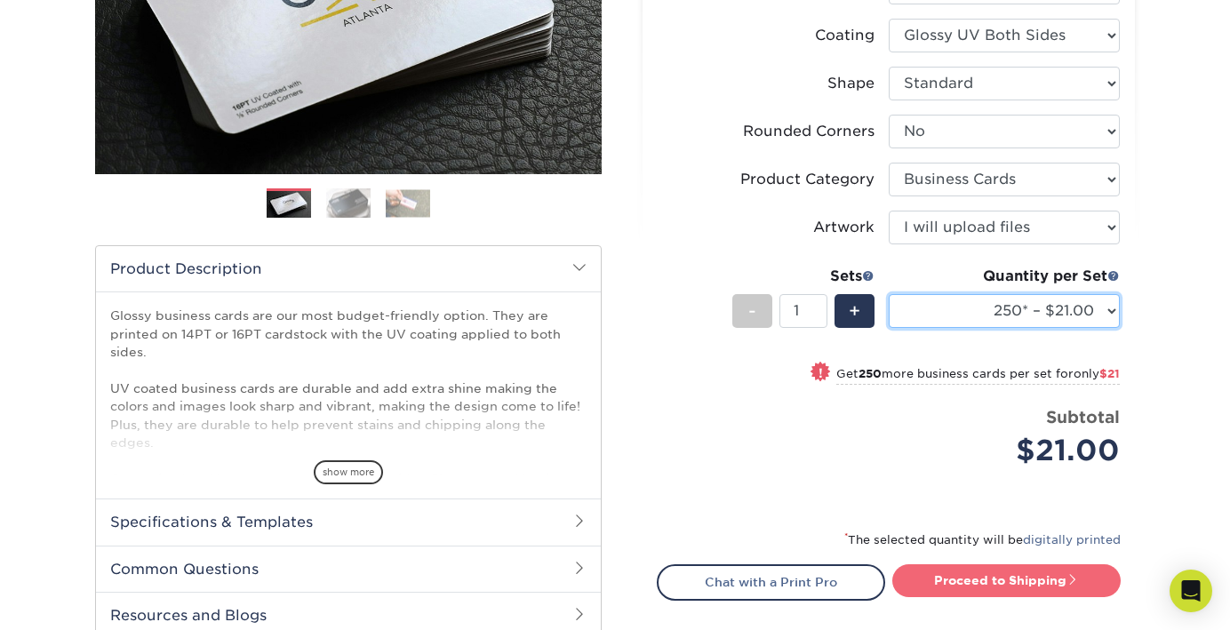
scroll to position [349, 0]
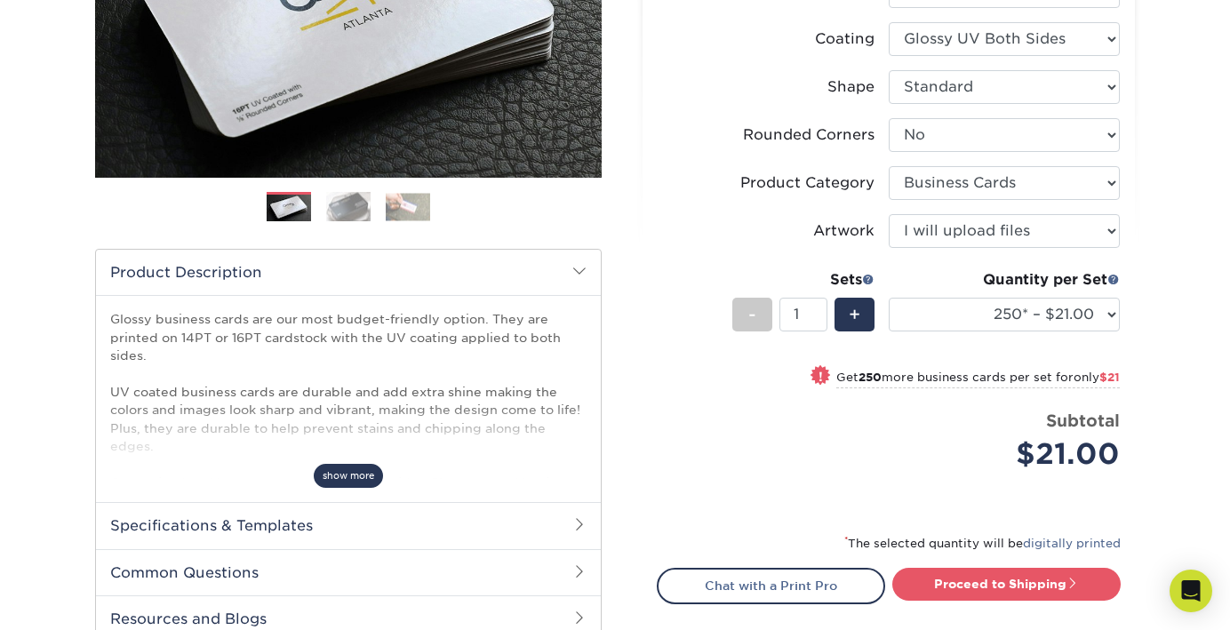
click at [339, 473] on span "show more" at bounding box center [348, 476] width 69 height 24
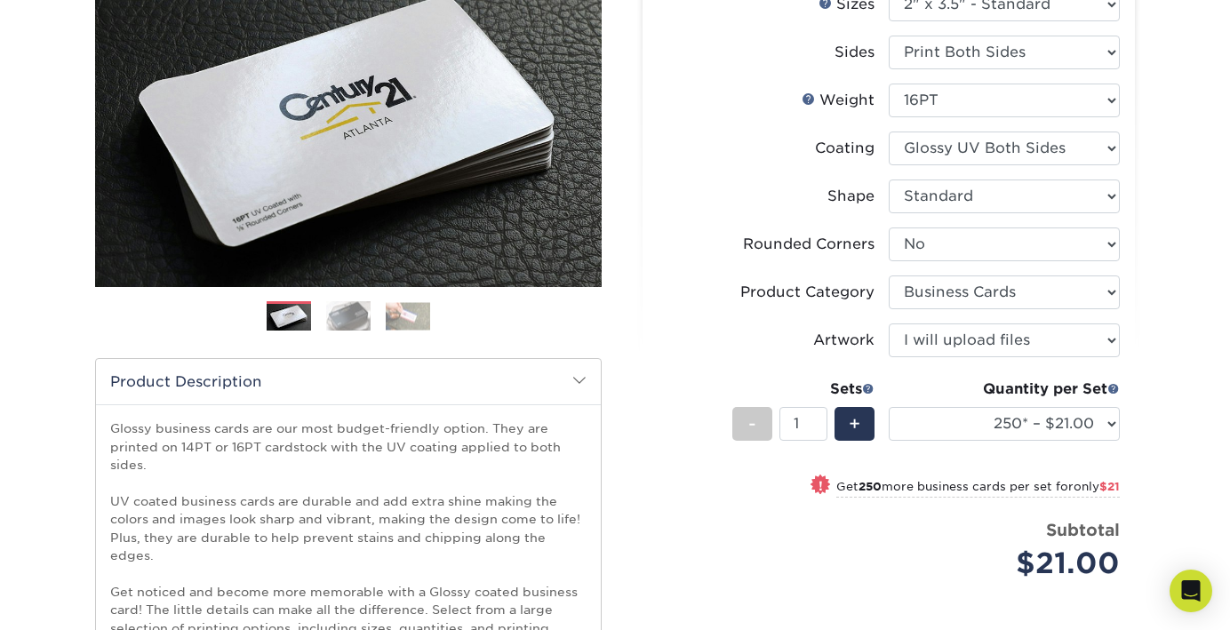
scroll to position [242, 0]
